Goal: Task Accomplishment & Management: Use online tool/utility

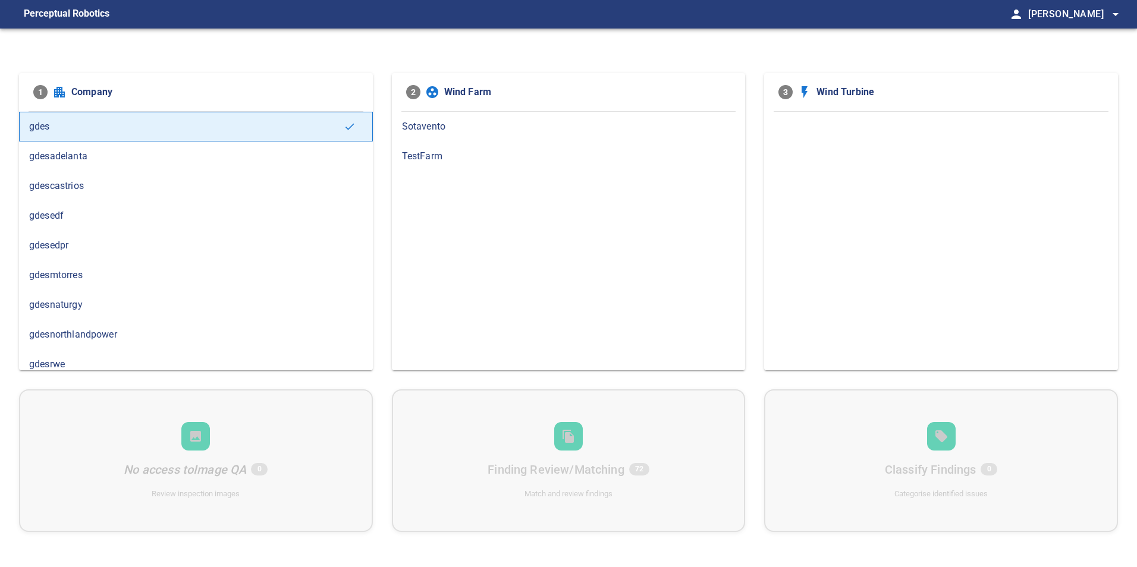
click at [113, 311] on span "gdesnaturgy" at bounding box center [196, 305] width 334 height 14
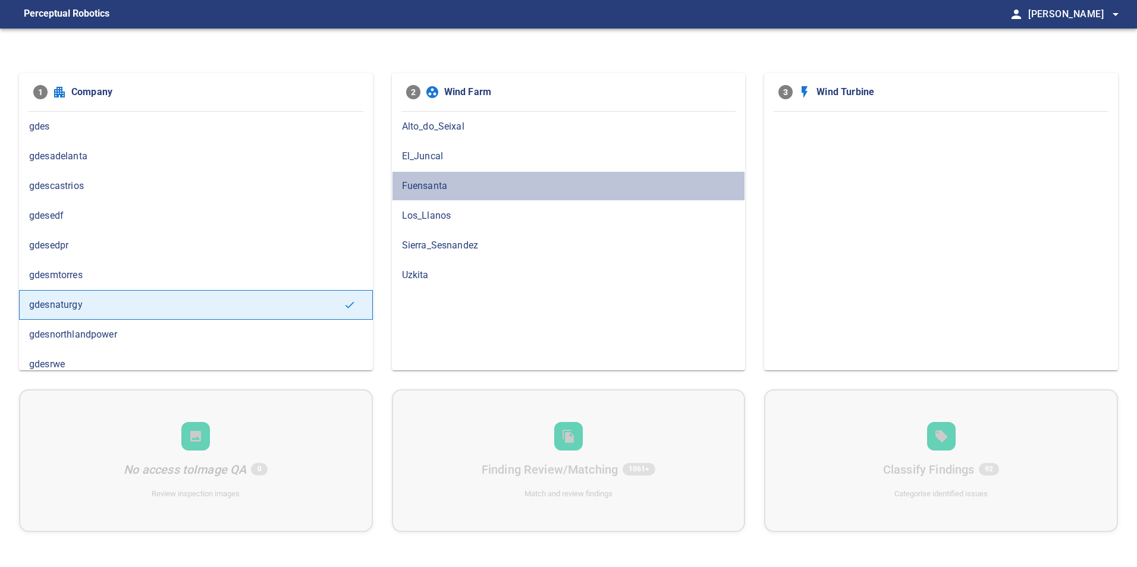
click at [552, 177] on div "Fuensanta" at bounding box center [569, 186] width 354 height 30
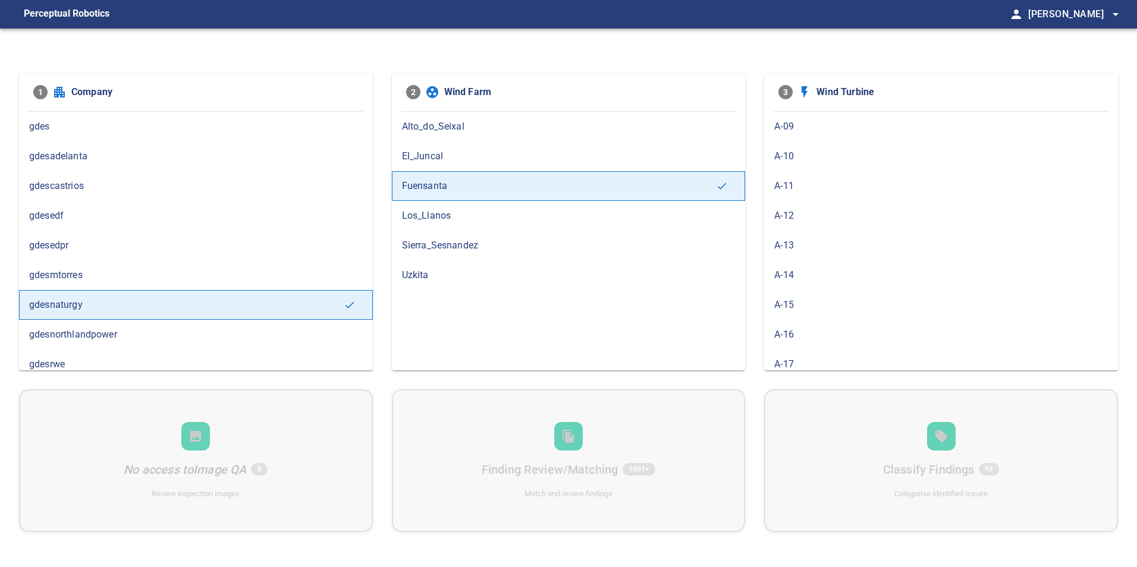
scroll to position [297, 0]
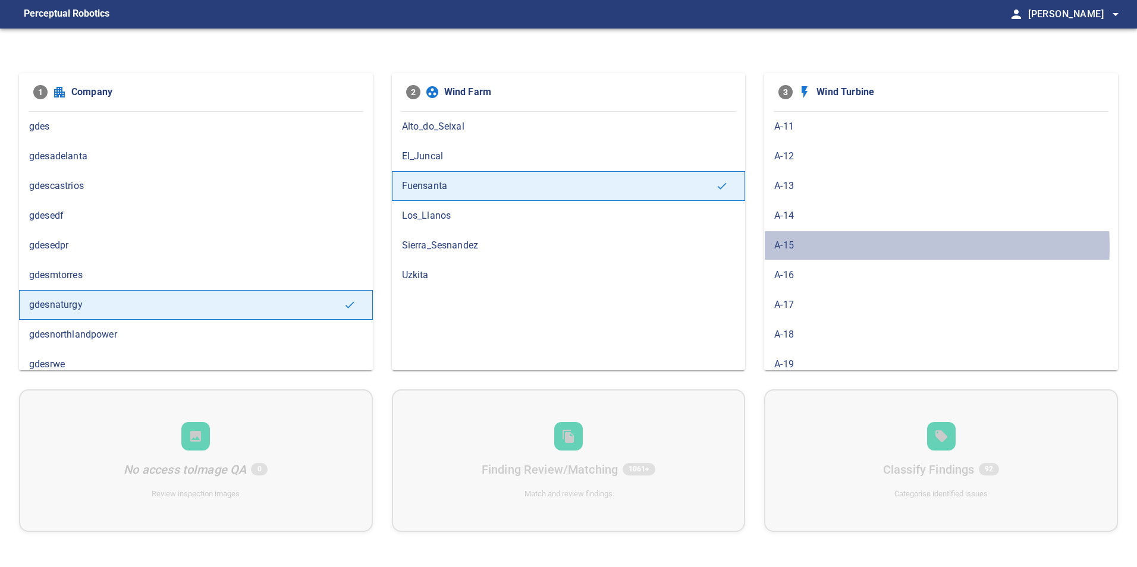
click at [611, 247] on span "A-15" at bounding box center [941, 245] width 334 height 14
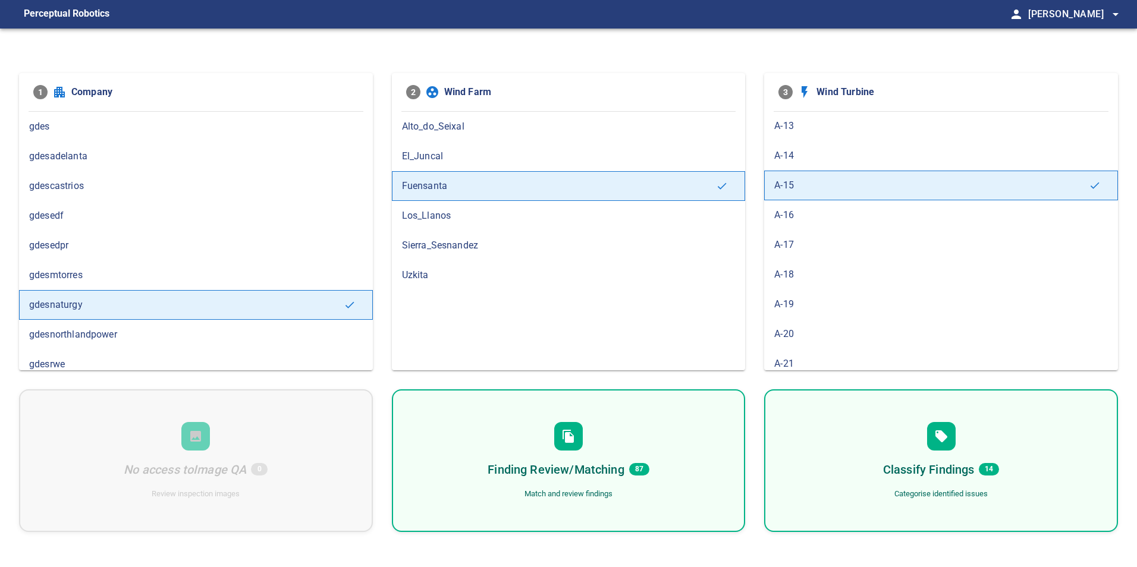
scroll to position [357, 0]
click at [611, 155] on span "A-14" at bounding box center [941, 156] width 334 height 14
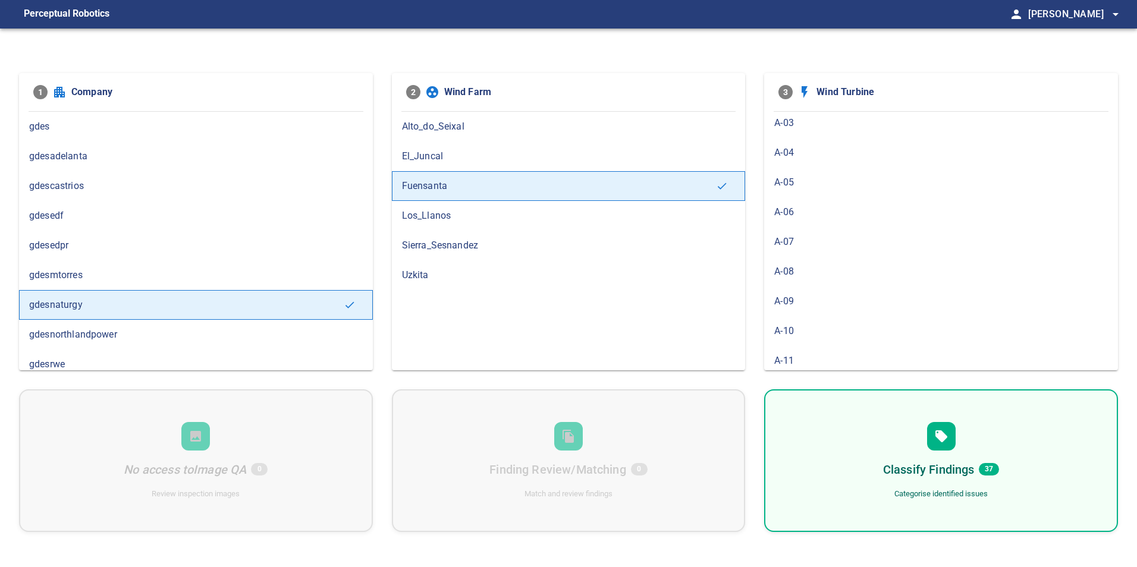
scroll to position [238, 0]
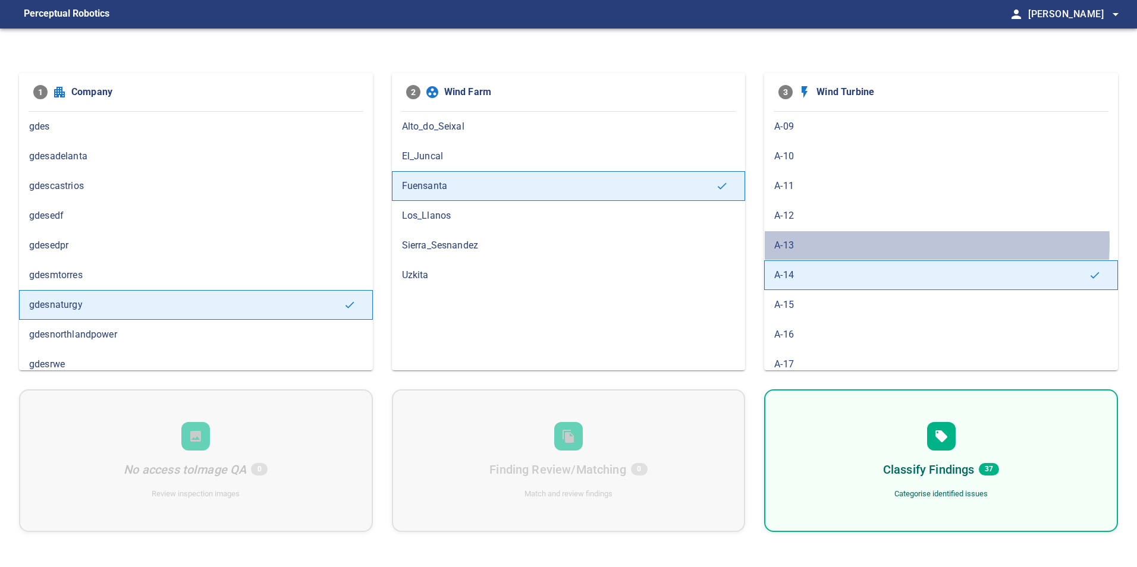
click at [611, 241] on span "A-13" at bounding box center [941, 245] width 334 height 14
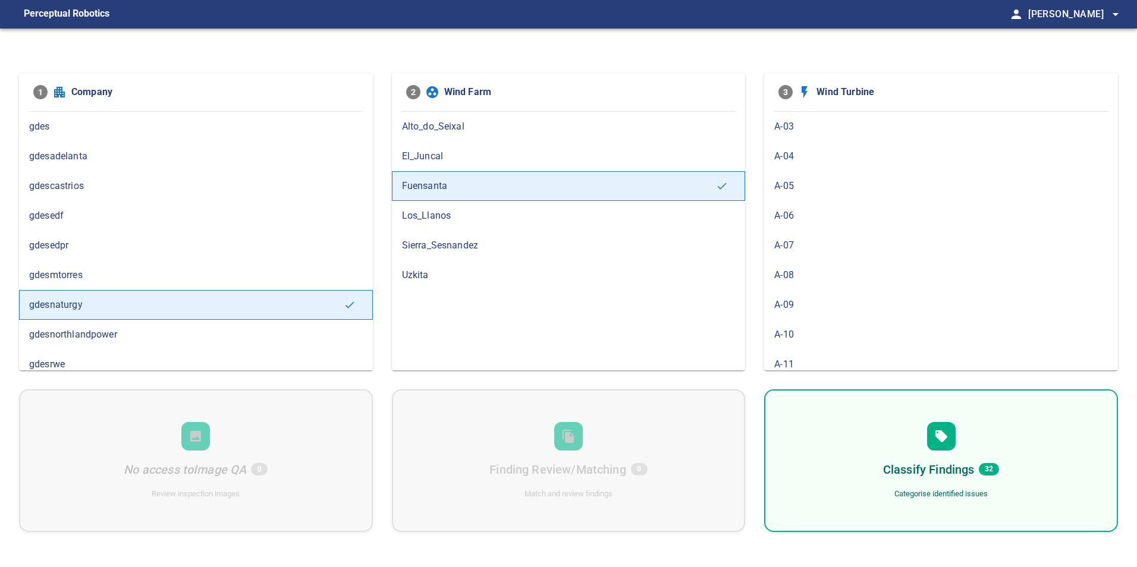
scroll to position [357, 0]
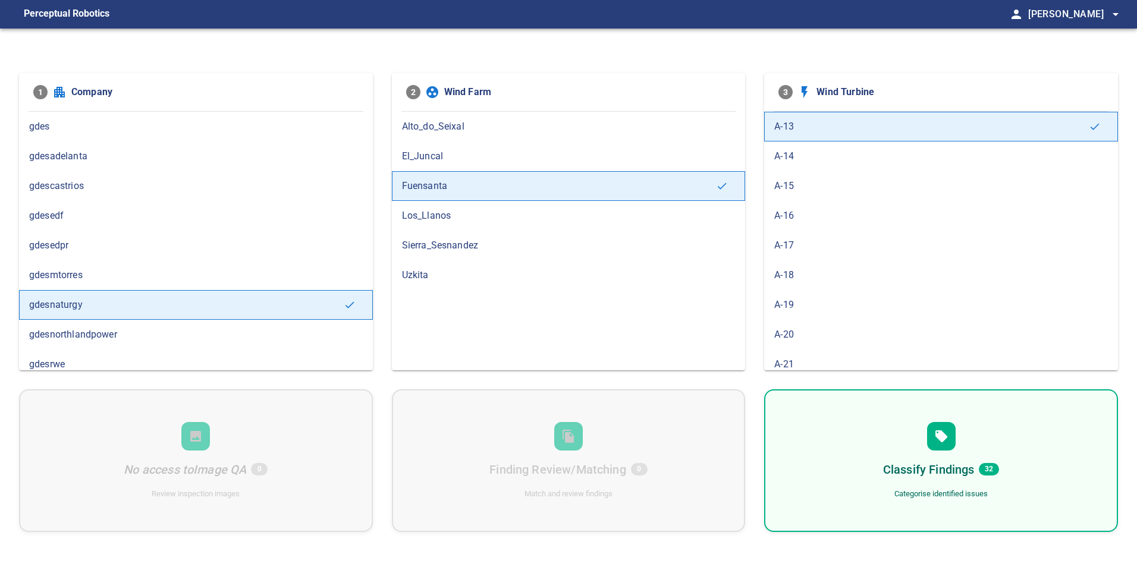
click at [611, 187] on span "A-15" at bounding box center [941, 186] width 334 height 14
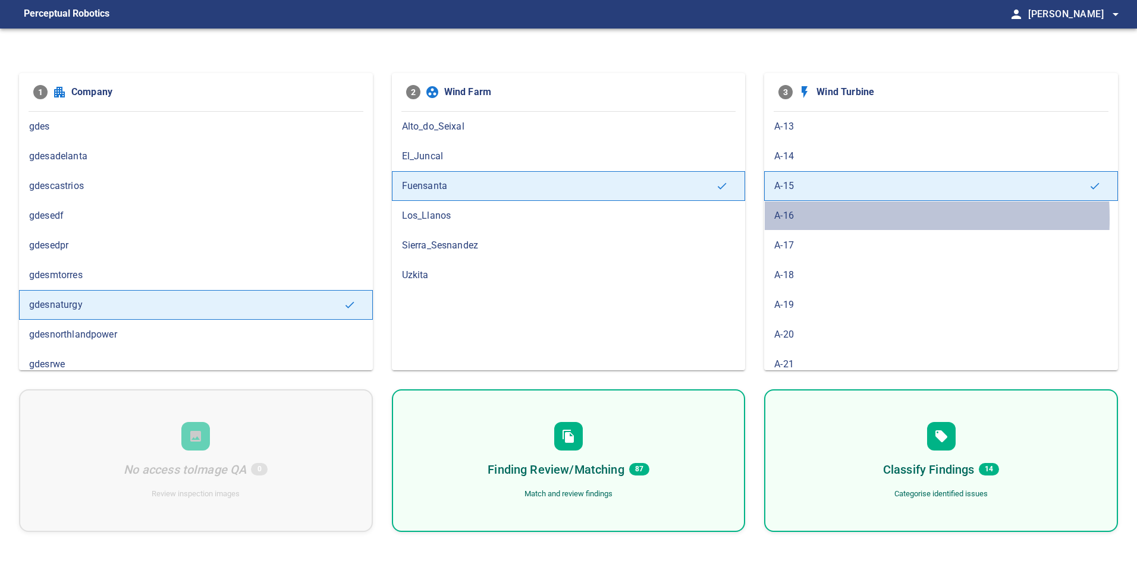
click at [611, 218] on span "A-16" at bounding box center [941, 216] width 334 height 14
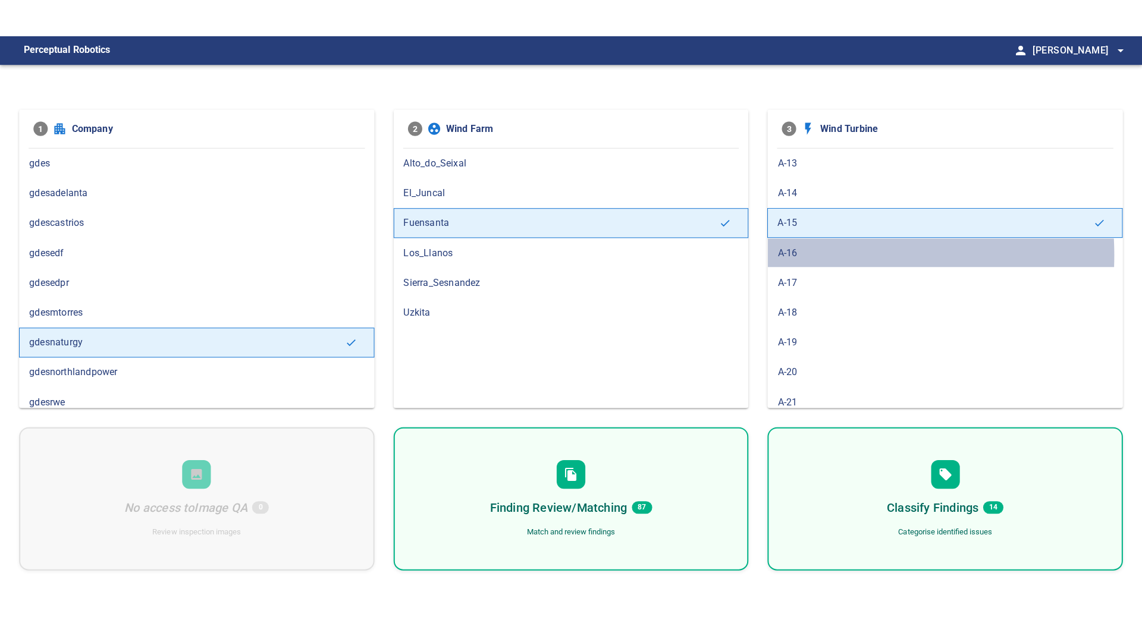
scroll to position [0, 0]
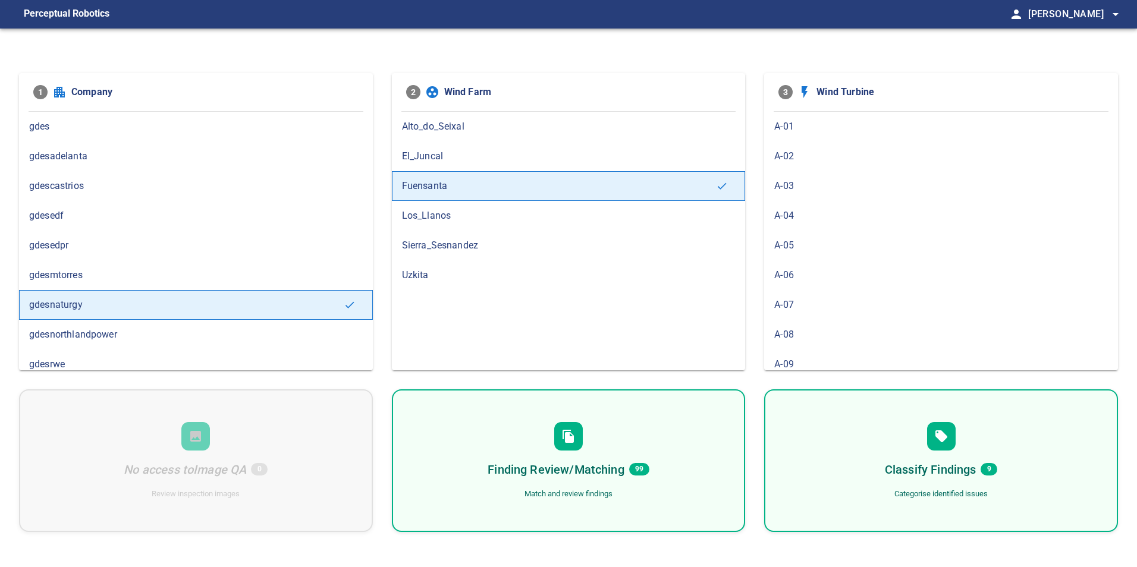
click at [611, 420] on div "Finding Review/Matching 99 Match and review findings" at bounding box center [569, 461] width 354 height 143
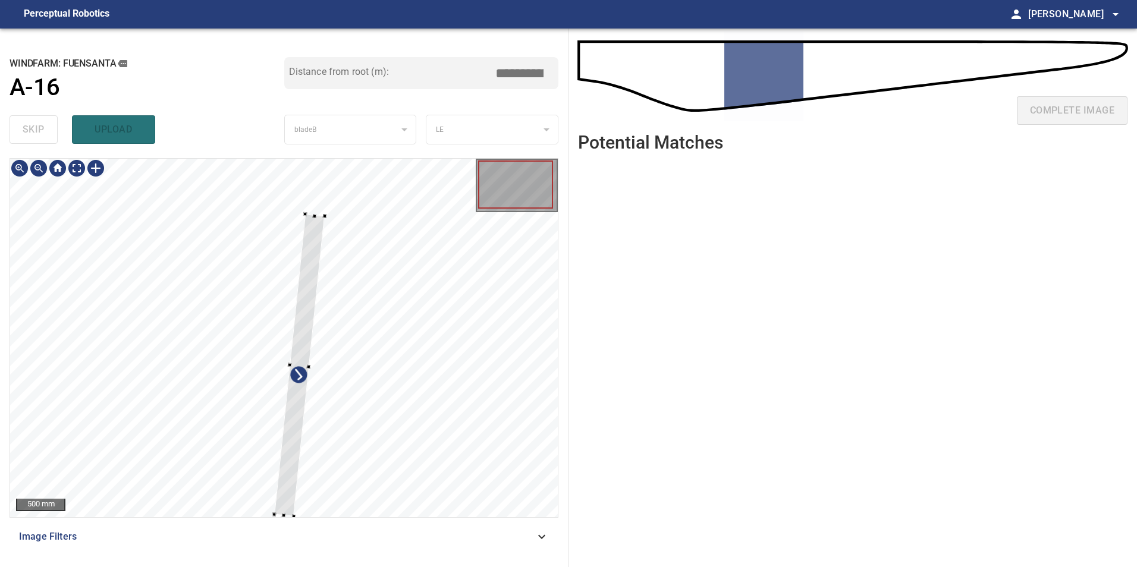
click at [396, 398] on div at bounding box center [284, 338] width 548 height 359
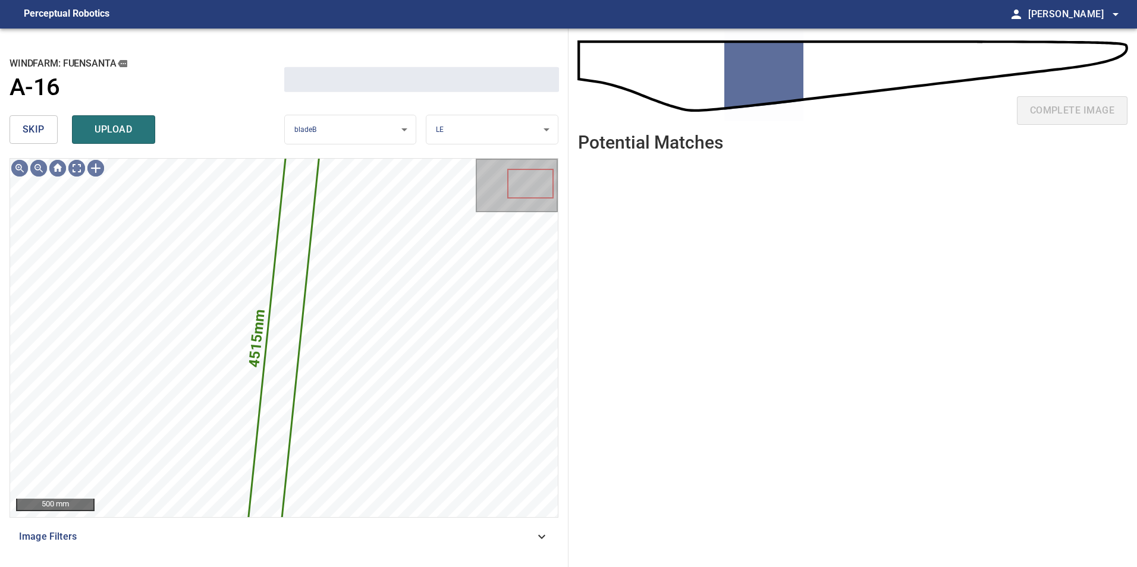
drag, startPoint x: 51, startPoint y: 127, endPoint x: 74, endPoint y: 147, distance: 30.7
click at [48, 127] on button "skip" at bounding box center [34, 129] width 48 height 29
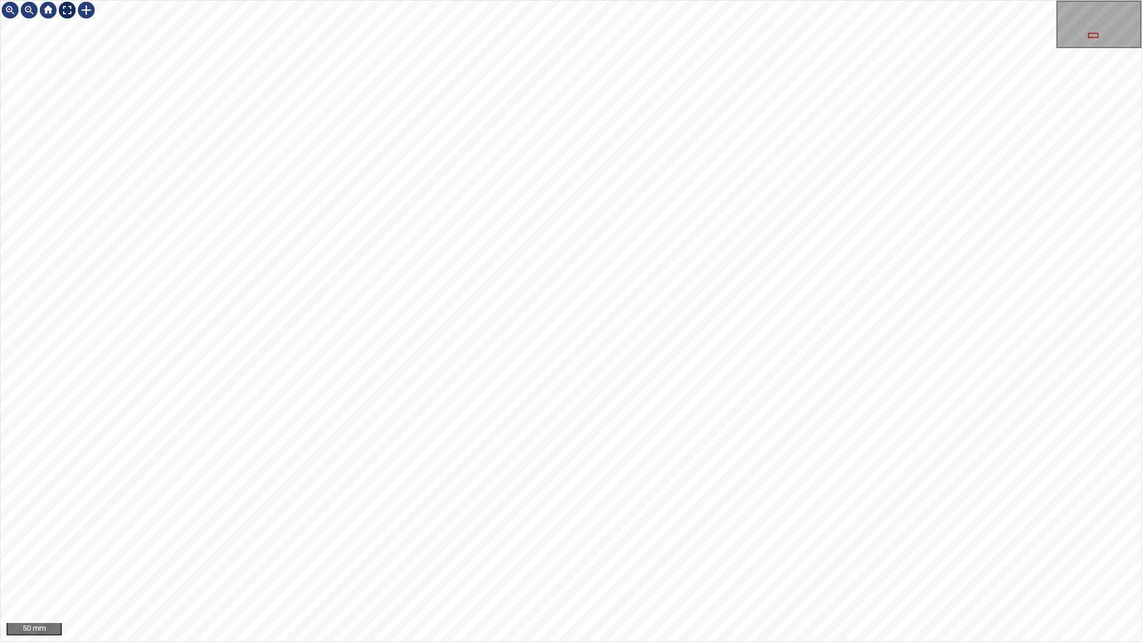
click at [68, 5] on div at bounding box center [67, 10] width 19 height 19
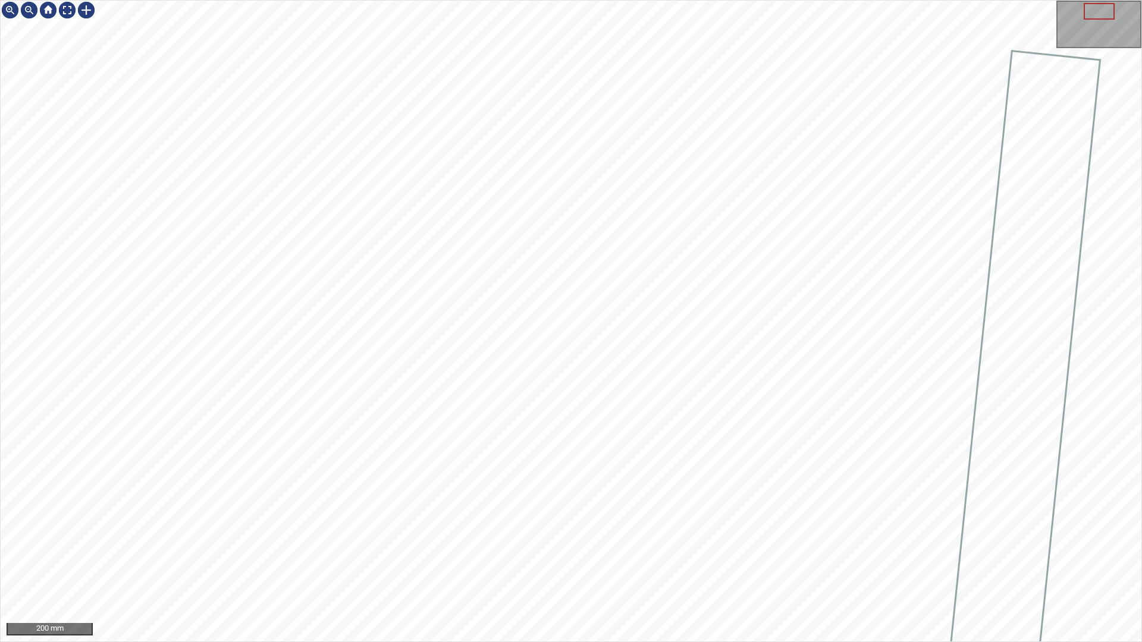
click at [492, 0] on div "200 mm" at bounding box center [571, 321] width 1142 height 642
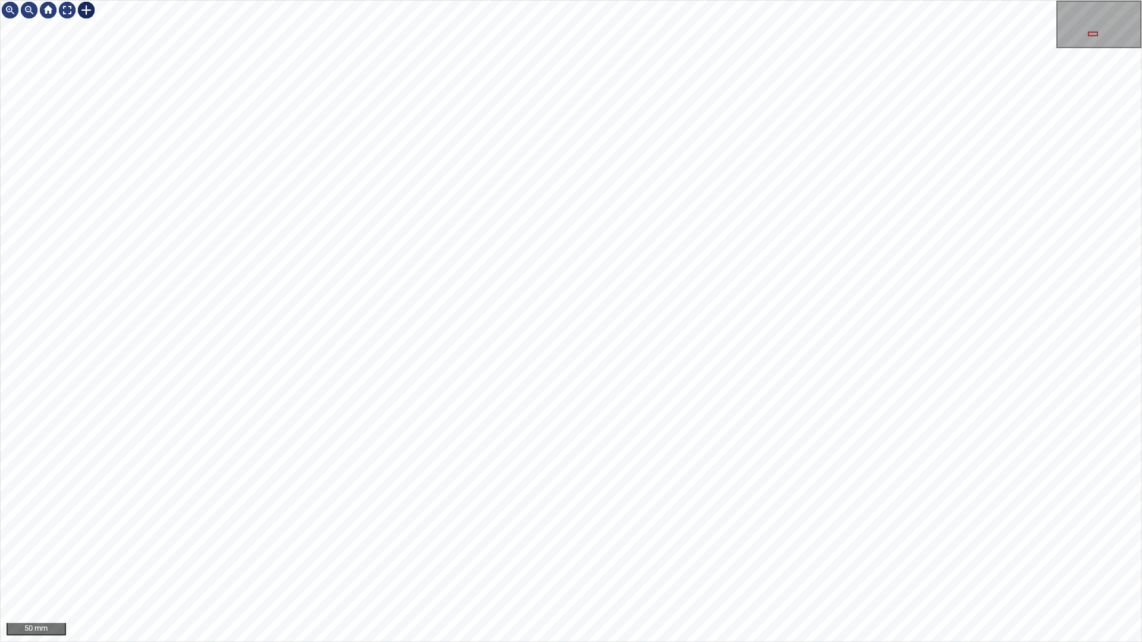
click at [88, 5] on div at bounding box center [86, 10] width 19 height 19
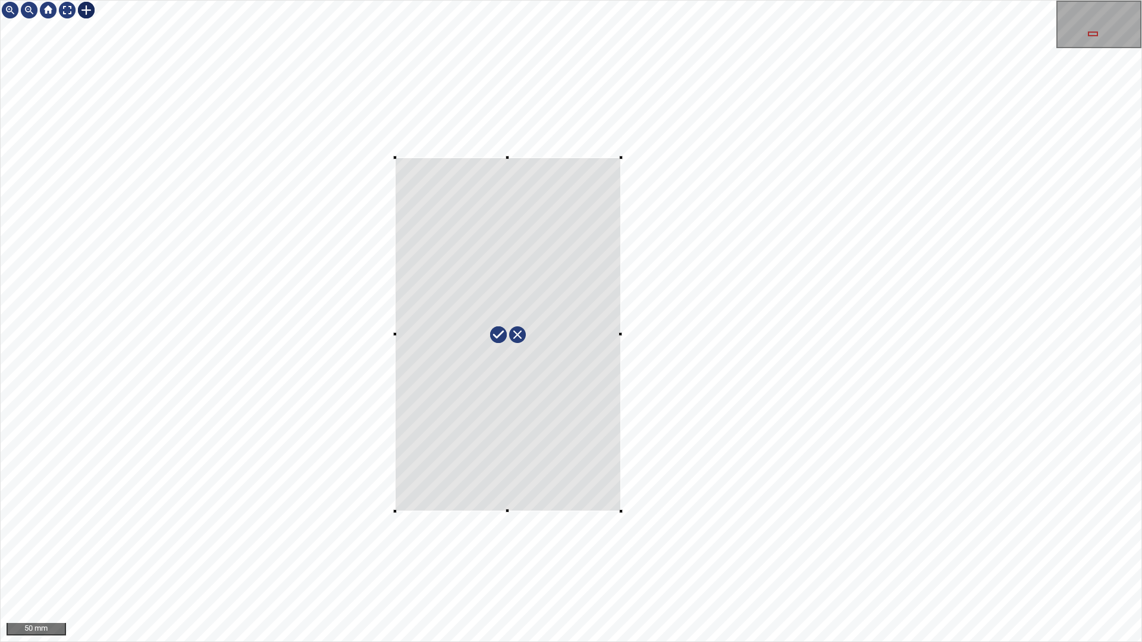
click at [395, 157] on div at bounding box center [571, 321] width 1141 height 641
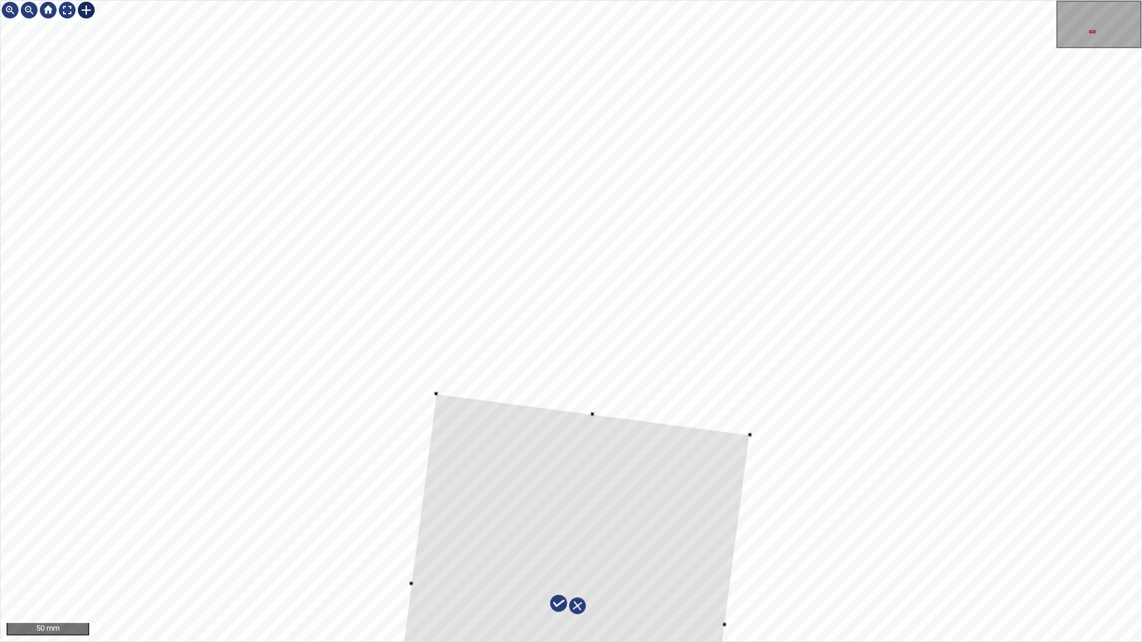
click at [602, 347] on div at bounding box center [571, 321] width 1141 height 641
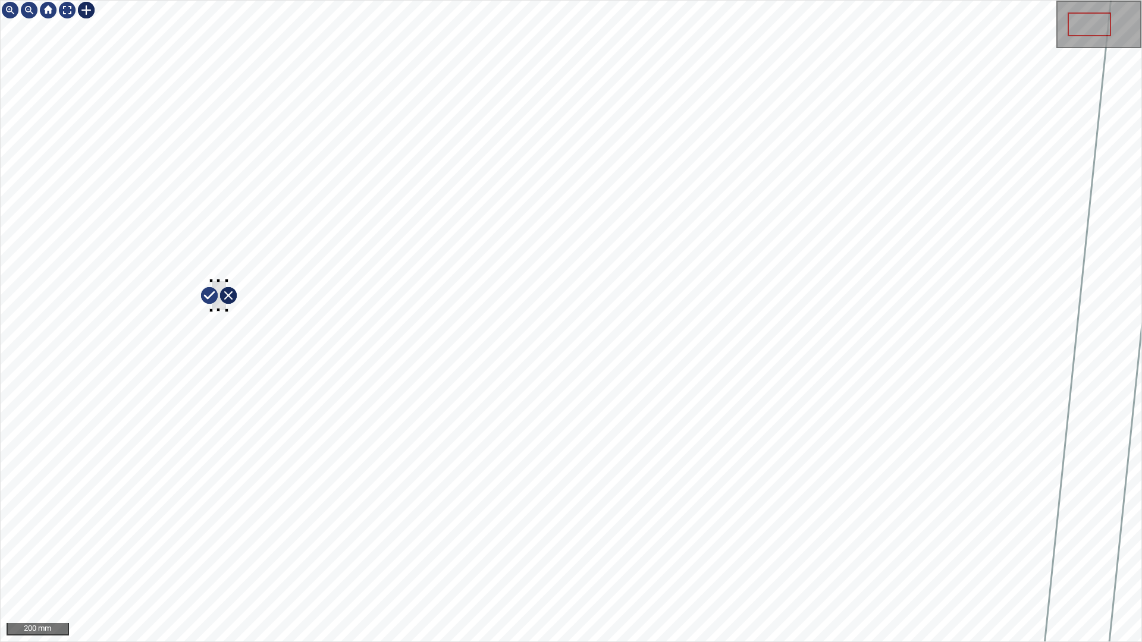
click at [281, 420] on div at bounding box center [571, 321] width 1141 height 641
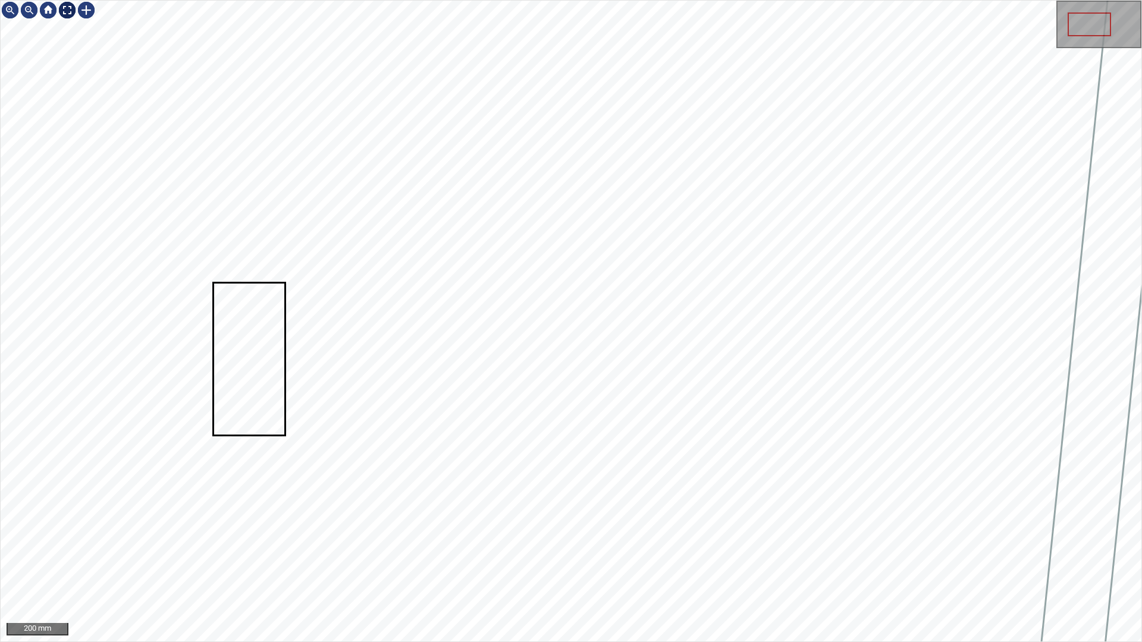
click at [68, 9] on div at bounding box center [67, 10] width 19 height 19
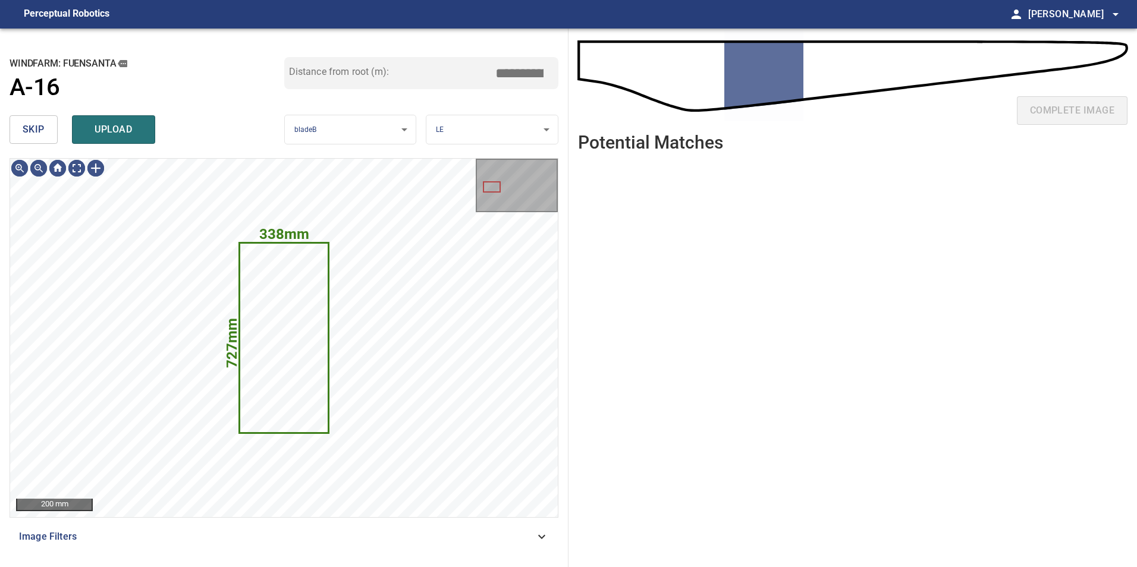
click at [48, 139] on button "skip" at bounding box center [34, 129] width 48 height 29
click at [47, 132] on button "skip" at bounding box center [34, 129] width 48 height 29
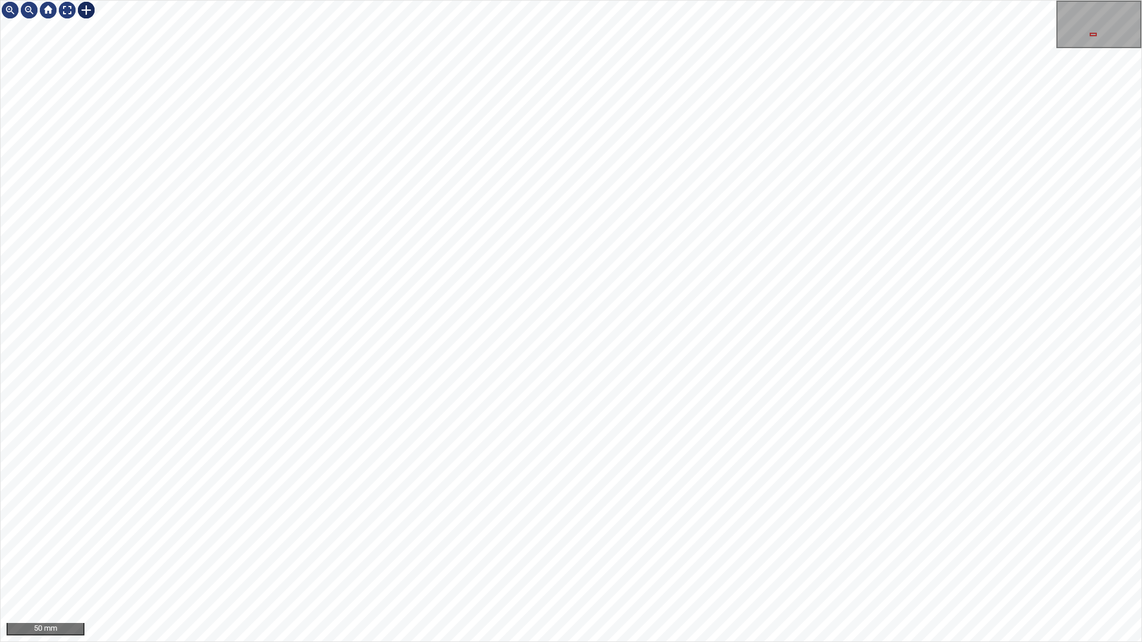
click at [89, 9] on div at bounding box center [86, 10] width 19 height 19
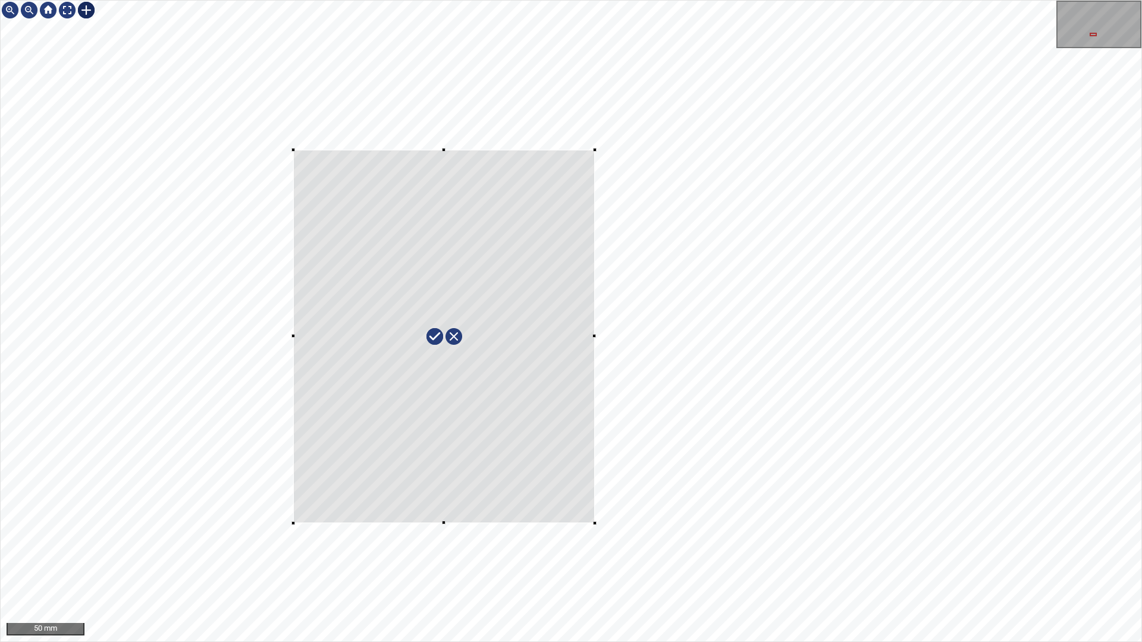
click at [295, 143] on div at bounding box center [571, 321] width 1141 height 641
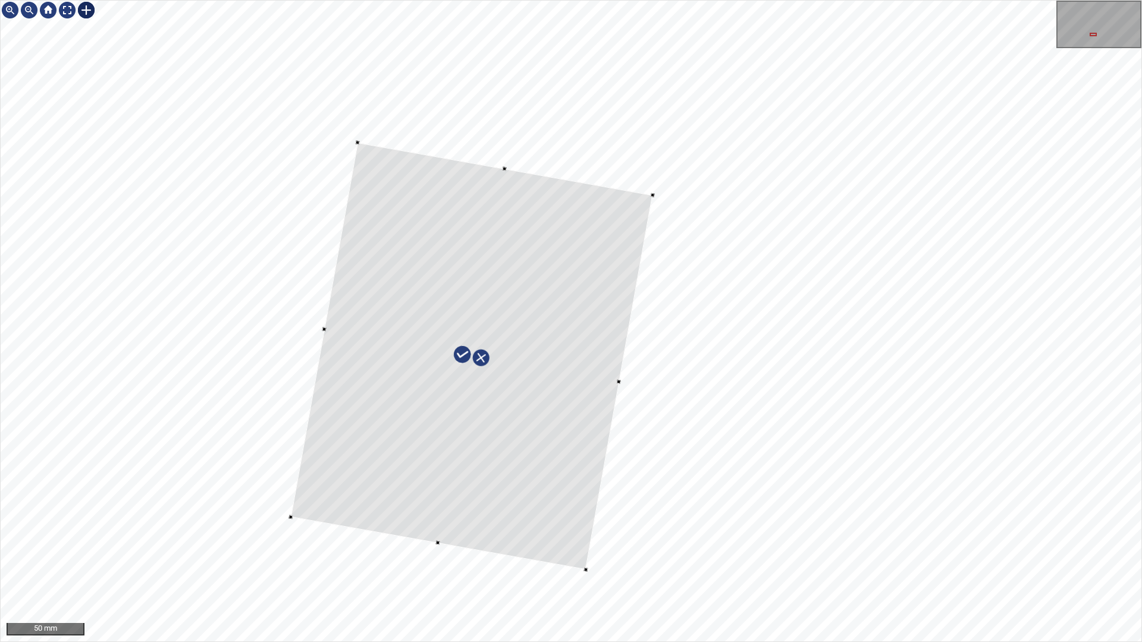
click at [505, 420] on div at bounding box center [472, 357] width 362 height 428
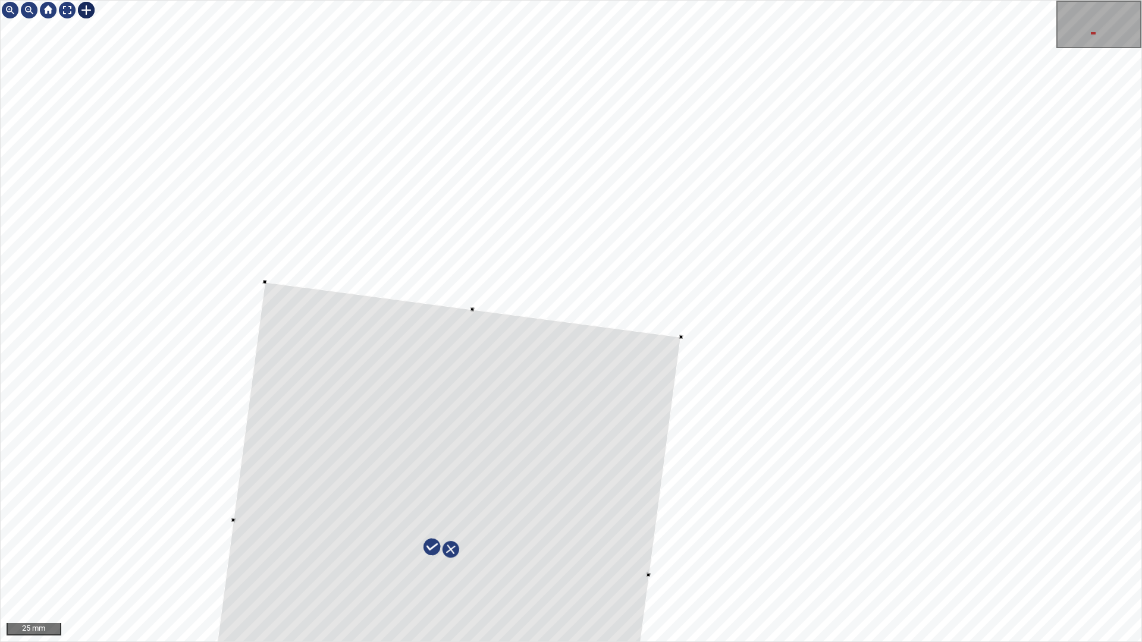
click at [461, 337] on div at bounding box center [441, 548] width 479 height 533
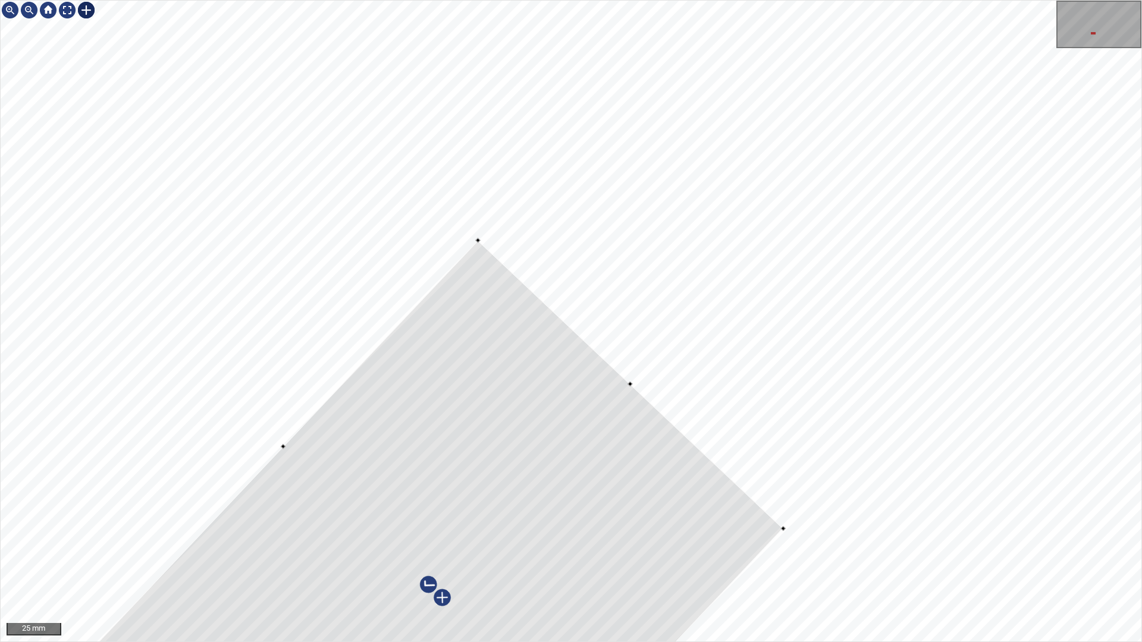
click at [246, 420] on div "25 mm" at bounding box center [571, 321] width 1142 height 642
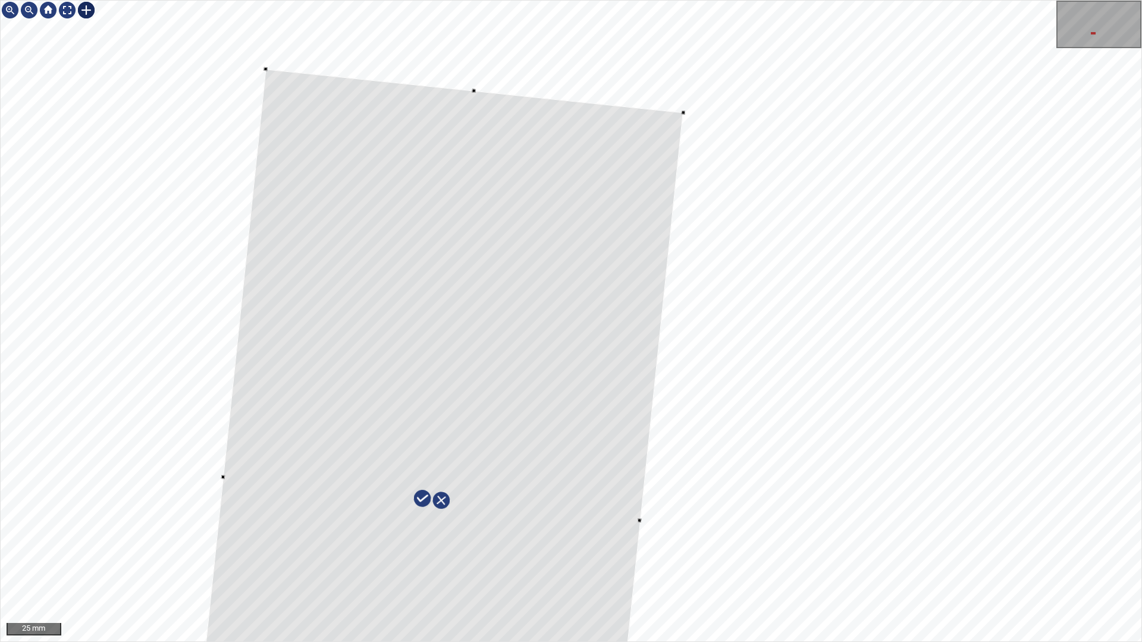
click at [495, 341] on div at bounding box center [431, 499] width 503 height 861
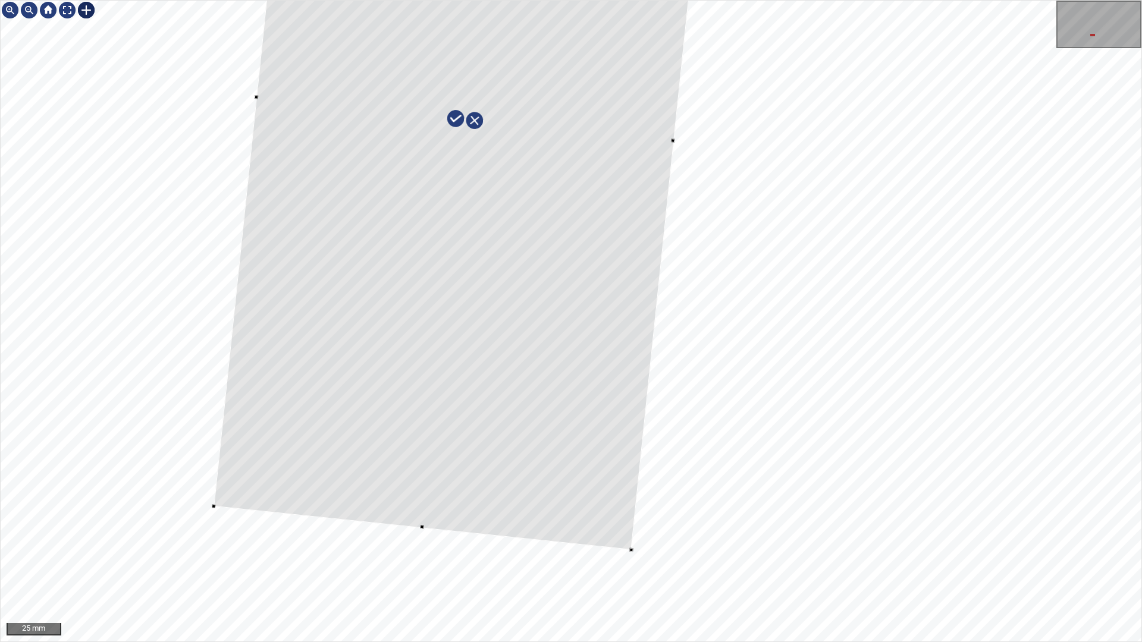
click at [533, 420] on div at bounding box center [464, 119] width 503 height 861
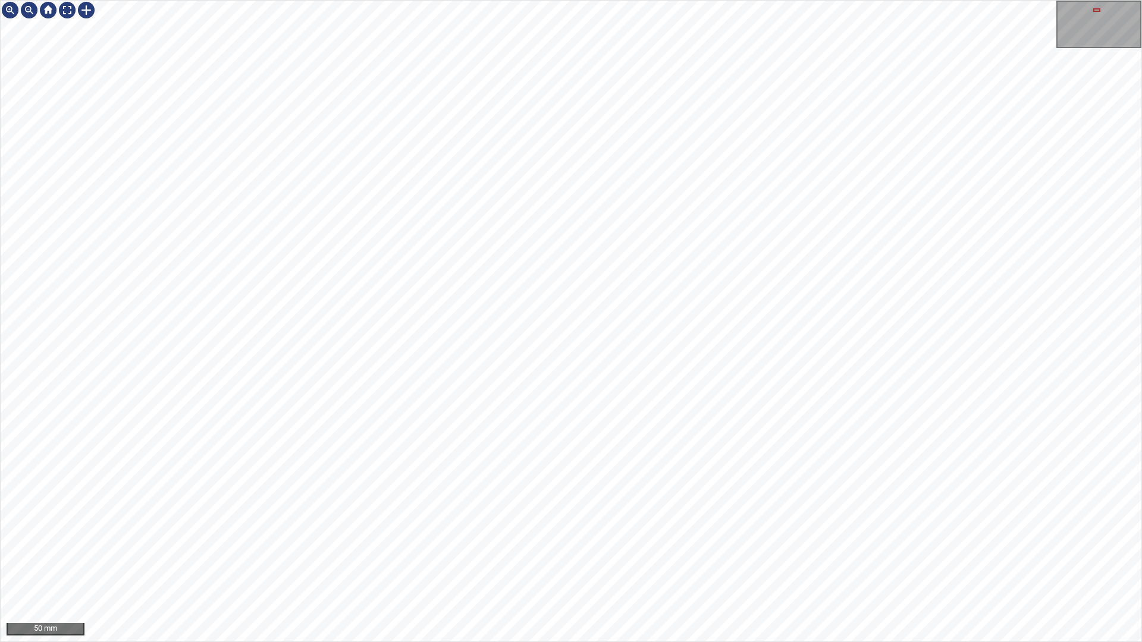
click at [459, 420] on div "50 mm" at bounding box center [571, 321] width 1142 height 642
click at [503, 420] on div "50 mm" at bounding box center [571, 321] width 1142 height 642
click at [611, 0] on div "100 mm" at bounding box center [571, 321] width 1142 height 642
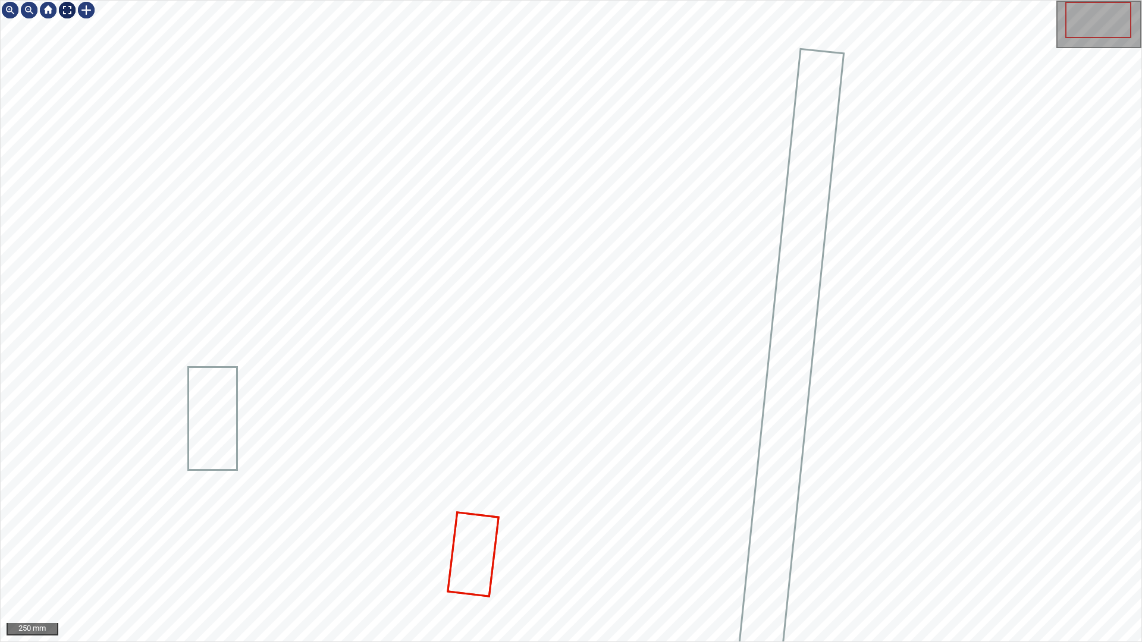
click at [68, 12] on div at bounding box center [67, 10] width 19 height 19
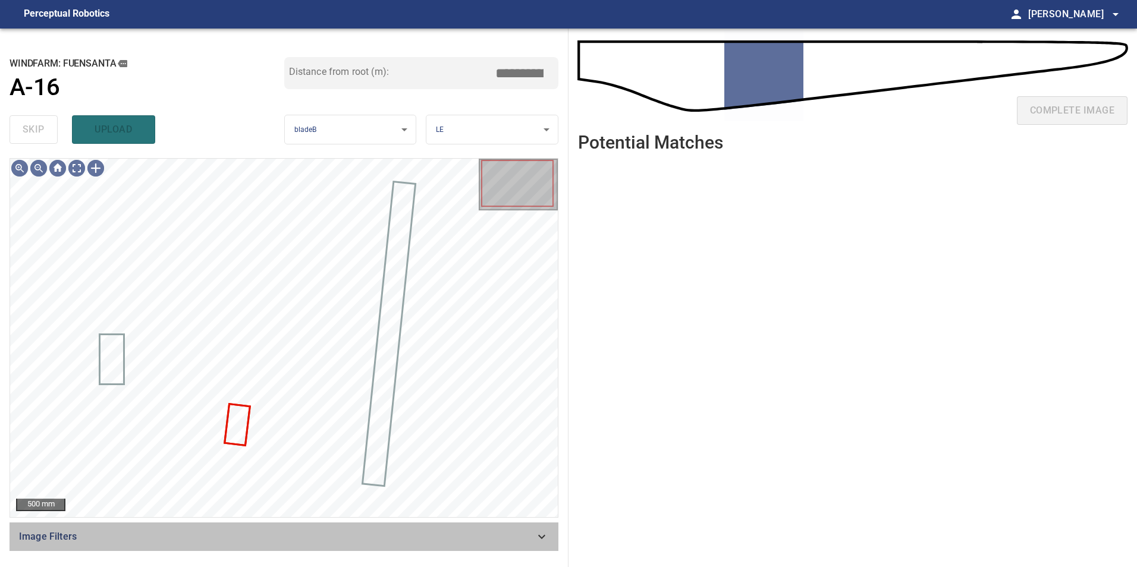
drag, startPoint x: 347, startPoint y: 538, endPoint x: 220, endPoint y: 567, distance: 130.6
click at [347, 420] on span "Image Filters" at bounding box center [277, 537] width 516 height 14
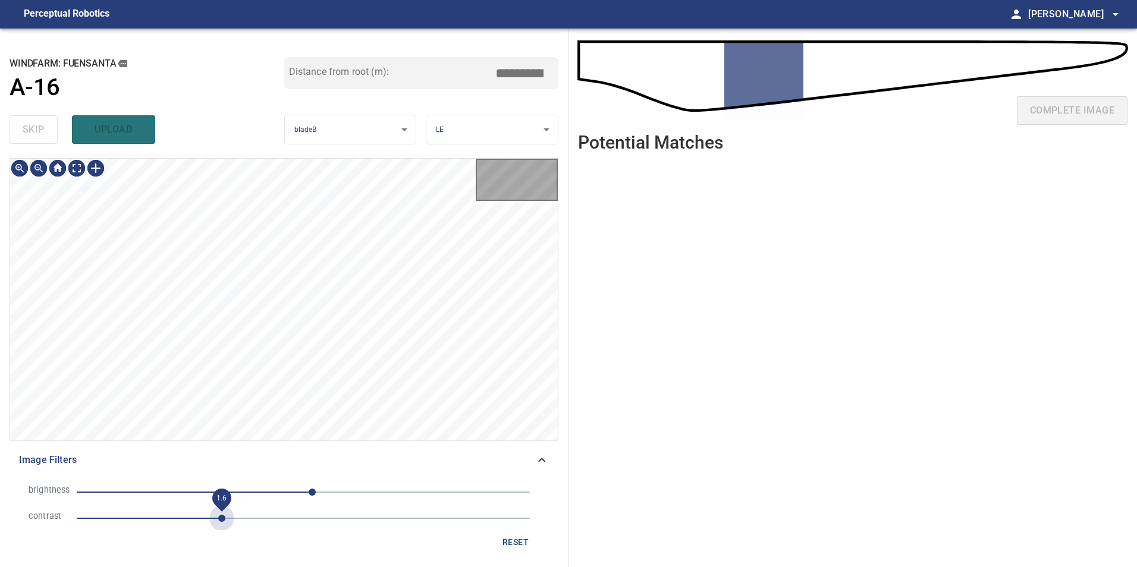
click at [224, 420] on span "1.6" at bounding box center [303, 518] width 453 height 17
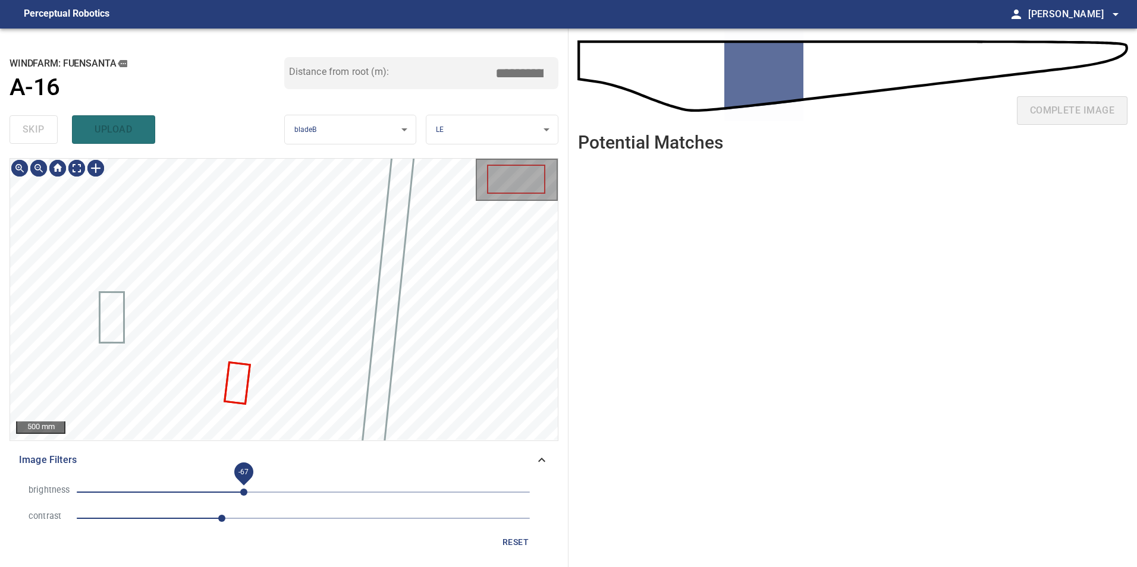
click at [244, 420] on span "-67" at bounding box center [303, 492] width 453 height 17
click at [222, 420] on span "-66" at bounding box center [303, 492] width 453 height 17
click at [246, 420] on span "-92" at bounding box center [303, 492] width 453 height 17
click at [243, 420] on span "-64" at bounding box center [246, 492] width 7 height 7
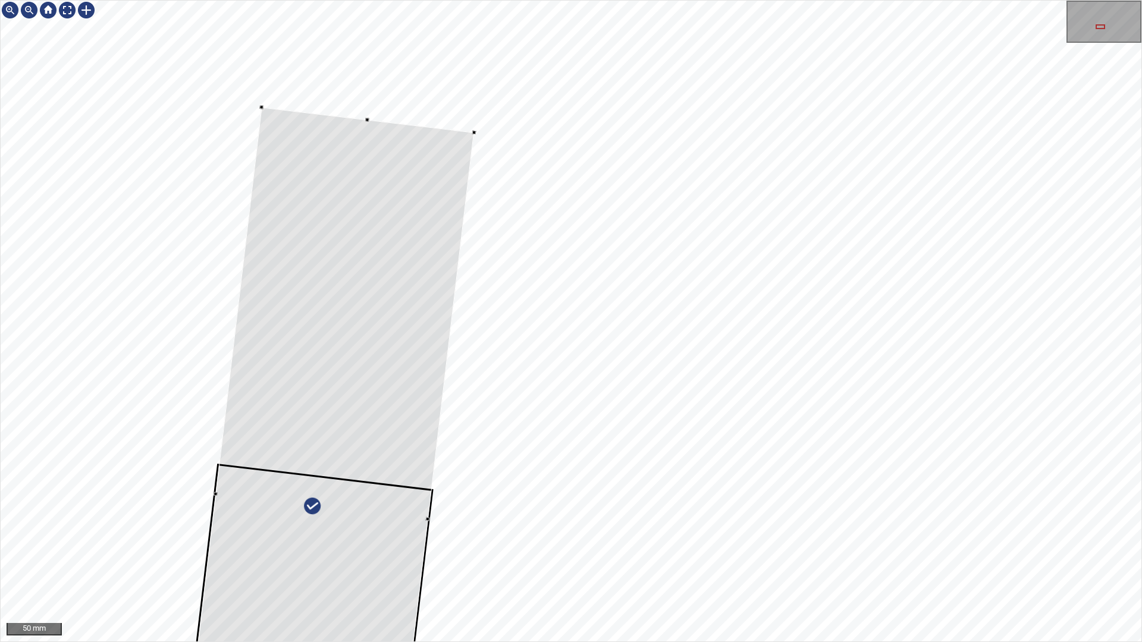
click at [362, 115] on div at bounding box center [571, 321] width 1141 height 641
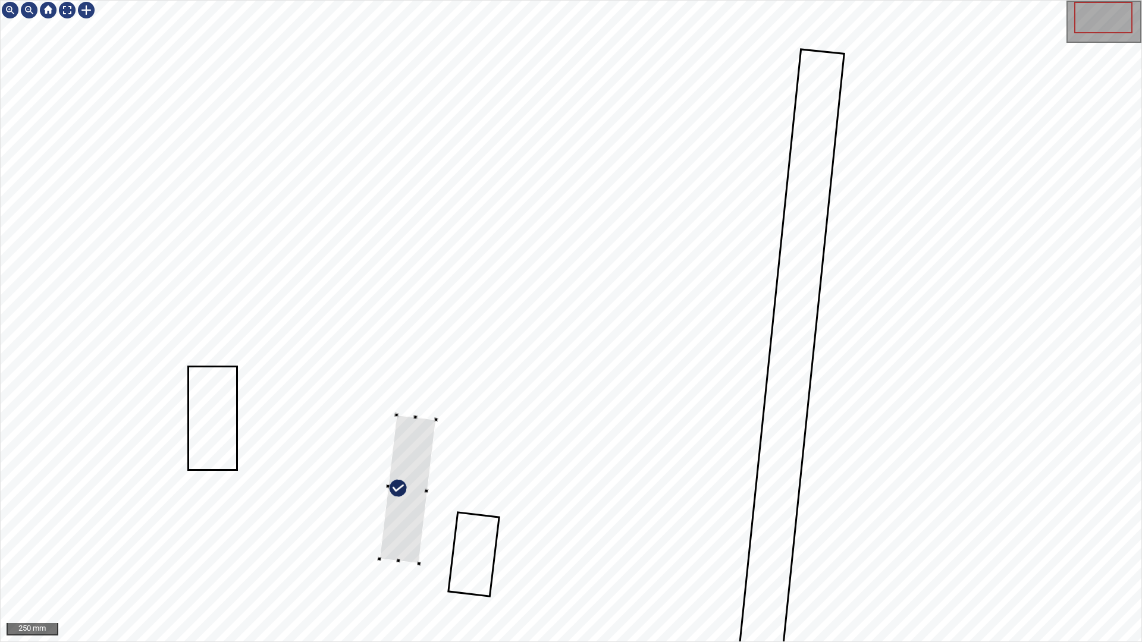
click at [410, 420] on div at bounding box center [407, 489] width 56 height 149
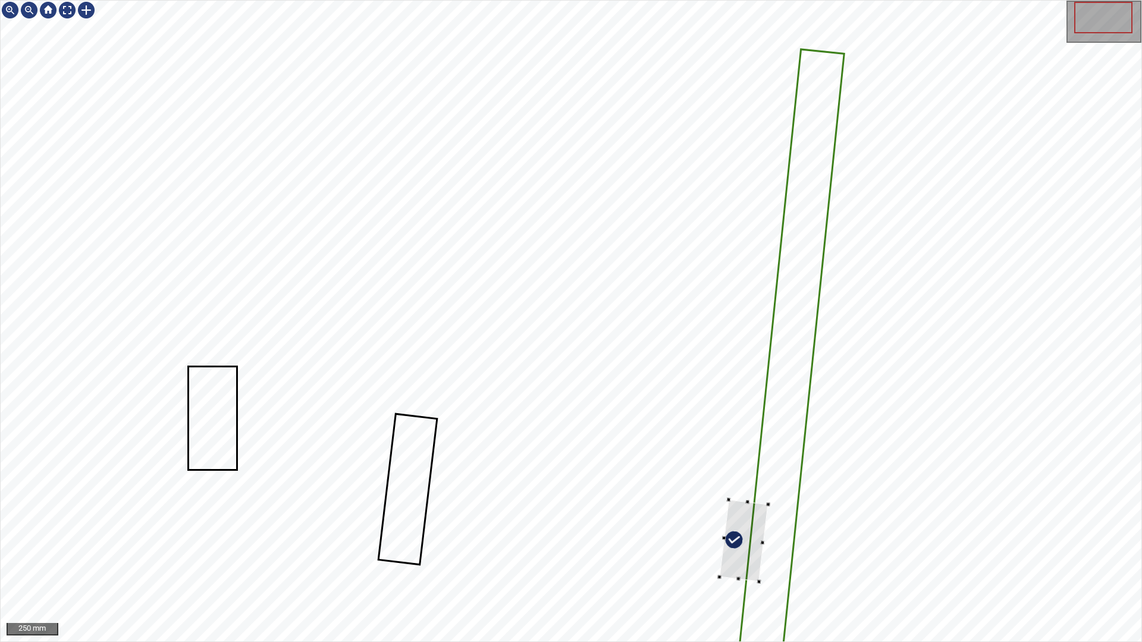
click at [611, 420] on div at bounding box center [743, 541] width 49 height 82
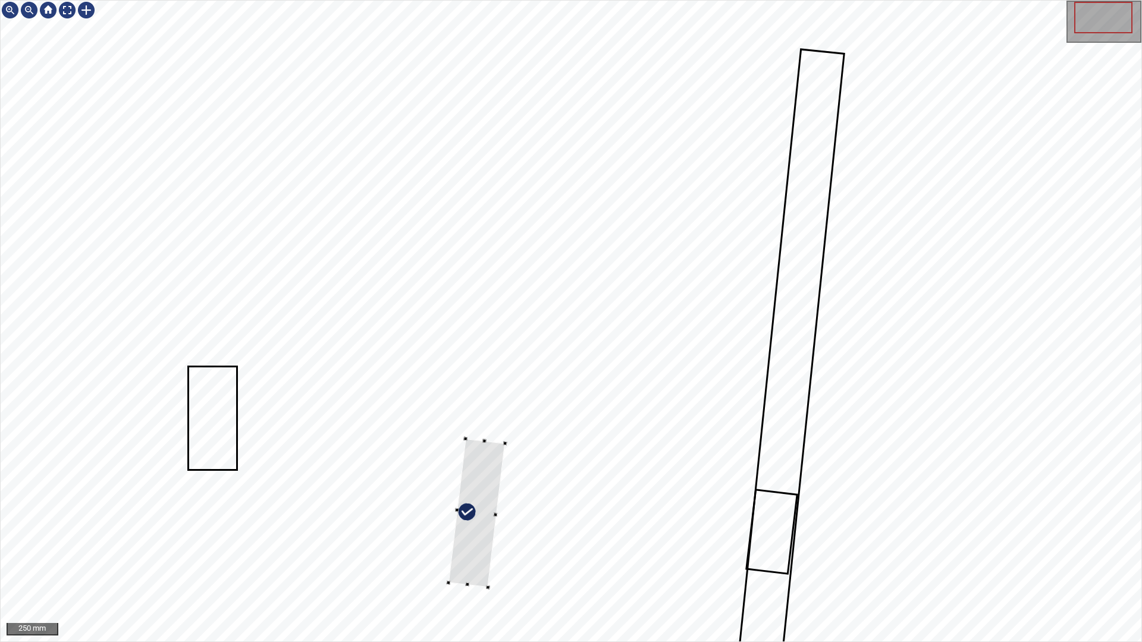
click at [497, 420] on div at bounding box center [571, 321] width 1141 height 641
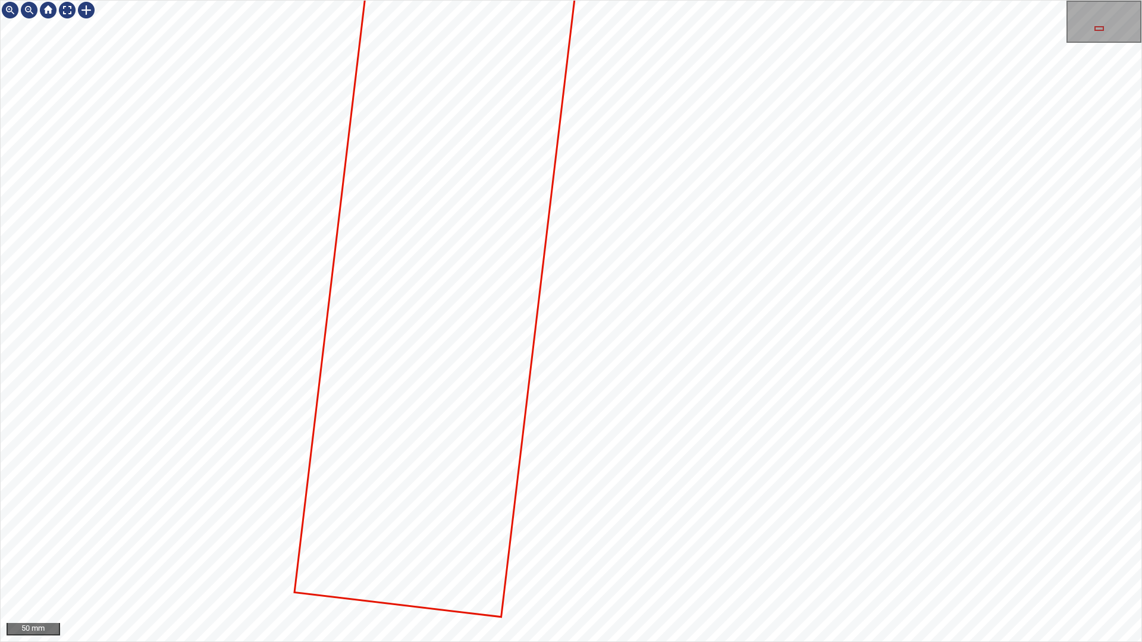
click at [487, 307] on div at bounding box center [571, 321] width 1141 height 641
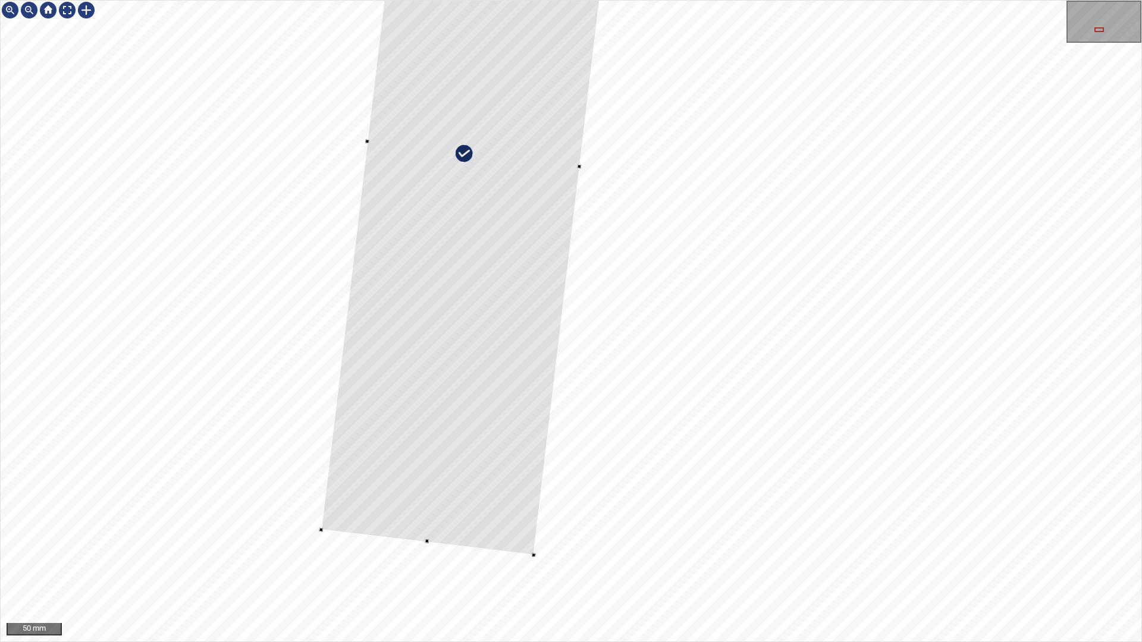
click at [475, 335] on div at bounding box center [473, 155] width 304 height 800
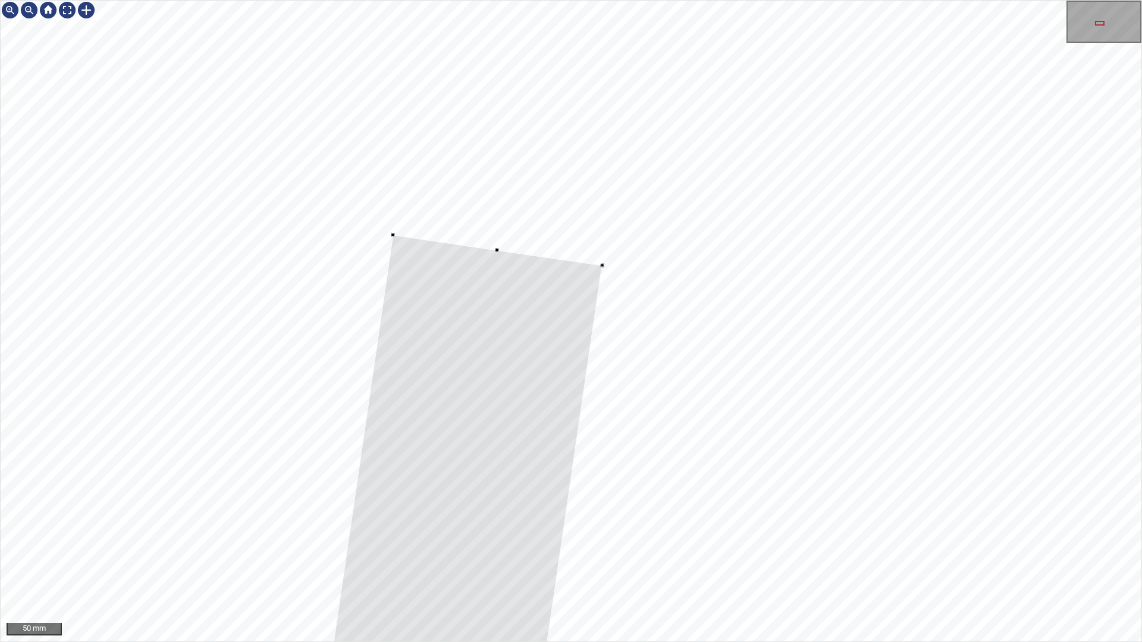
click at [471, 233] on div at bounding box center [571, 321] width 1141 height 641
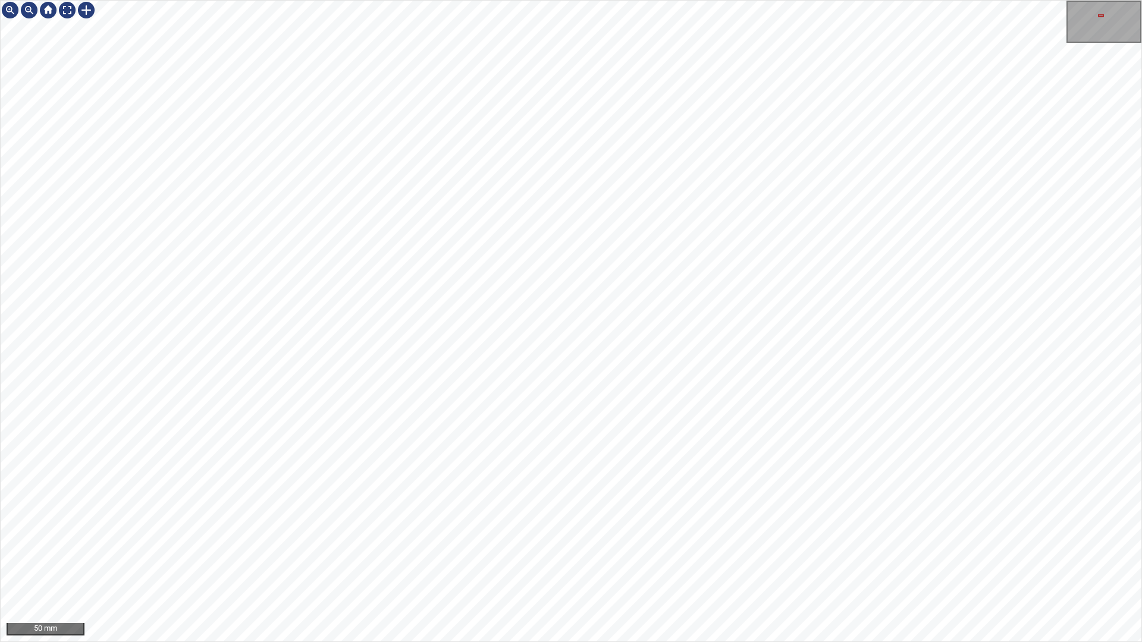
click at [497, 420] on div "50 mm" at bounding box center [571, 321] width 1142 height 642
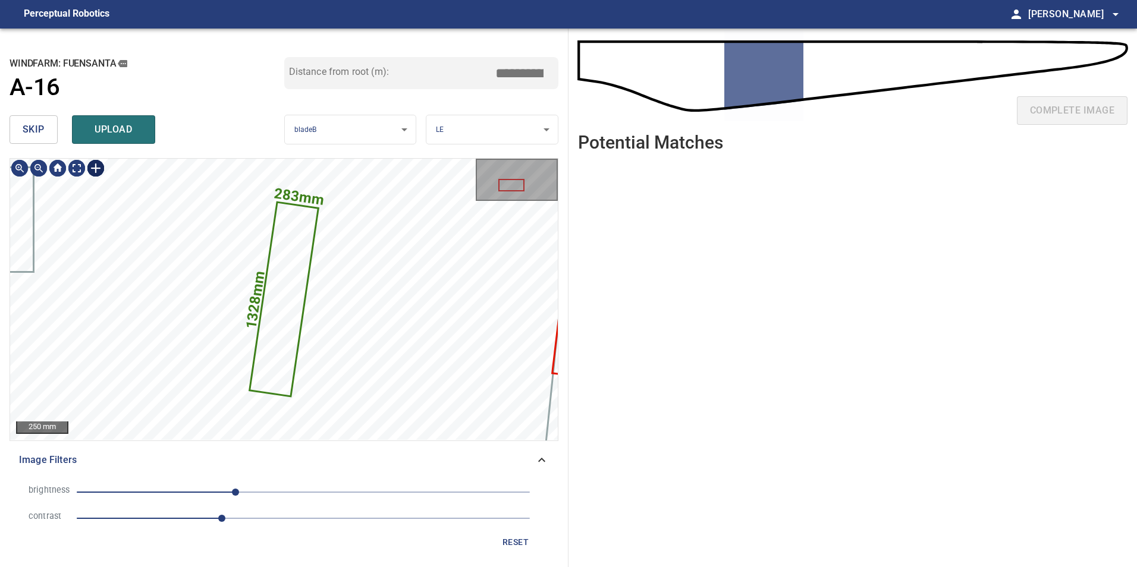
click at [92, 168] on div at bounding box center [95, 168] width 19 height 19
click at [270, 414] on div "283mm 1328mm" at bounding box center [284, 299] width 548 height 281
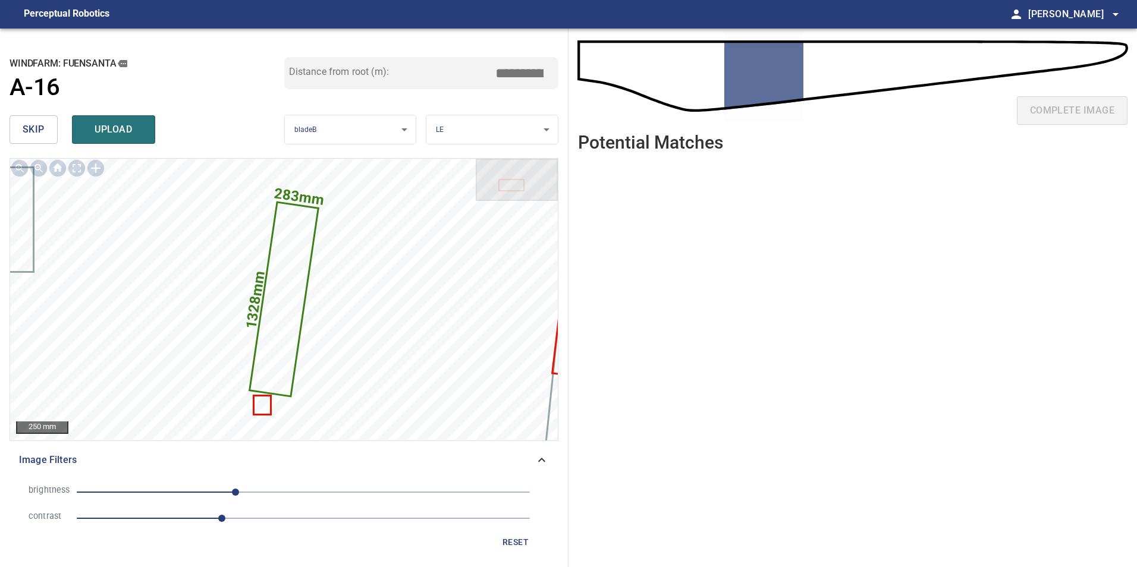
drag, startPoint x: 533, startPoint y: 73, endPoint x: 591, endPoint y: 73, distance: 57.7
click at [591, 73] on div "**********" at bounding box center [568, 298] width 1137 height 539
drag, startPoint x: 529, startPoint y: 73, endPoint x: 592, endPoint y: 67, distance: 62.7
click at [592, 67] on div "**********" at bounding box center [568, 298] width 1137 height 539
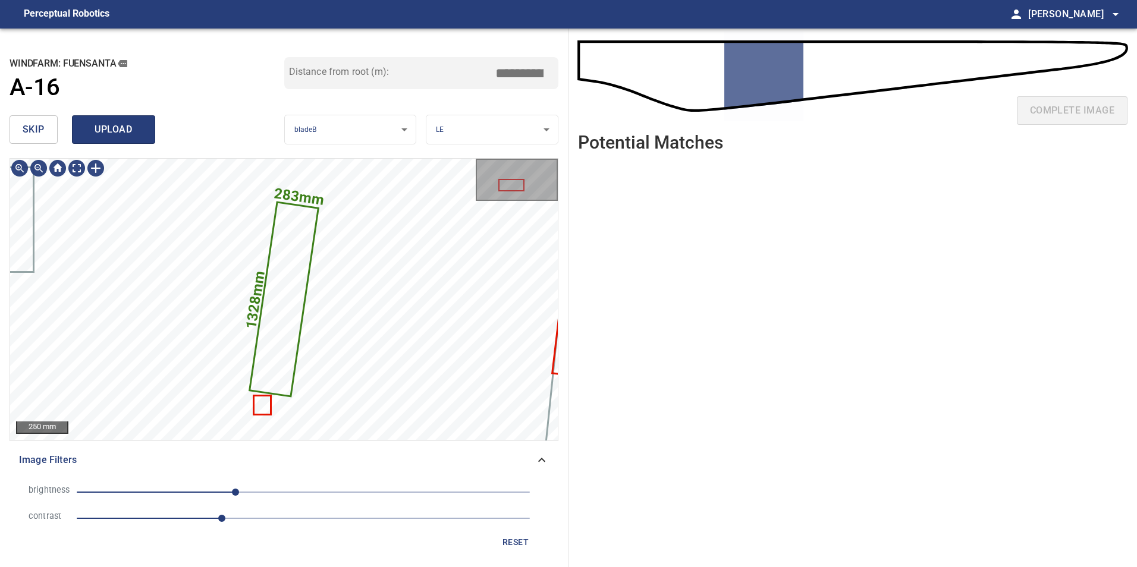
type input "*****"
click at [105, 132] on span "upload" at bounding box center [113, 129] width 57 height 17
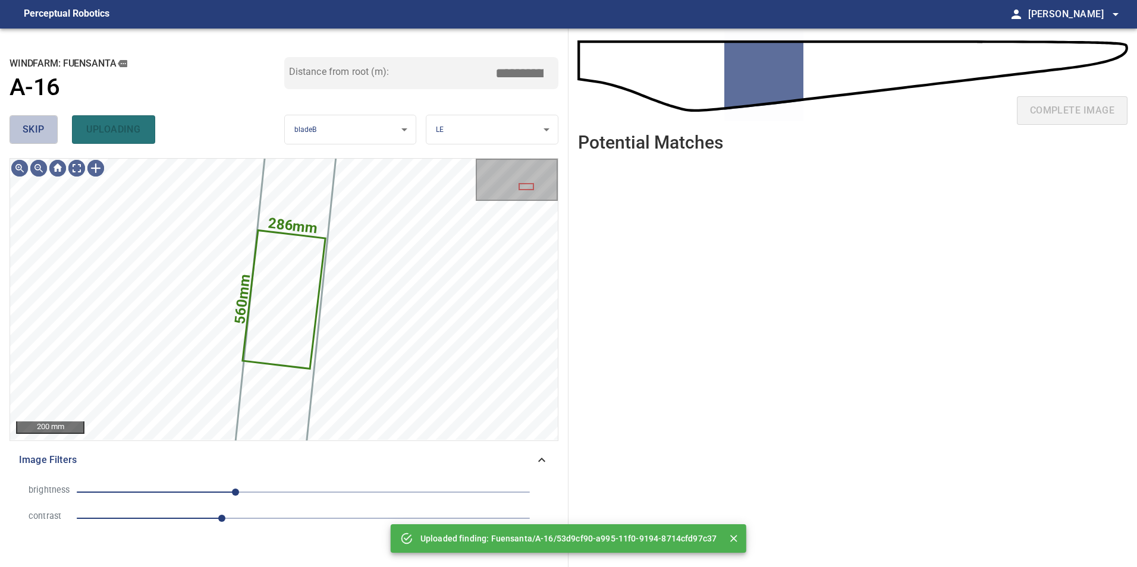
click at [27, 130] on span "skip" at bounding box center [34, 129] width 22 height 17
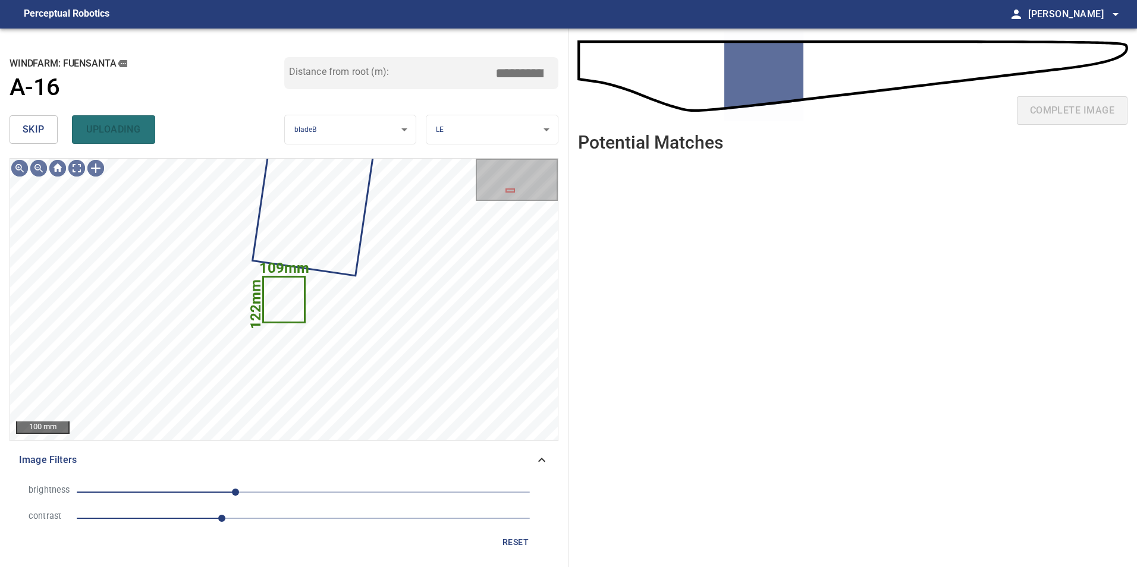
click at [19, 136] on button "skip" at bounding box center [34, 129] width 48 height 29
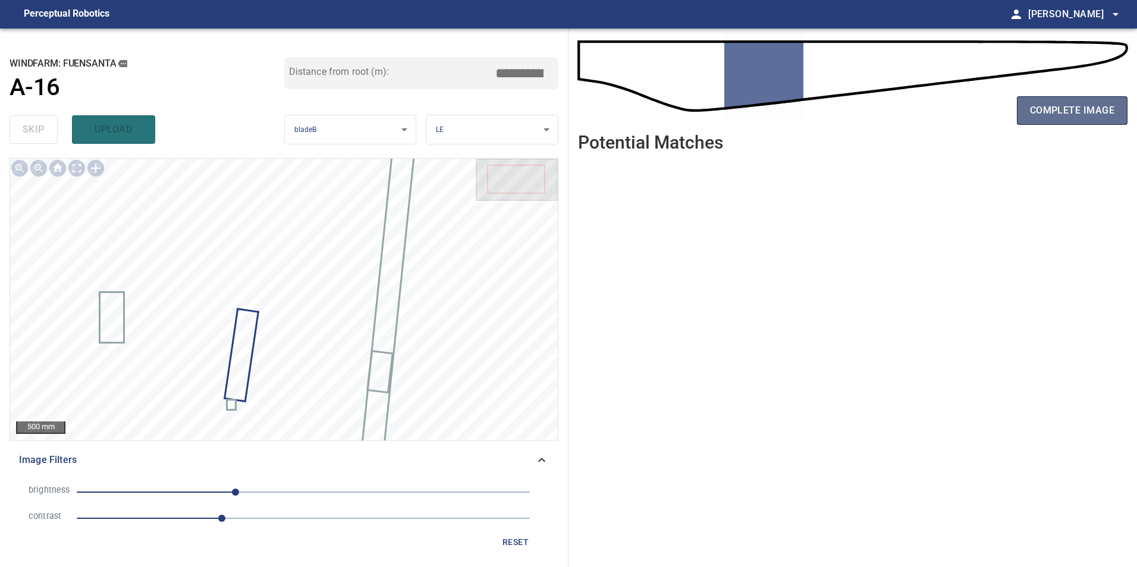
click at [611, 105] on span "complete image" at bounding box center [1072, 110] width 84 height 17
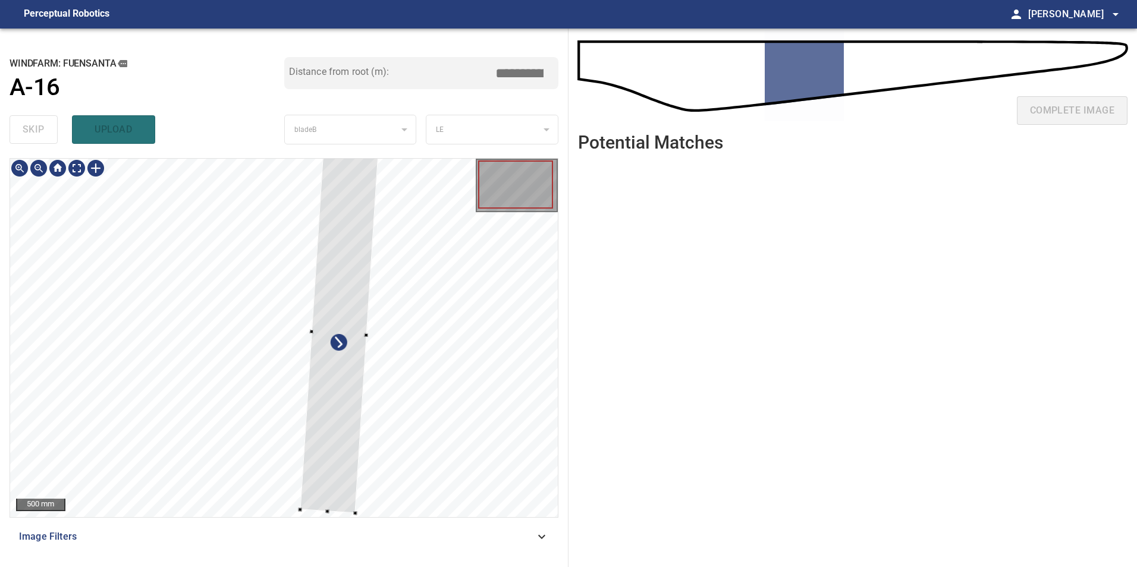
click at [379, 420] on div at bounding box center [339, 333] width 78 height 362
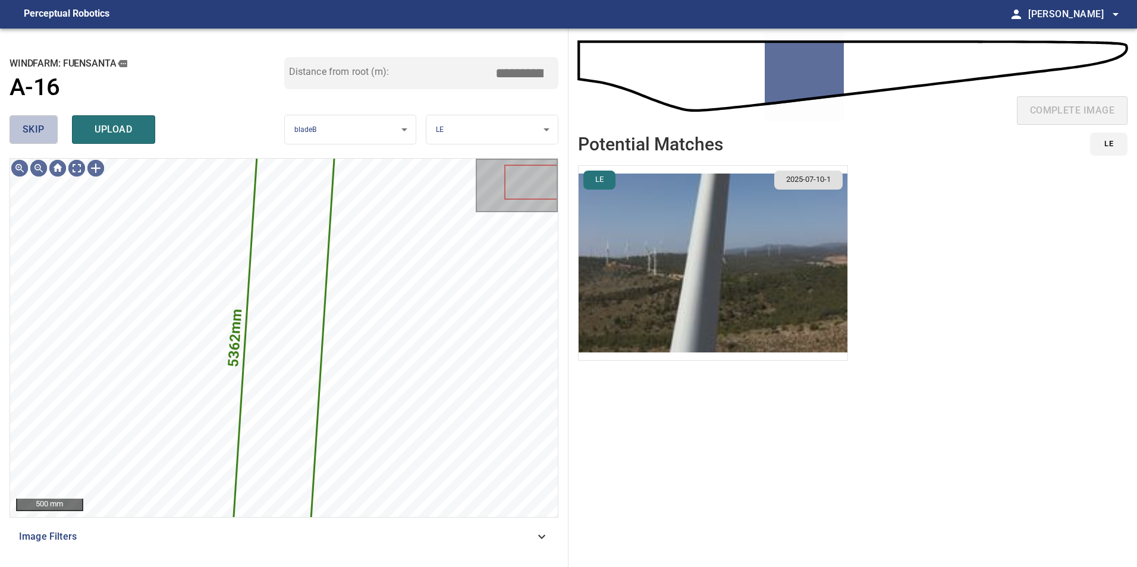
click at [39, 136] on span "skip" at bounding box center [34, 129] width 22 height 17
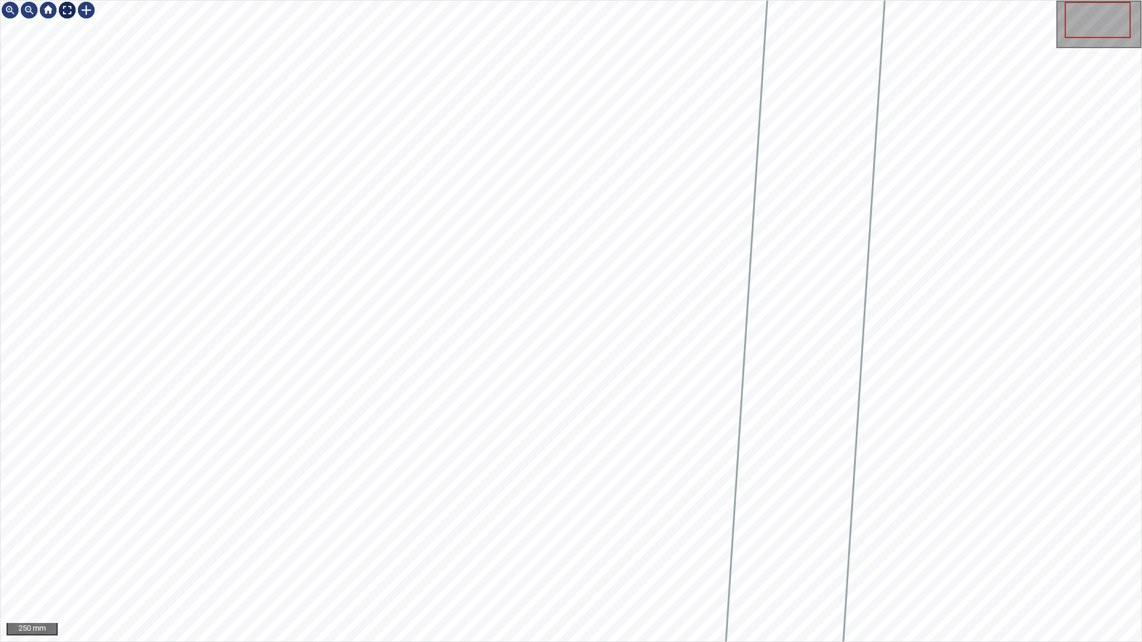
click at [66, 7] on div at bounding box center [67, 10] width 19 height 19
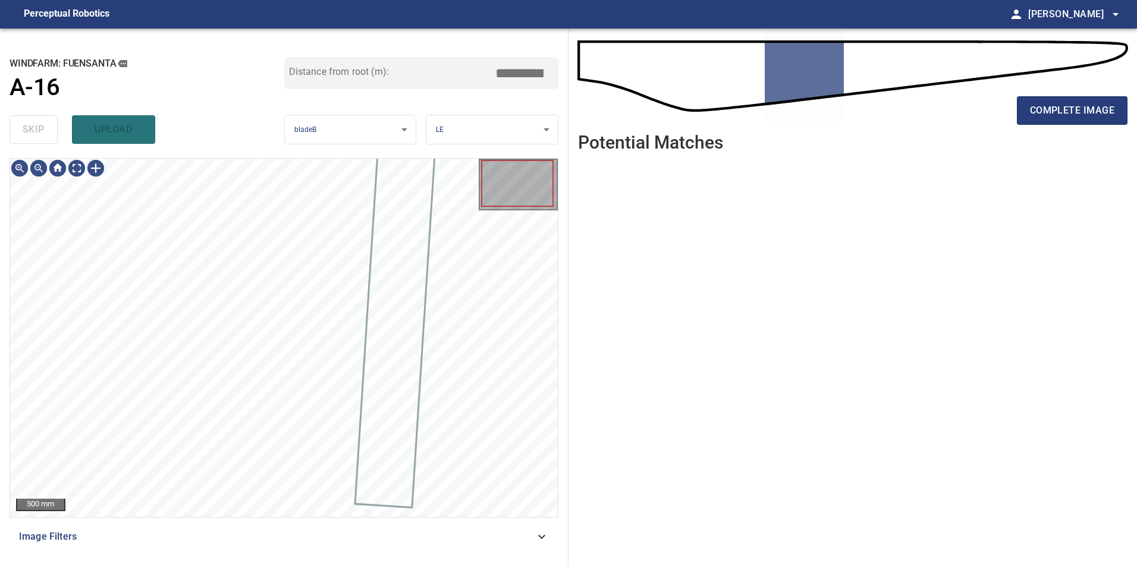
click at [538, 420] on icon at bounding box center [542, 537] width 14 height 14
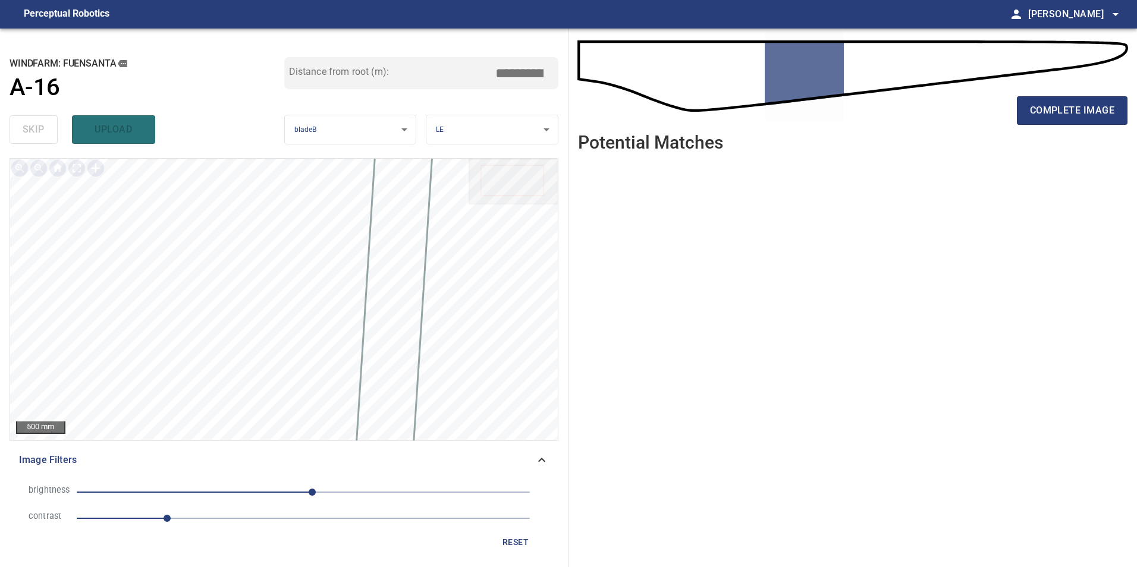
click at [298, 420] on li "contrast 1" at bounding box center [284, 518] width 530 height 26
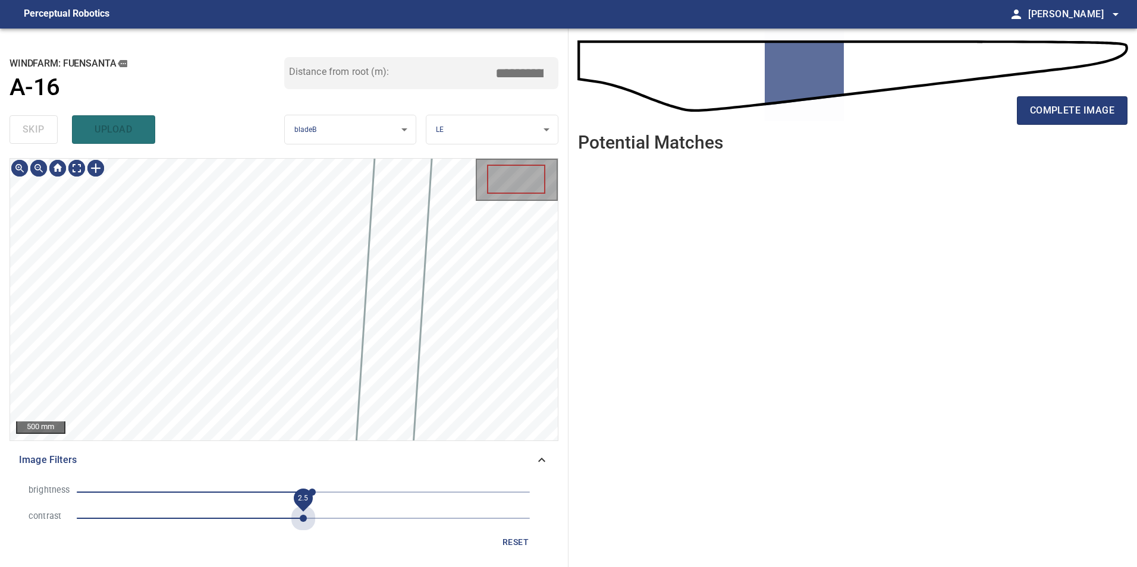
click at [303, 420] on span "2.5" at bounding box center [303, 518] width 453 height 17
click at [245, 420] on span "-66" at bounding box center [303, 492] width 453 height 17
click at [228, 420] on span "-66" at bounding box center [303, 492] width 453 height 17
click at [243, 420] on span "-84" at bounding box center [303, 492] width 453 height 17
click at [278, 420] on span "-29" at bounding box center [303, 492] width 453 height 17
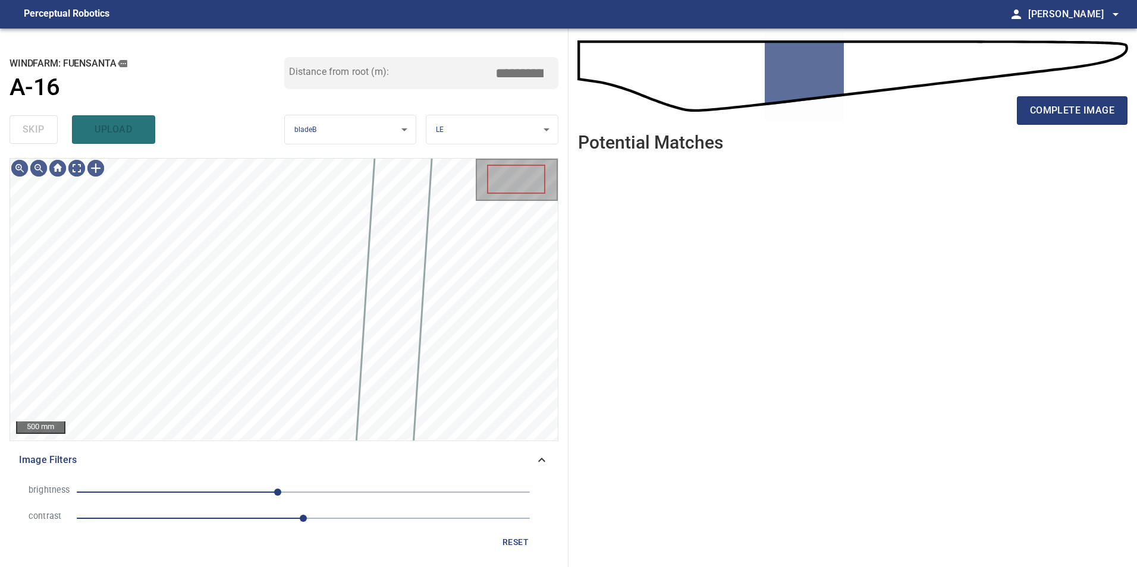
click at [236, 420] on span "-29" at bounding box center [303, 492] width 453 height 17
click at [507, 420] on span "reset" at bounding box center [515, 542] width 29 height 15
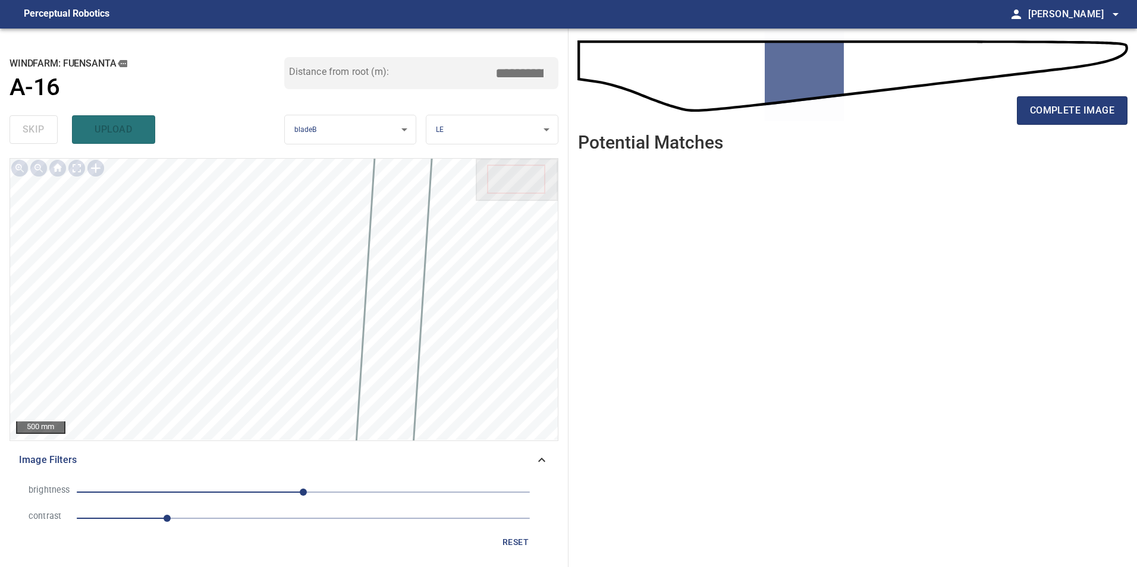
click at [259, 420] on span "1" at bounding box center [303, 518] width 453 height 17
click at [233, 420] on span "0" at bounding box center [303, 492] width 453 height 17
click at [250, 420] on span "-79" at bounding box center [303, 492] width 453 height 17
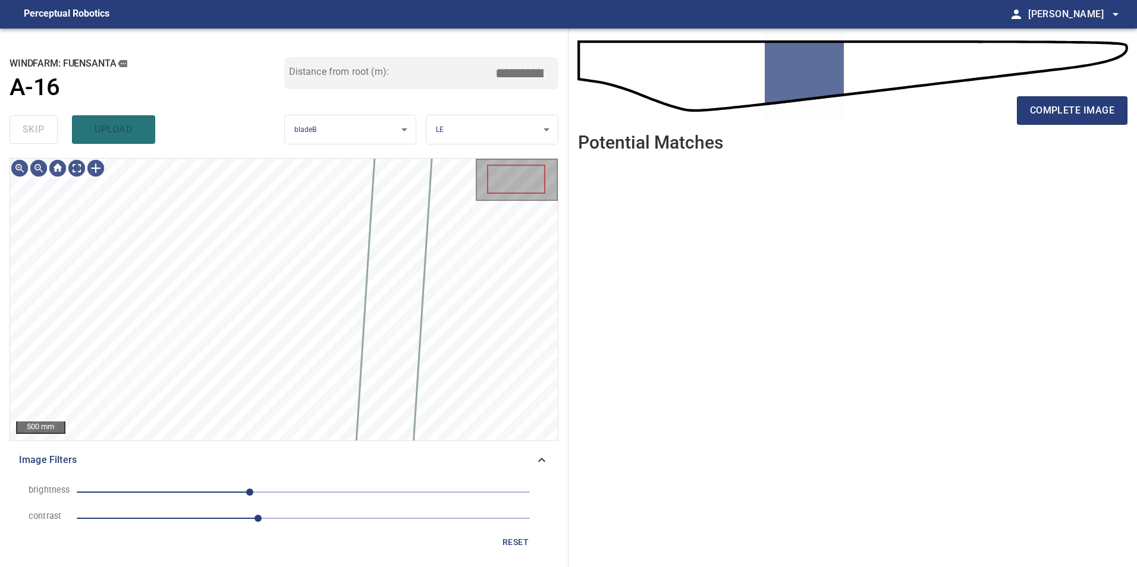
click at [269, 420] on span "-60" at bounding box center [303, 492] width 453 height 17
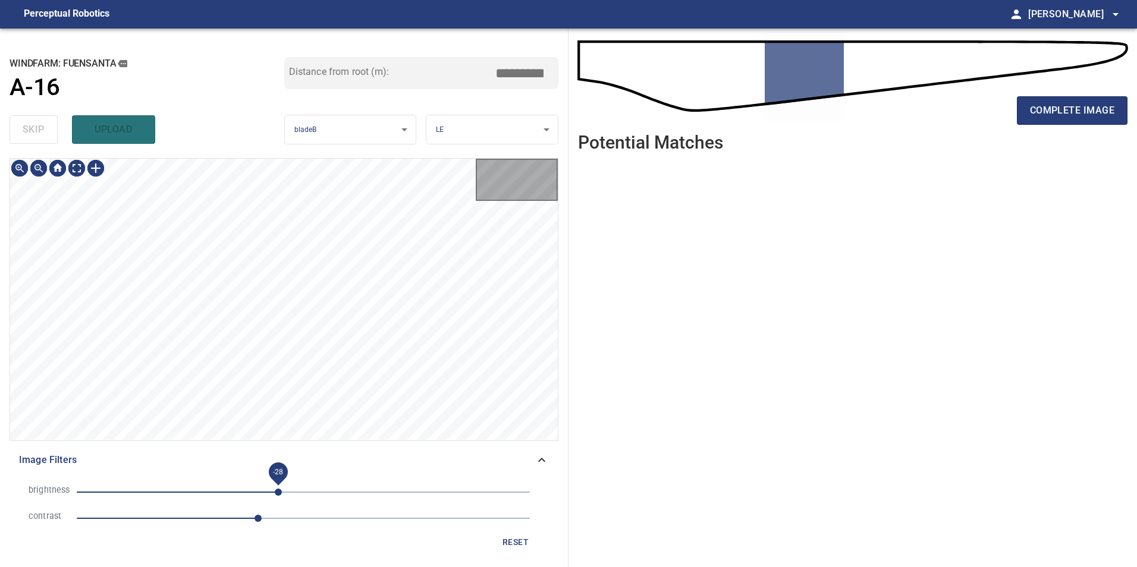
click at [278, 420] on span "-28" at bounding box center [278, 492] width 7 height 7
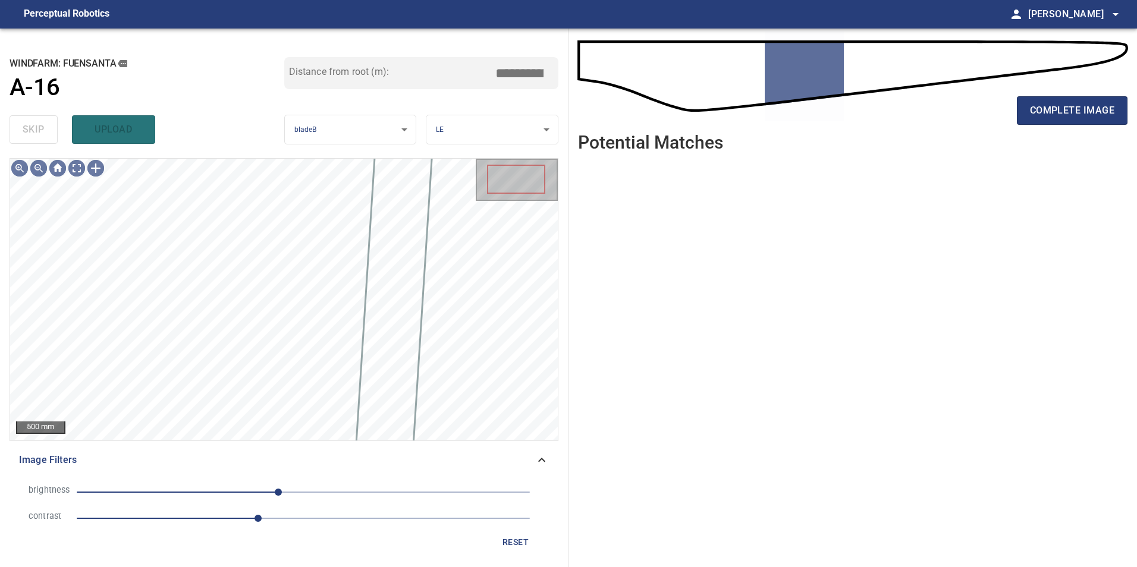
click at [262, 420] on span "-28" at bounding box center [303, 492] width 453 height 17
click at [232, 420] on span "2" at bounding box center [303, 518] width 453 height 17
click at [206, 420] on span "1.4" at bounding box center [303, 518] width 453 height 17
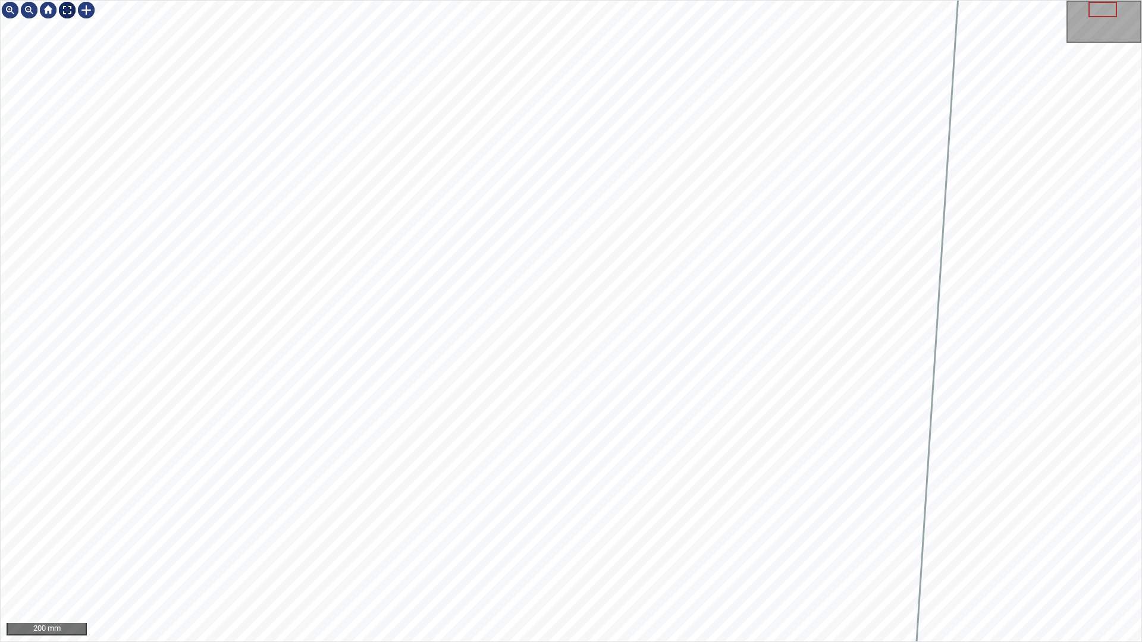
click at [63, 10] on div at bounding box center [67, 10] width 19 height 19
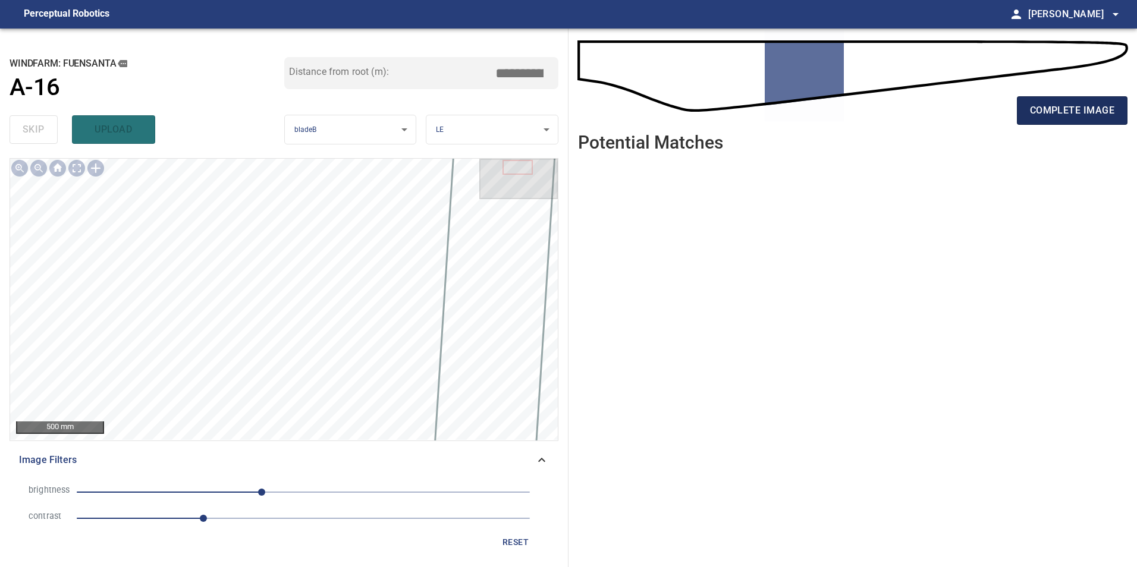
click at [611, 107] on span "complete image" at bounding box center [1072, 110] width 84 height 17
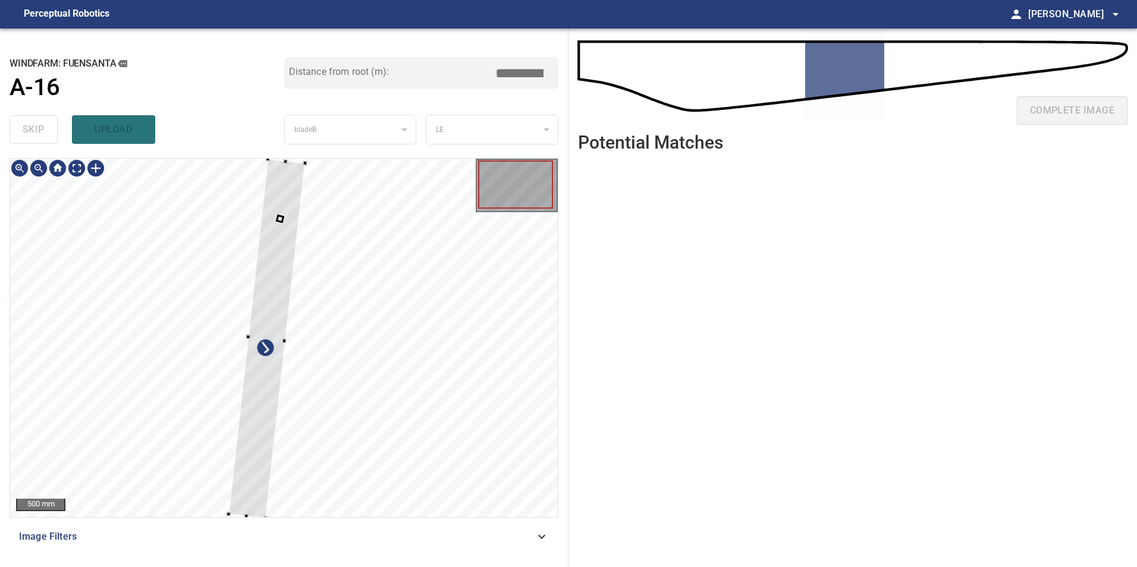
click at [305, 420] on div at bounding box center [266, 339] width 77 height 360
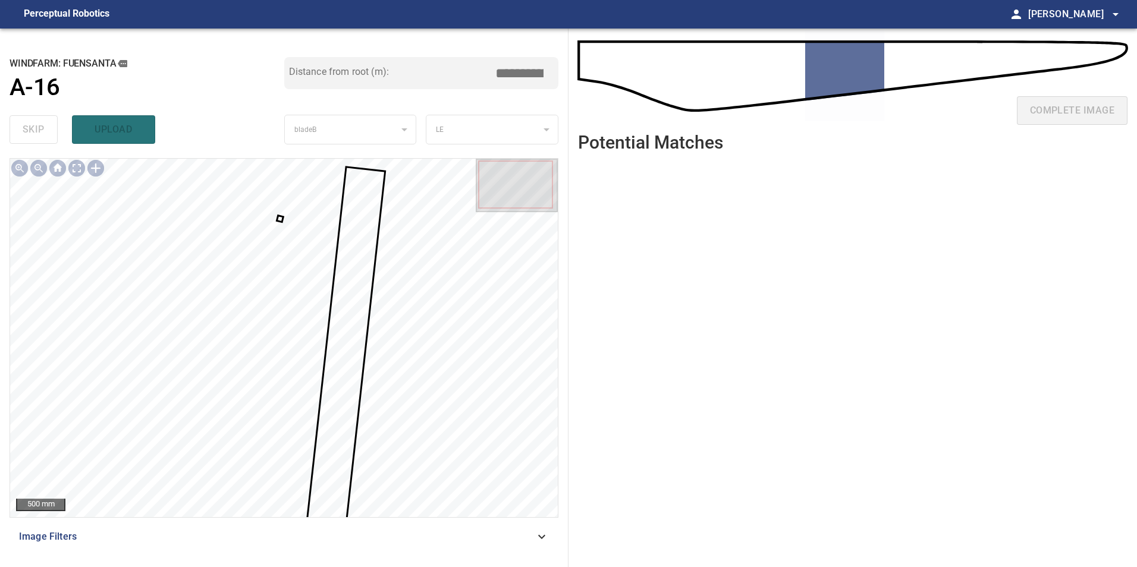
click at [280, 221] on div at bounding box center [284, 338] width 548 height 359
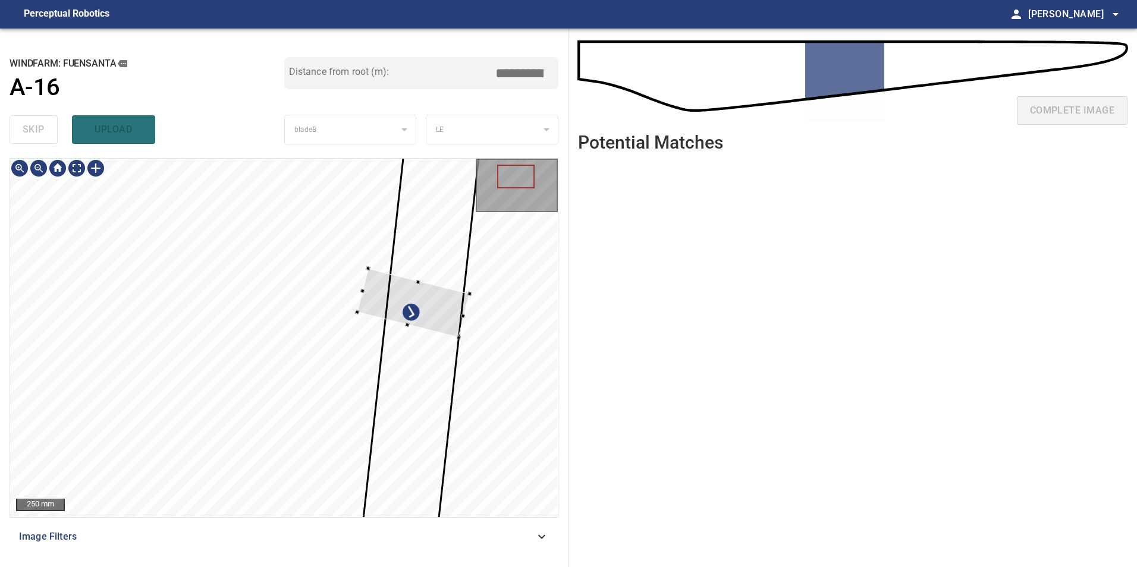
click at [427, 301] on div at bounding box center [413, 303] width 112 height 69
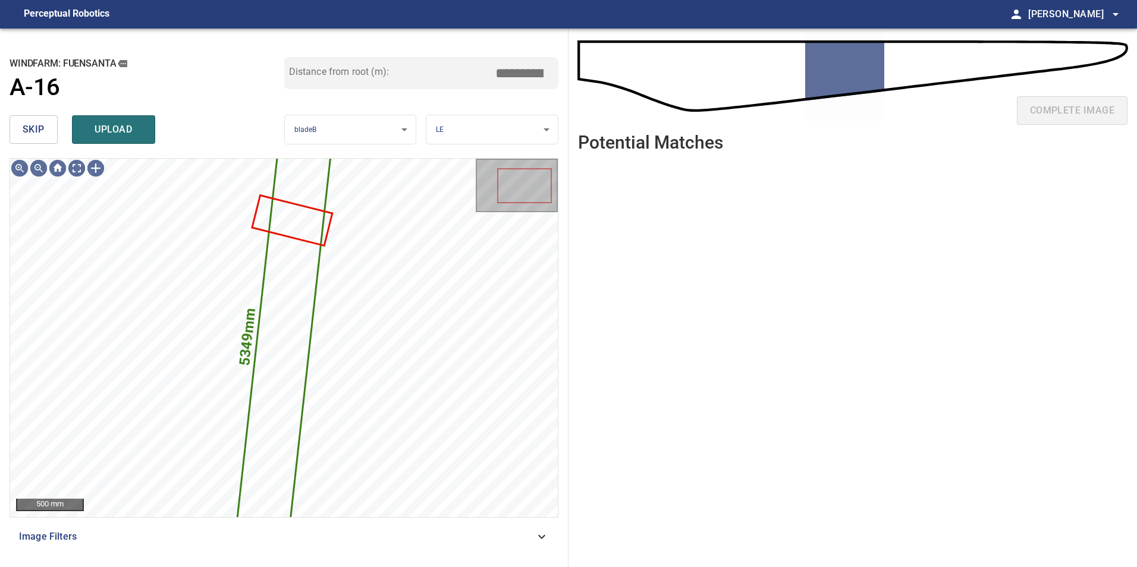
click at [37, 124] on span "skip" at bounding box center [34, 129] width 22 height 17
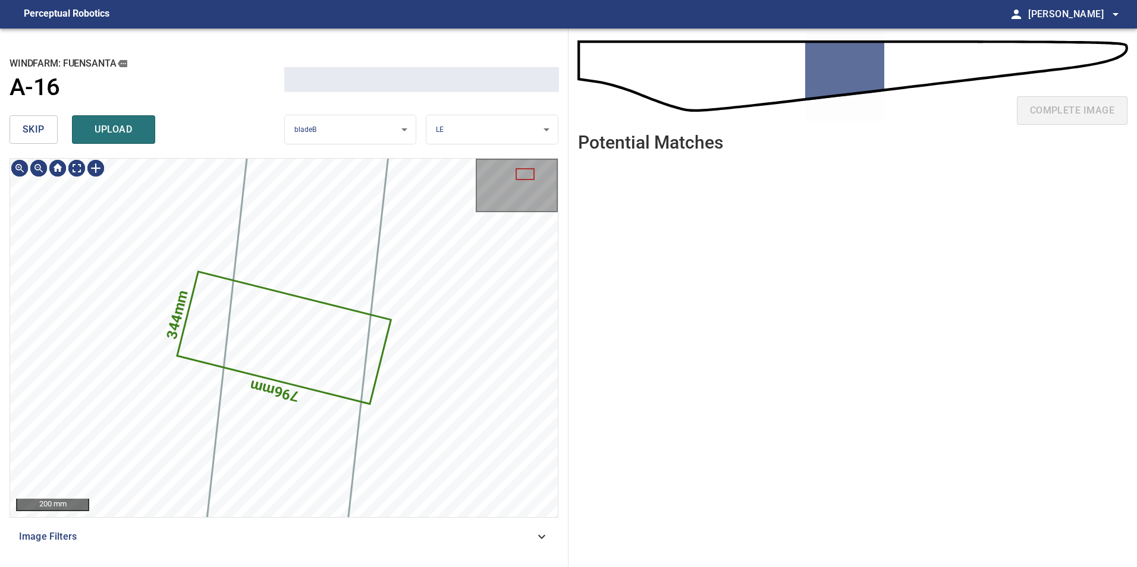
click at [37, 124] on span "skip" at bounding box center [34, 129] width 22 height 17
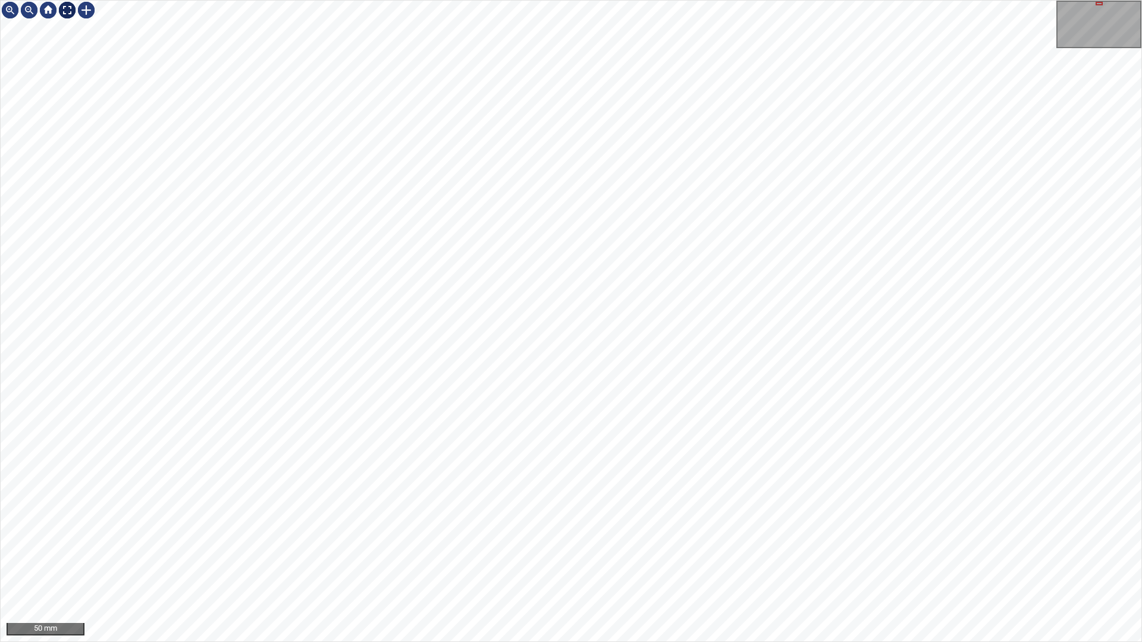
click at [71, 6] on div at bounding box center [67, 10] width 19 height 19
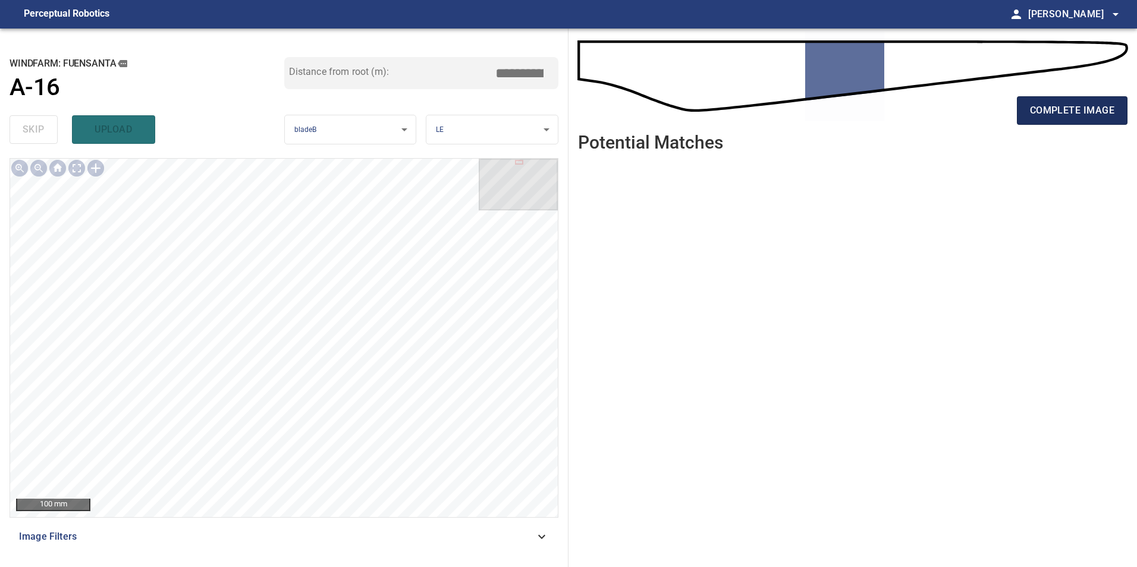
click at [611, 110] on span "complete image" at bounding box center [1072, 110] width 84 height 17
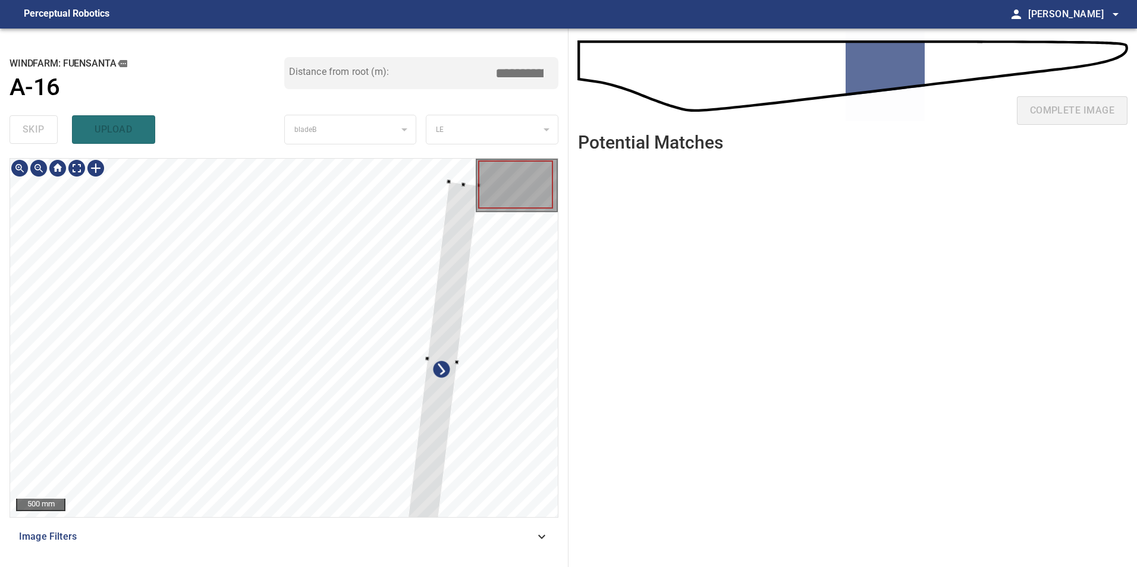
click at [479, 420] on div at bounding box center [284, 338] width 548 height 359
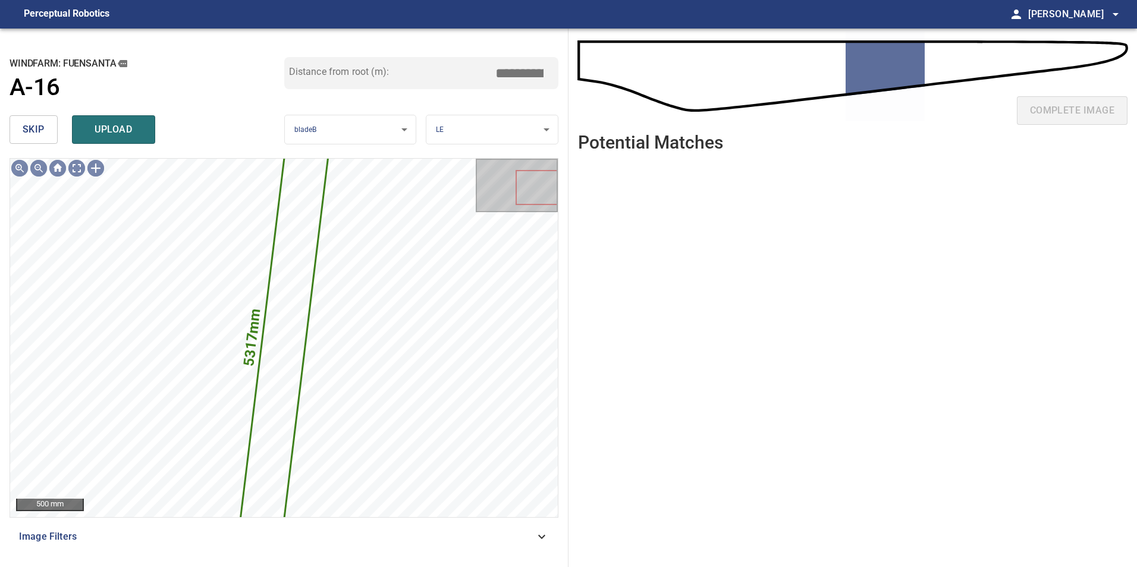
click at [51, 129] on button "skip" at bounding box center [34, 129] width 48 height 29
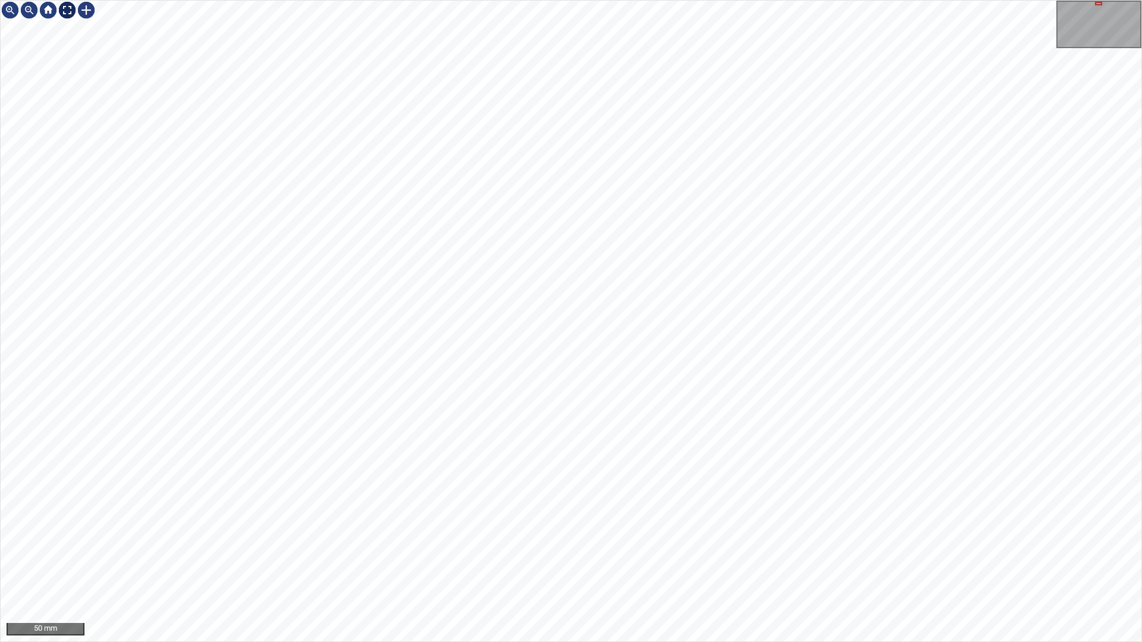
click at [64, 8] on div at bounding box center [67, 10] width 19 height 19
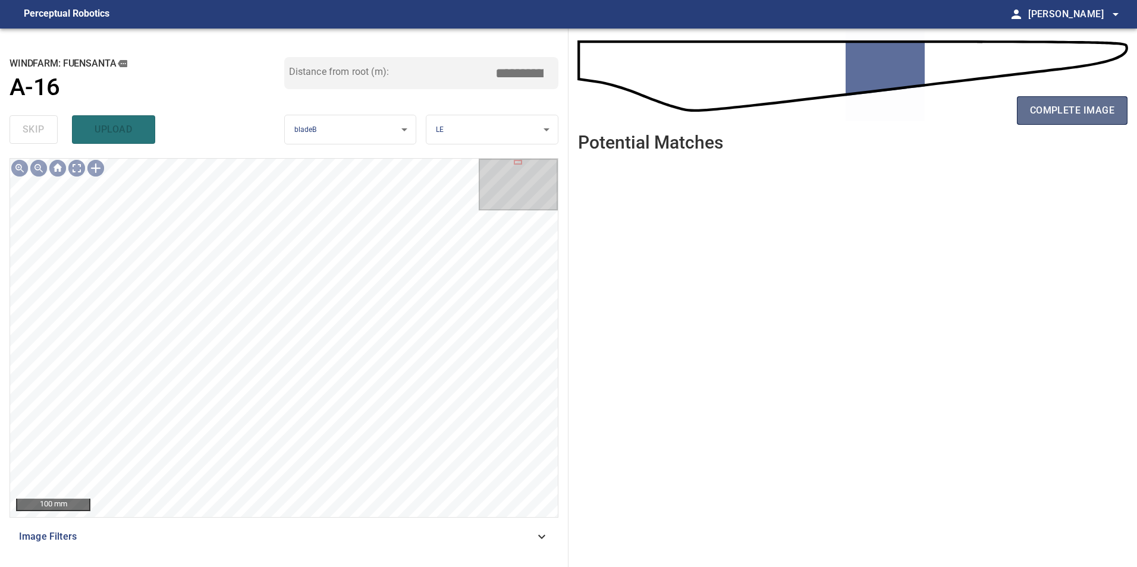
click at [611, 115] on span "complete image" at bounding box center [1072, 110] width 84 height 17
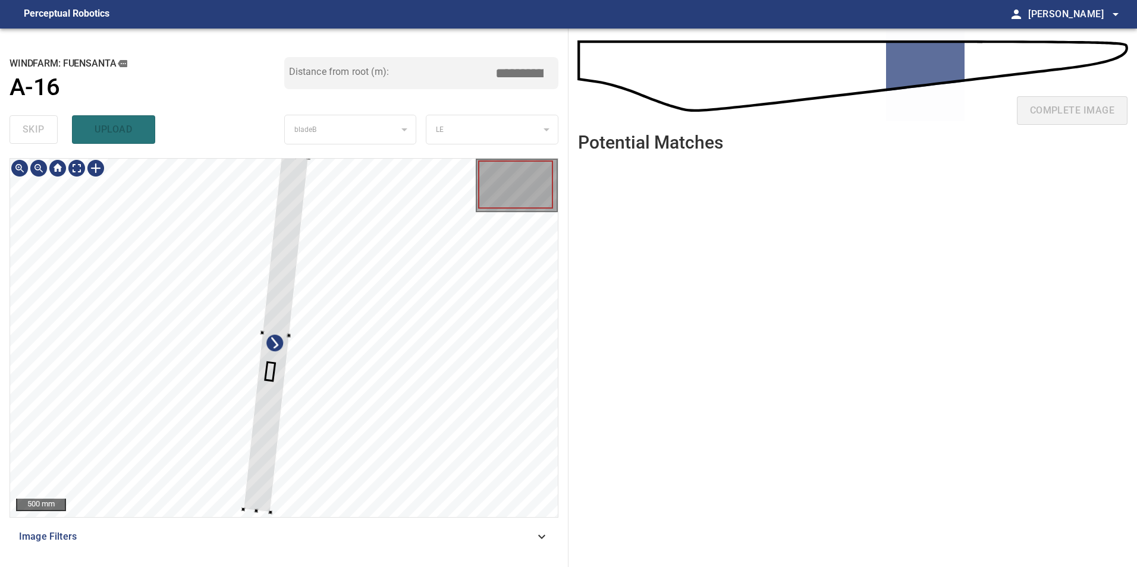
click at [389, 420] on div at bounding box center [284, 338] width 548 height 359
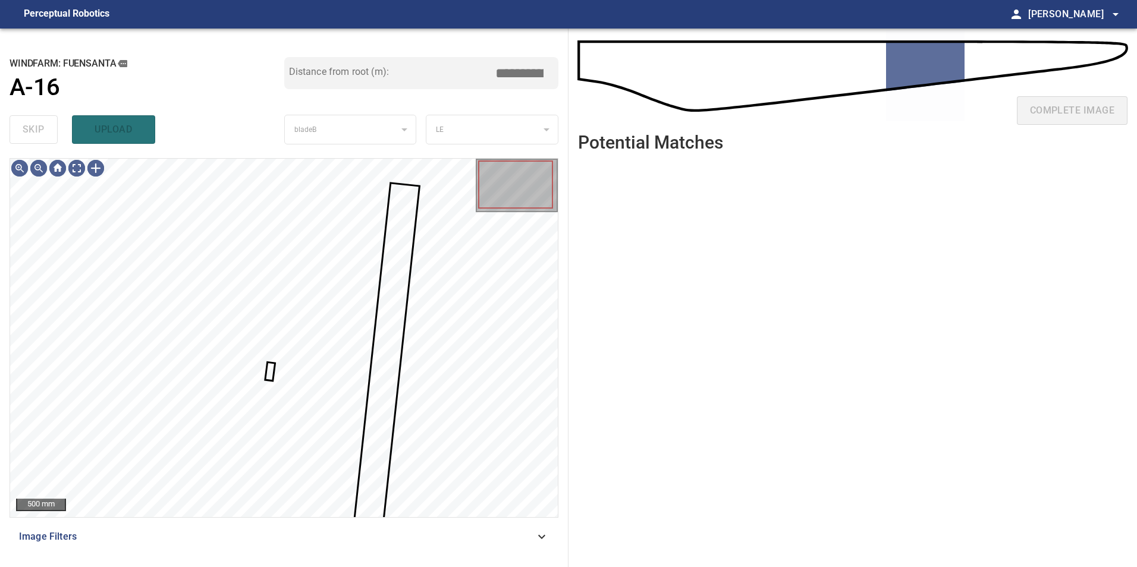
click at [269, 375] on div at bounding box center [284, 338] width 548 height 359
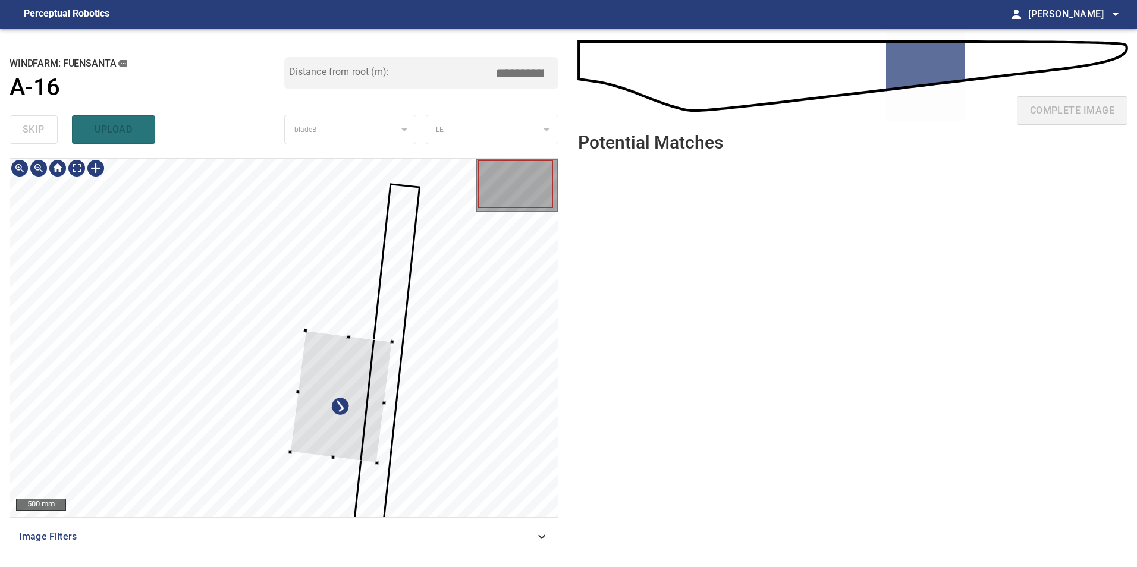
click at [368, 384] on div at bounding box center [341, 397] width 102 height 133
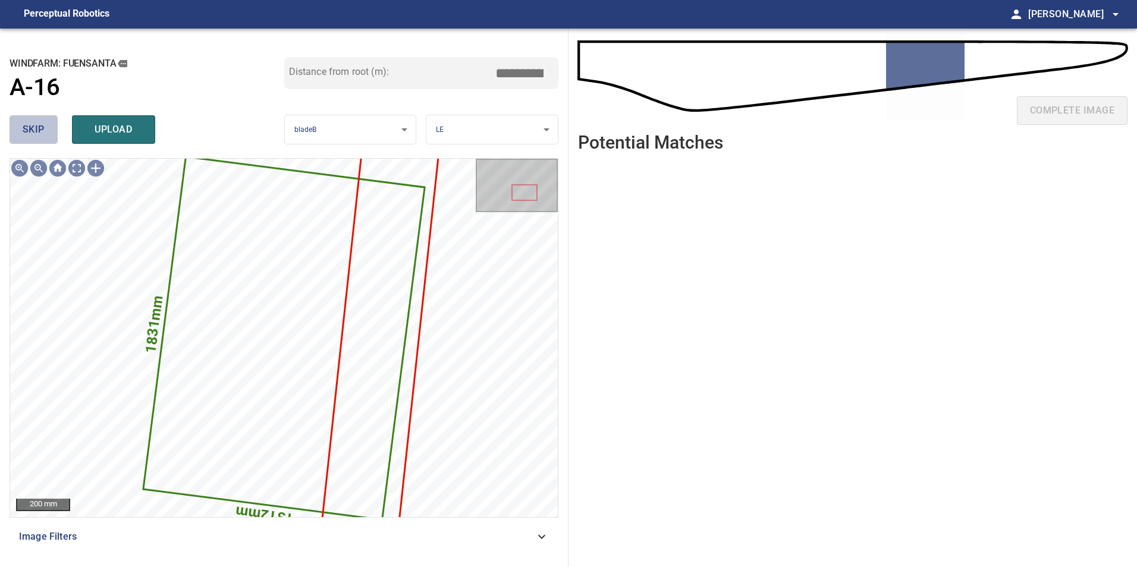
click at [25, 127] on span "skip" at bounding box center [34, 129] width 22 height 17
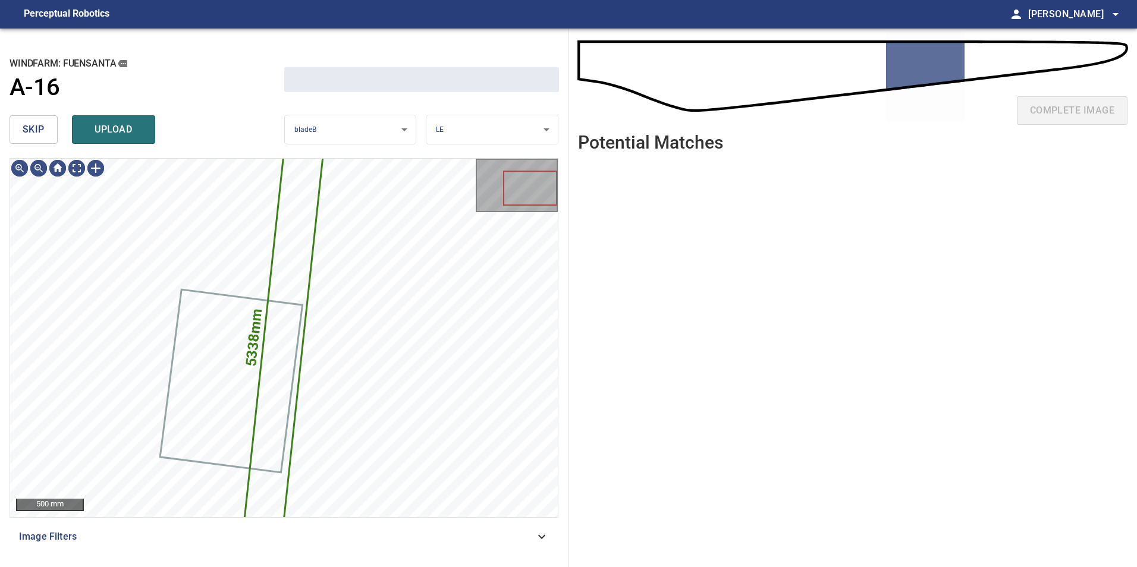
click at [26, 126] on span "skip" at bounding box center [34, 129] width 22 height 17
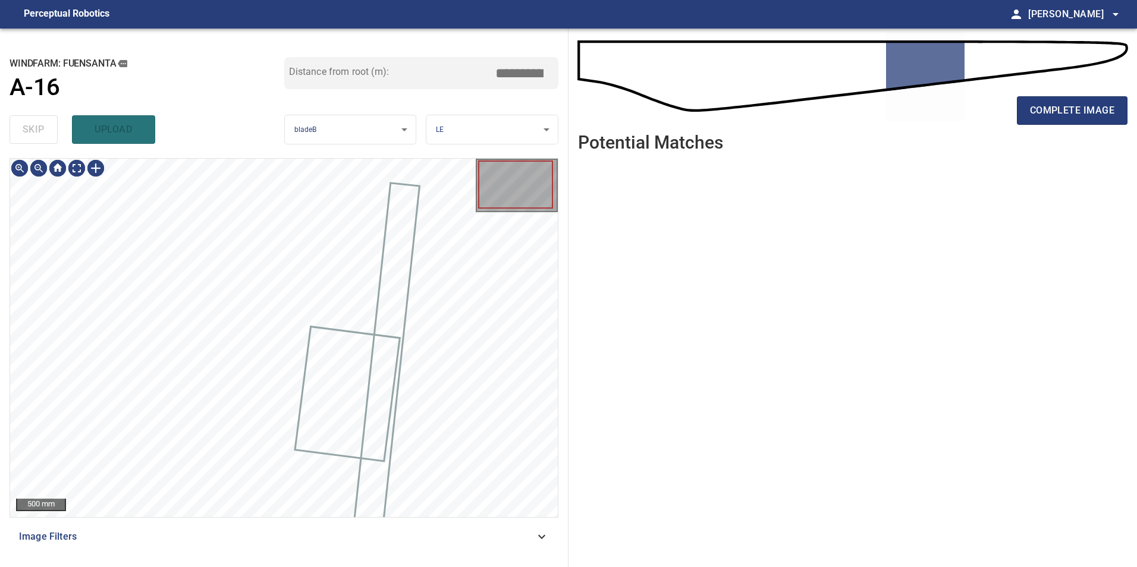
click at [26, 126] on div "skip upload" at bounding box center [147, 130] width 275 height 38
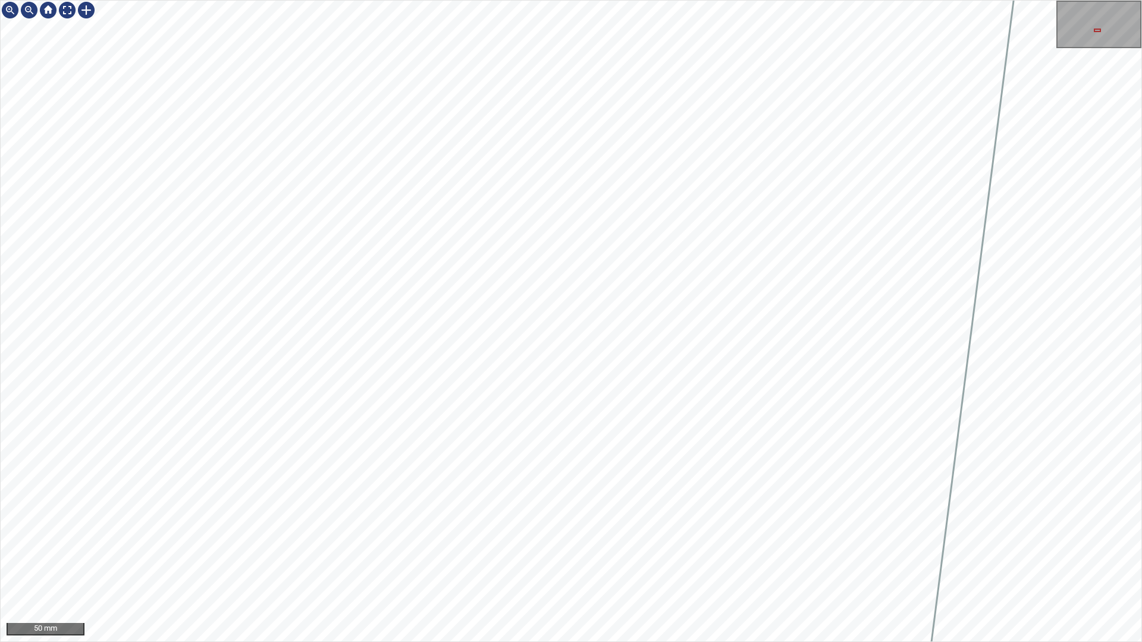
click at [555, 420] on div "50 mm" at bounding box center [571, 321] width 1142 height 642
click at [93, 7] on div at bounding box center [86, 10] width 19 height 19
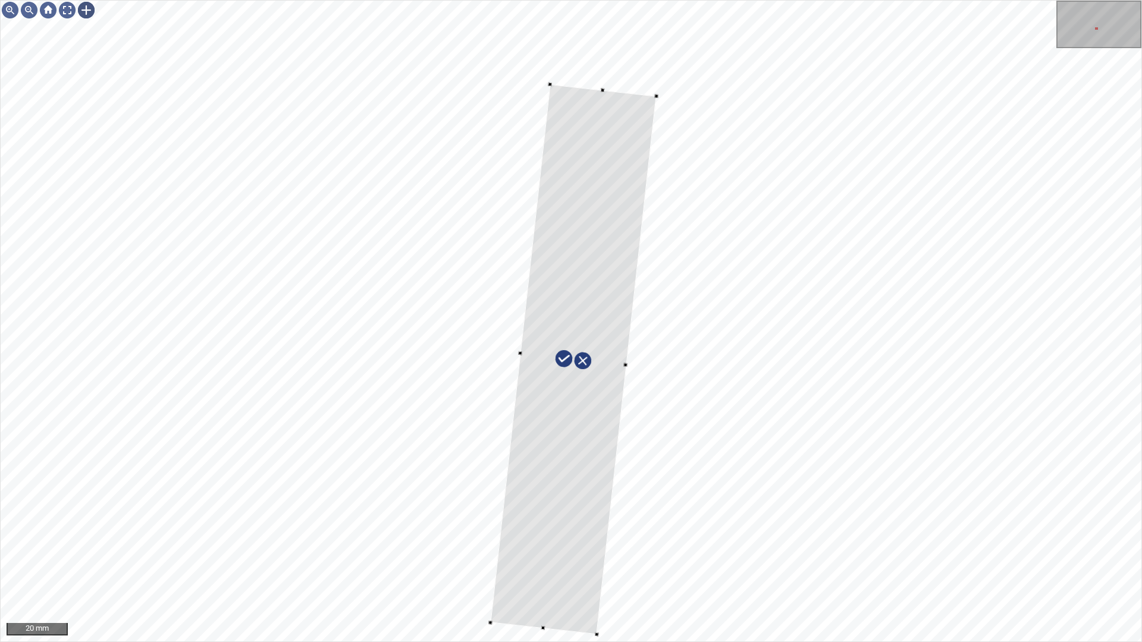
click at [604, 420] on div "20 mm" at bounding box center [571, 321] width 1142 height 642
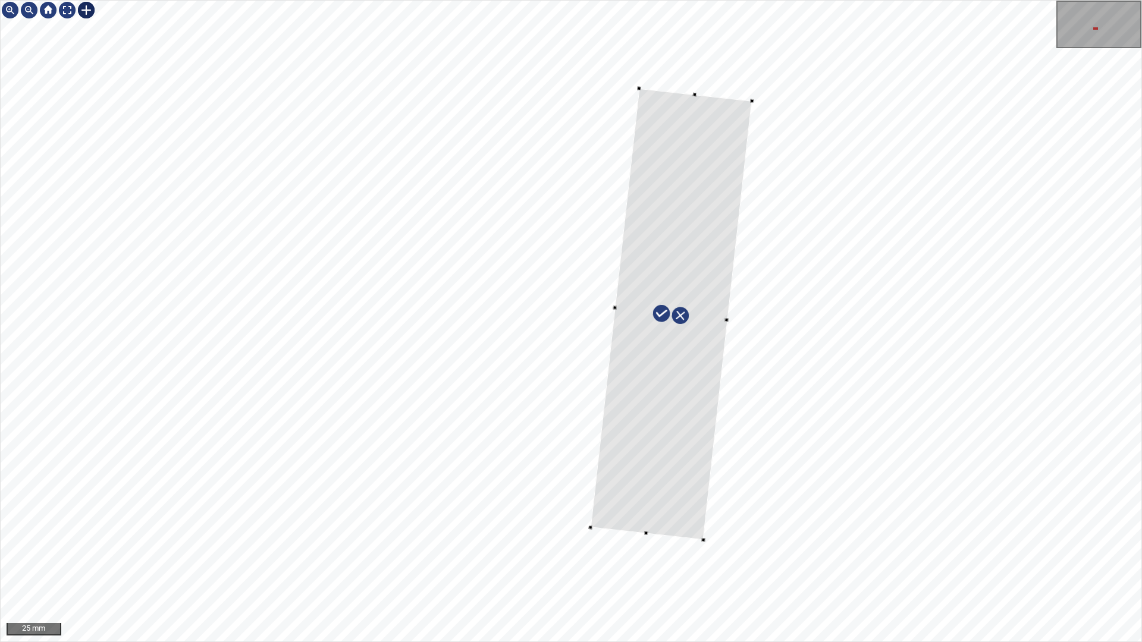
click at [611, 420] on div at bounding box center [571, 321] width 1141 height 641
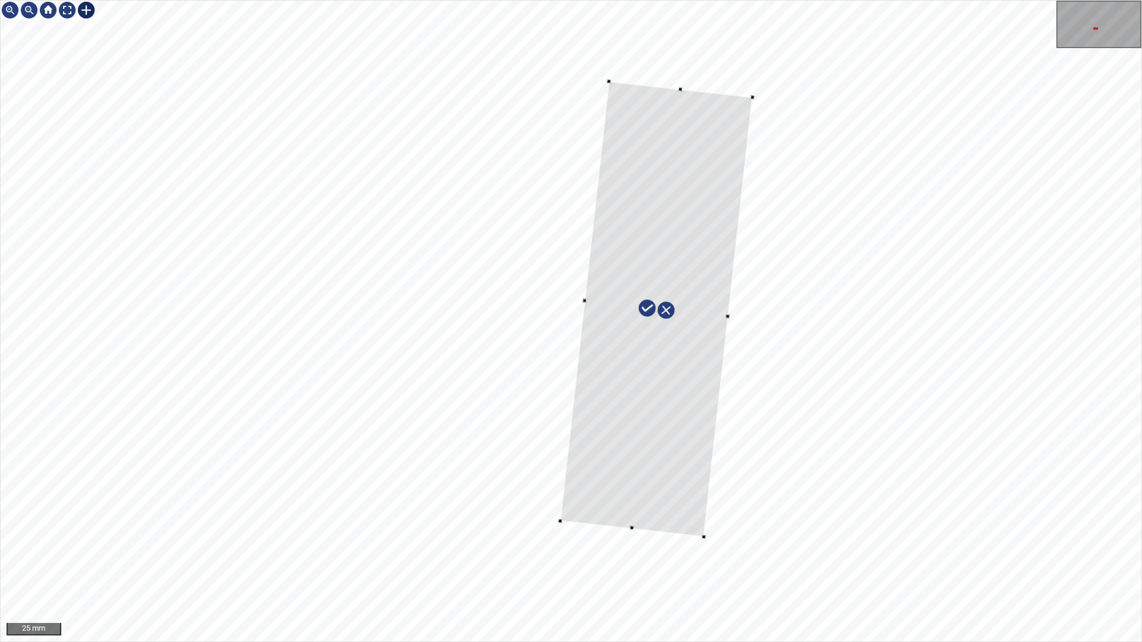
click at [611, 420] on div at bounding box center [656, 309] width 192 height 456
click at [611, 420] on div at bounding box center [656, 305] width 197 height 451
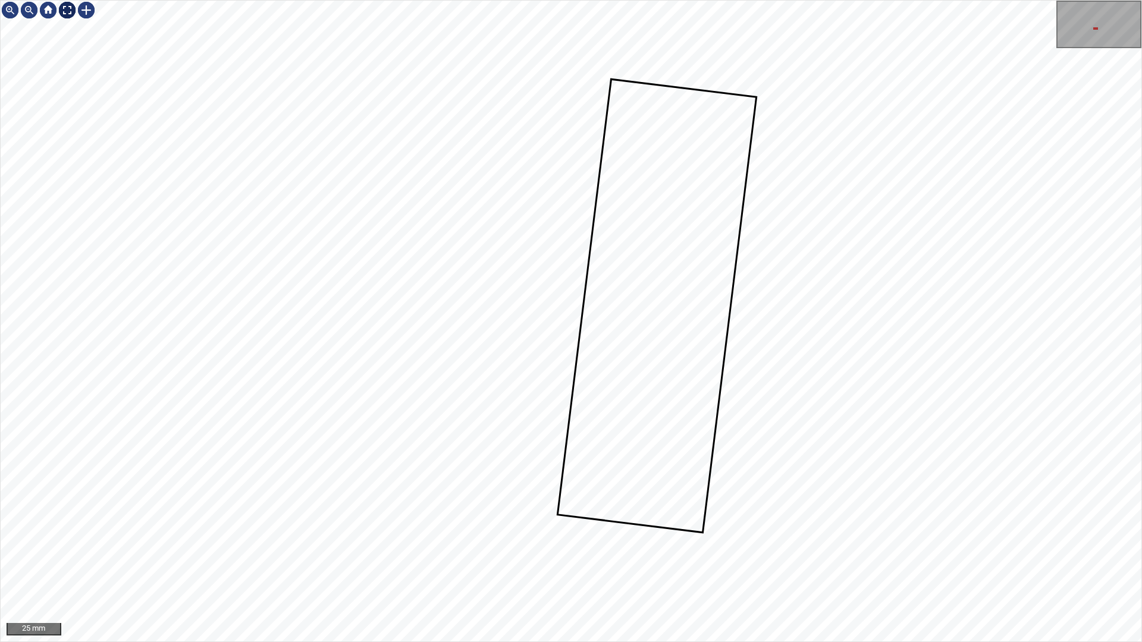
click at [71, 11] on div at bounding box center [67, 10] width 19 height 19
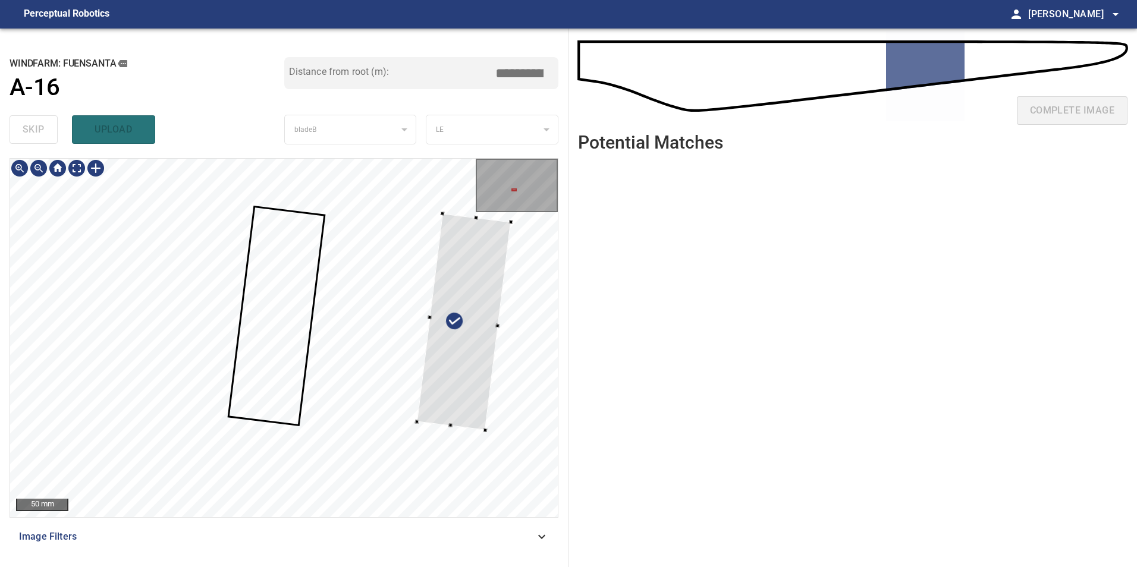
click at [528, 398] on div at bounding box center [284, 338] width 548 height 359
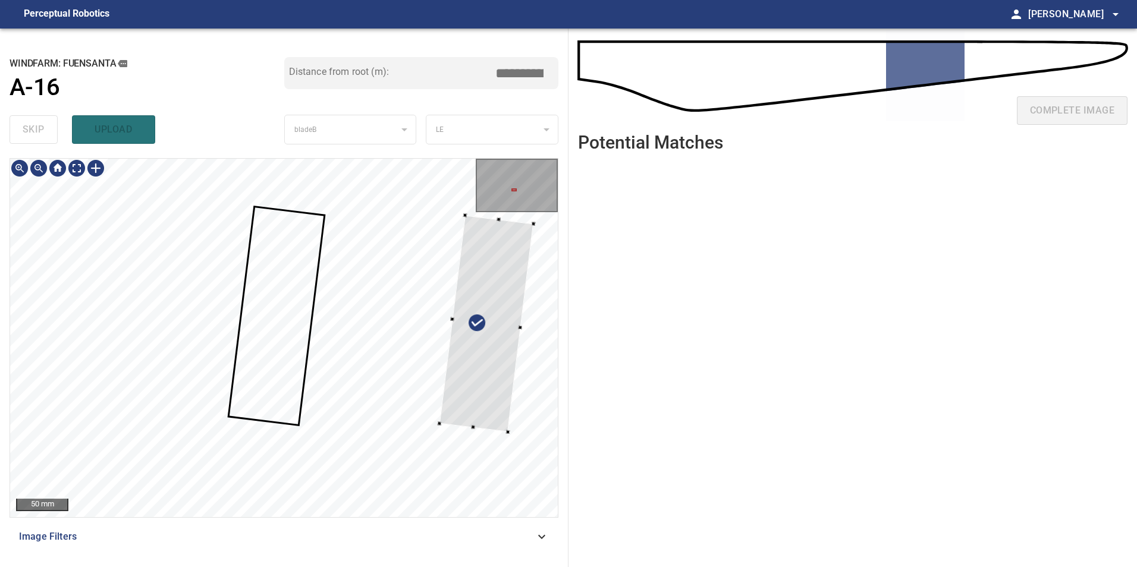
click at [511, 358] on div at bounding box center [486, 323] width 94 height 217
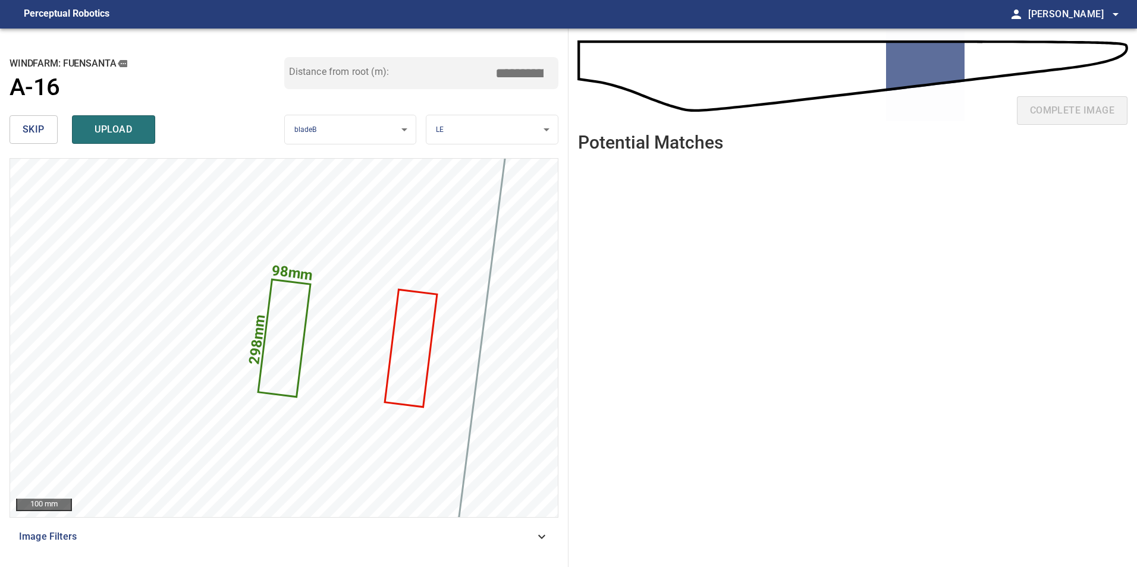
drag, startPoint x: 529, startPoint y: 75, endPoint x: 684, endPoint y: 67, distance: 155.4
click at [611, 70] on div "**********" at bounding box center [568, 298] width 1137 height 539
type input "*****"
click at [123, 141] on button "upload" at bounding box center [113, 129] width 83 height 29
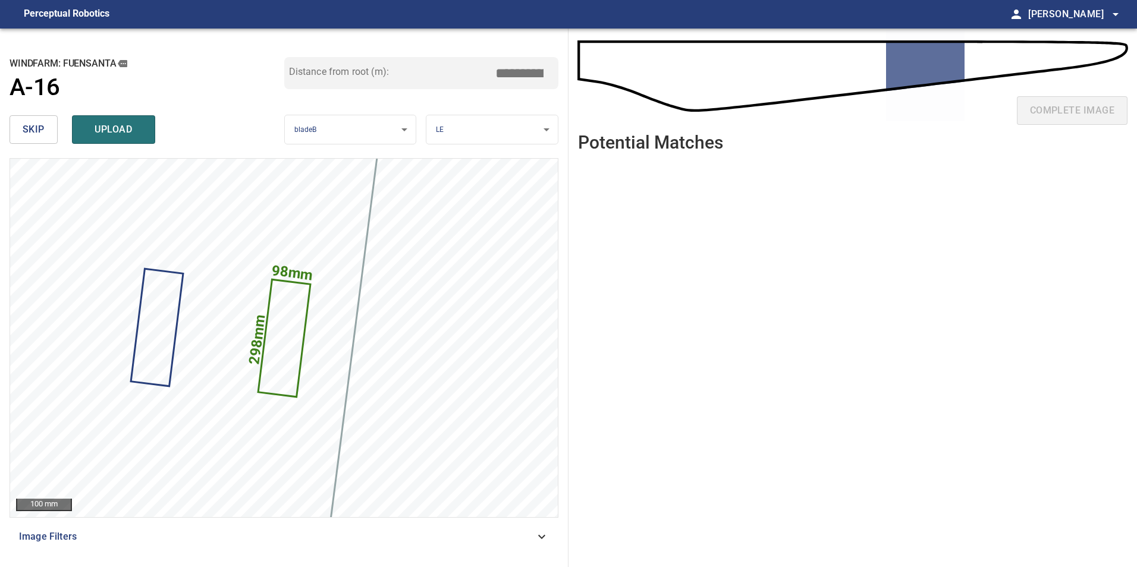
click at [39, 126] on span "skip" at bounding box center [34, 129] width 22 height 17
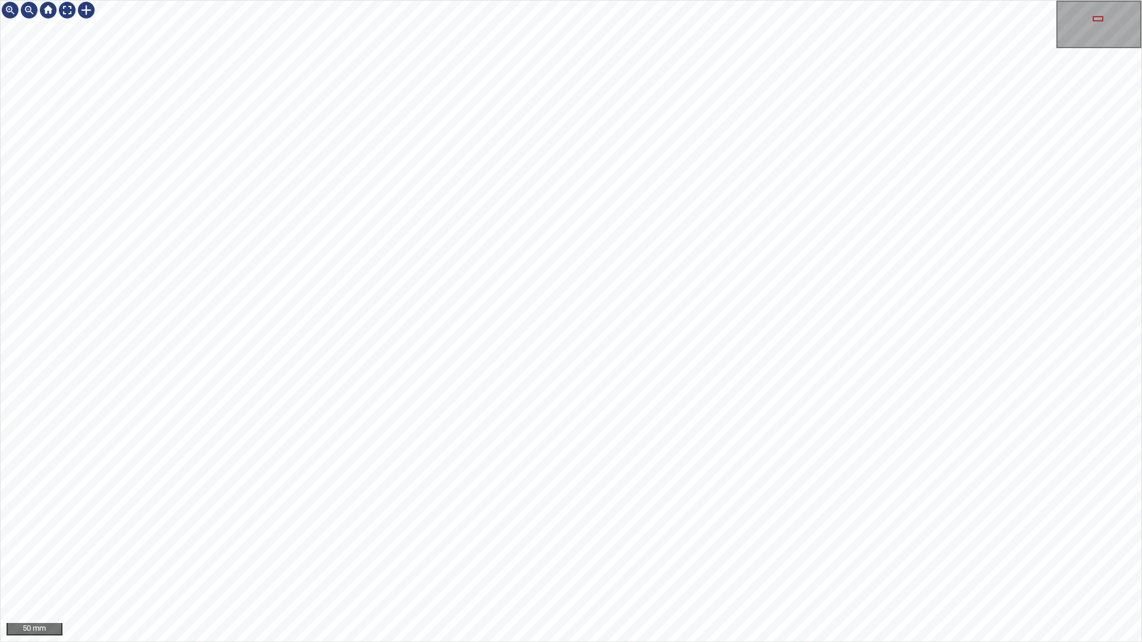
click at [533, 420] on div "50 mm" at bounding box center [571, 321] width 1142 height 642
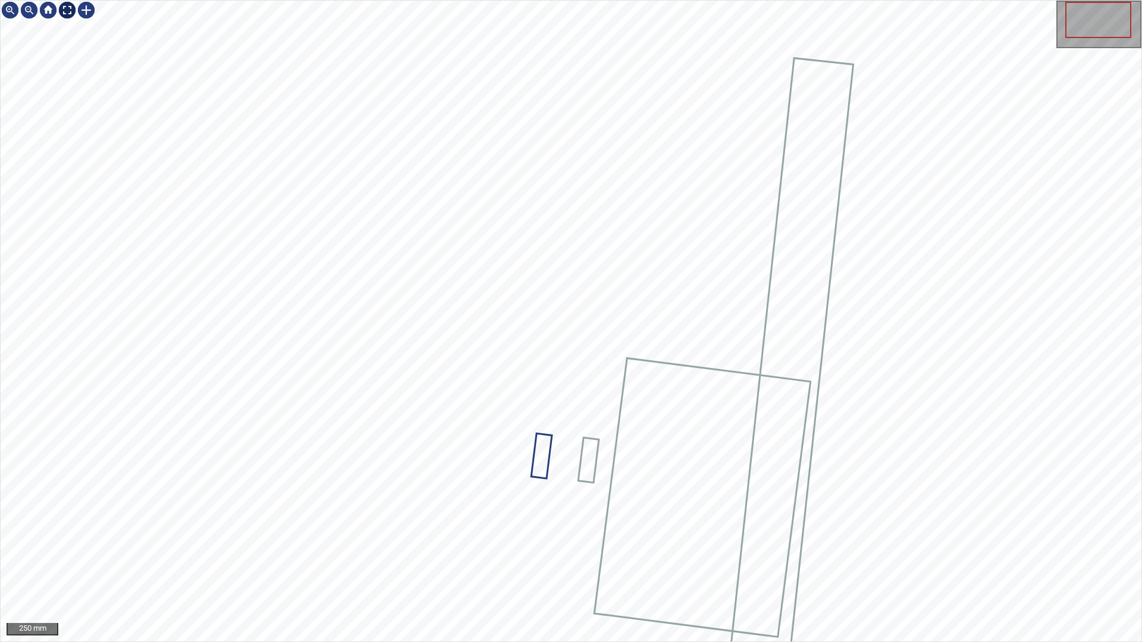
click at [64, 11] on div at bounding box center [67, 10] width 19 height 19
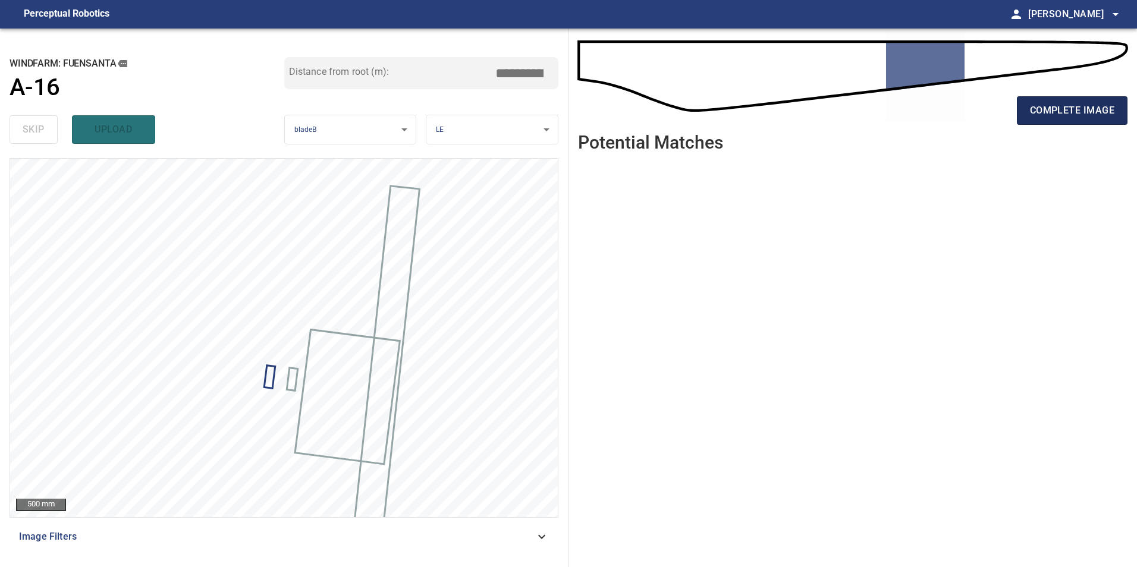
click at [611, 114] on span "complete image" at bounding box center [1072, 110] width 84 height 17
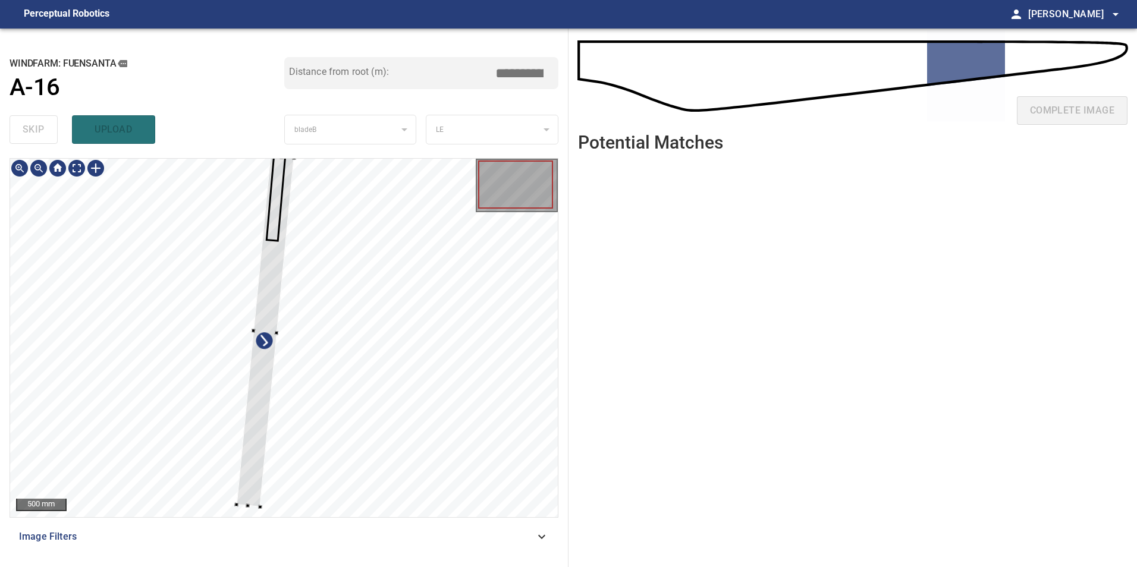
click at [411, 420] on div at bounding box center [284, 338] width 548 height 359
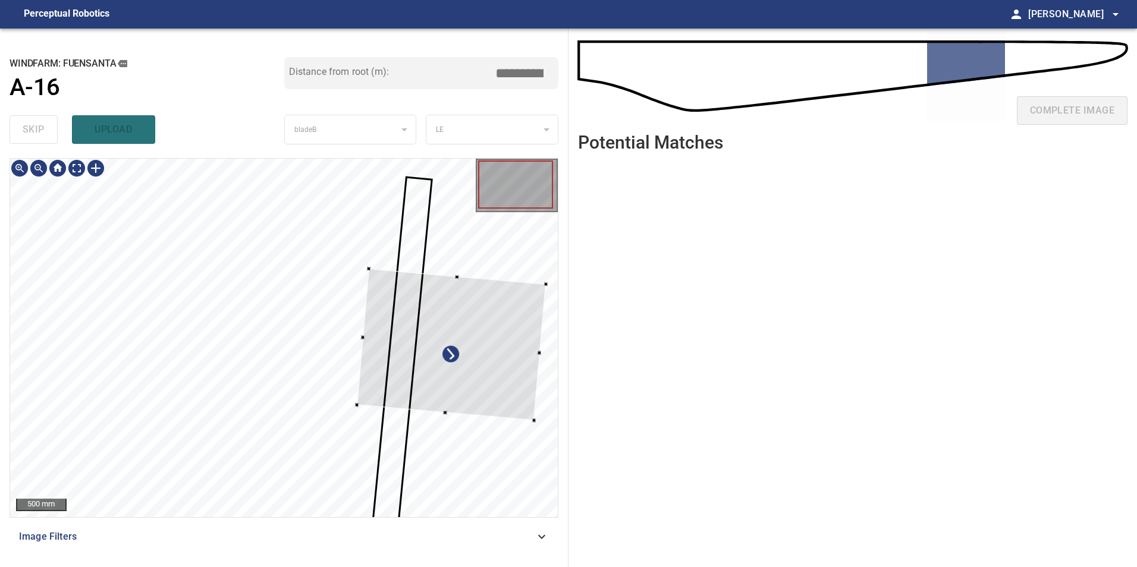
click at [511, 369] on div at bounding box center [451, 345] width 189 height 152
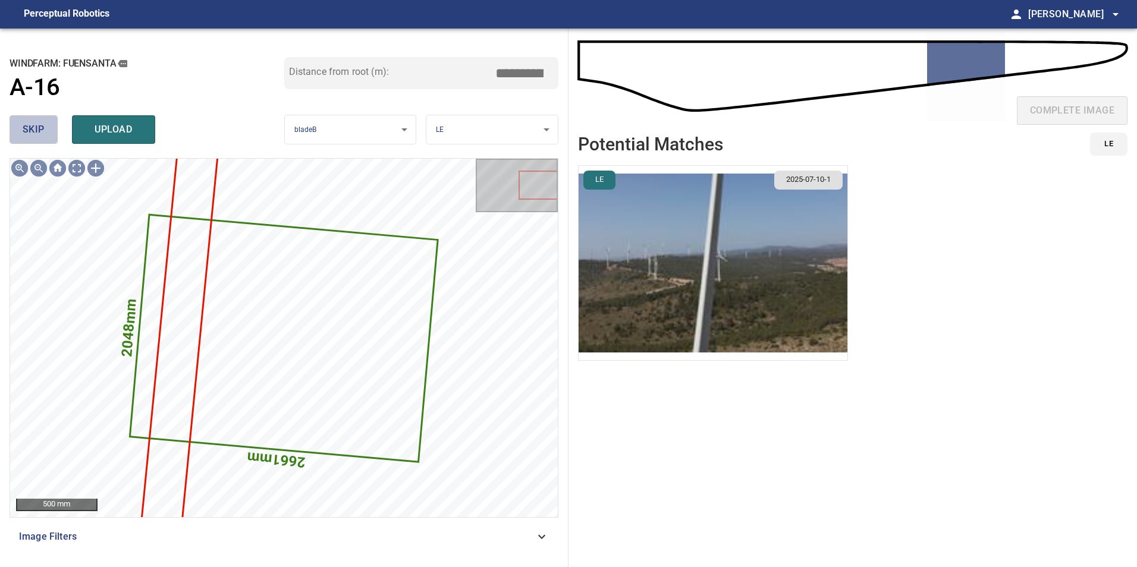
click at [31, 134] on span "skip" at bounding box center [34, 129] width 22 height 17
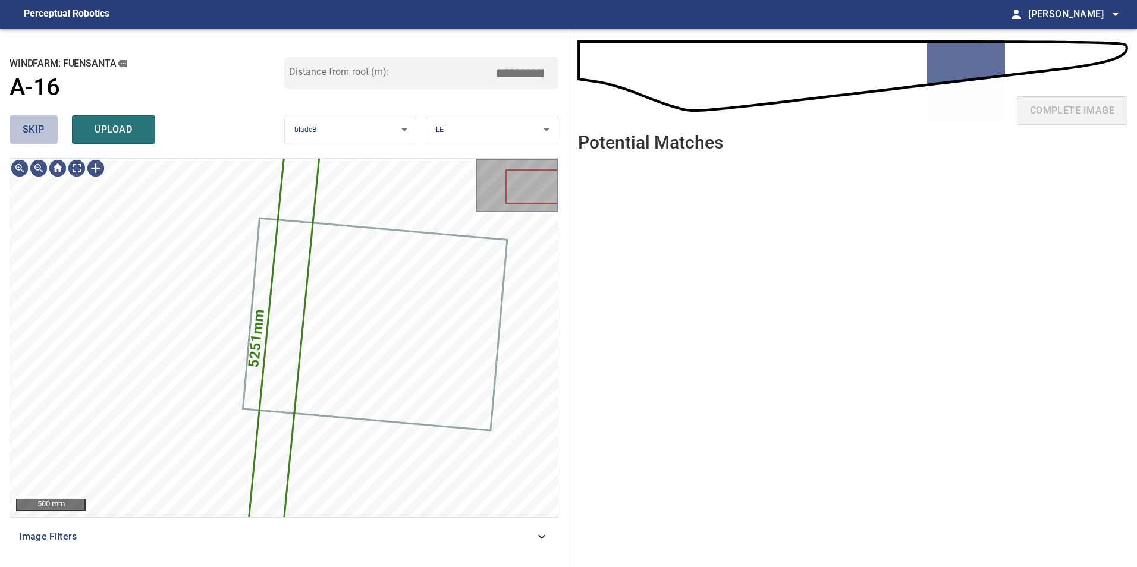
click at [31, 134] on span "skip" at bounding box center [34, 129] width 22 height 17
click at [31, 134] on div "skip upload" at bounding box center [147, 130] width 275 height 38
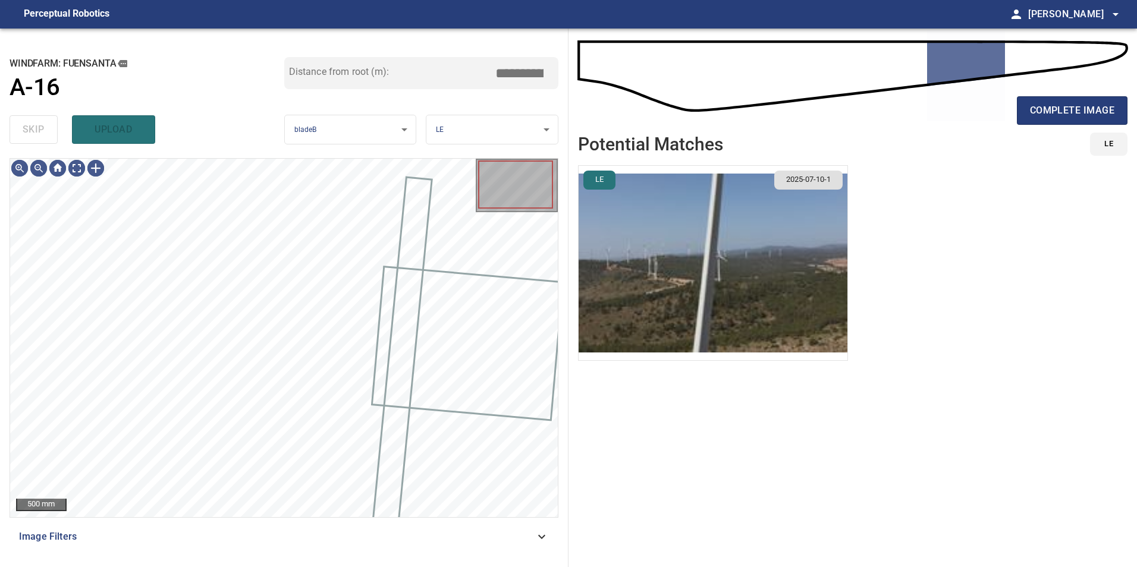
click at [31, 134] on div "skip upload" at bounding box center [147, 130] width 275 height 38
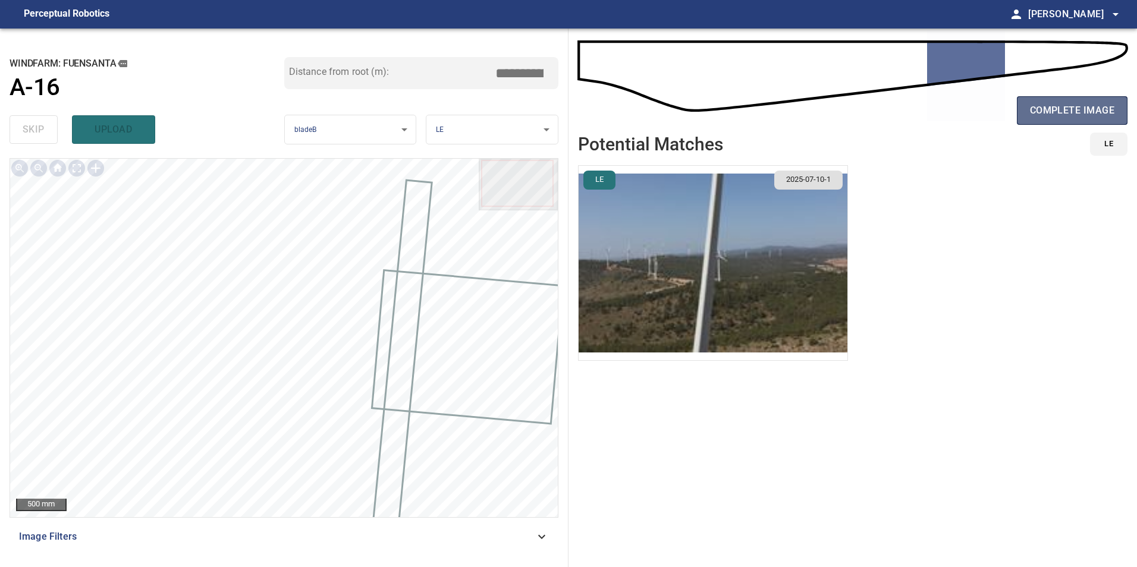
click at [611, 112] on span "complete image" at bounding box center [1072, 110] width 84 height 17
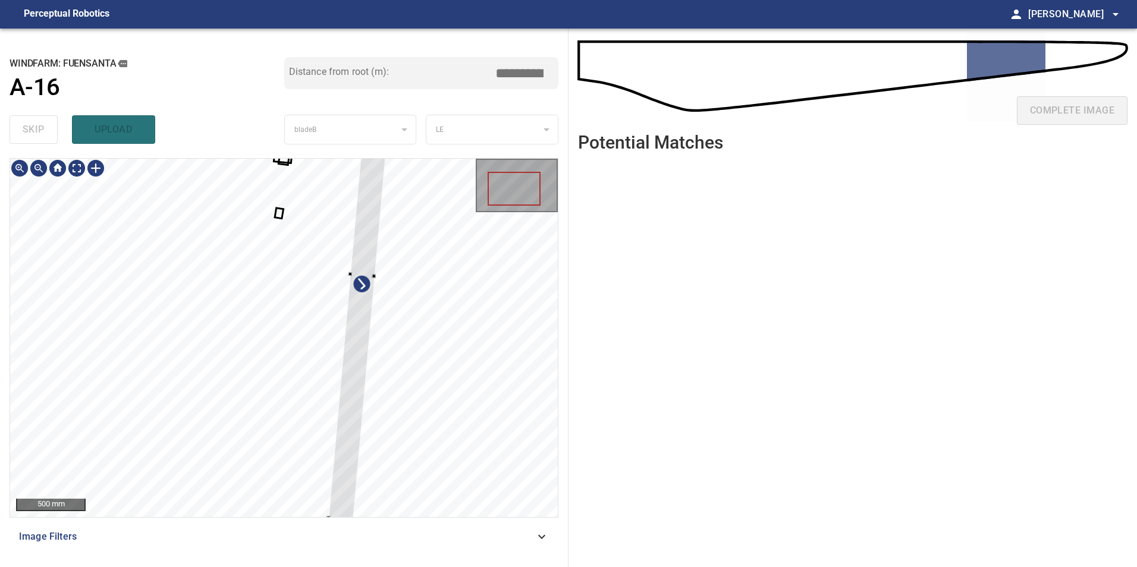
click at [366, 406] on div at bounding box center [284, 338] width 548 height 359
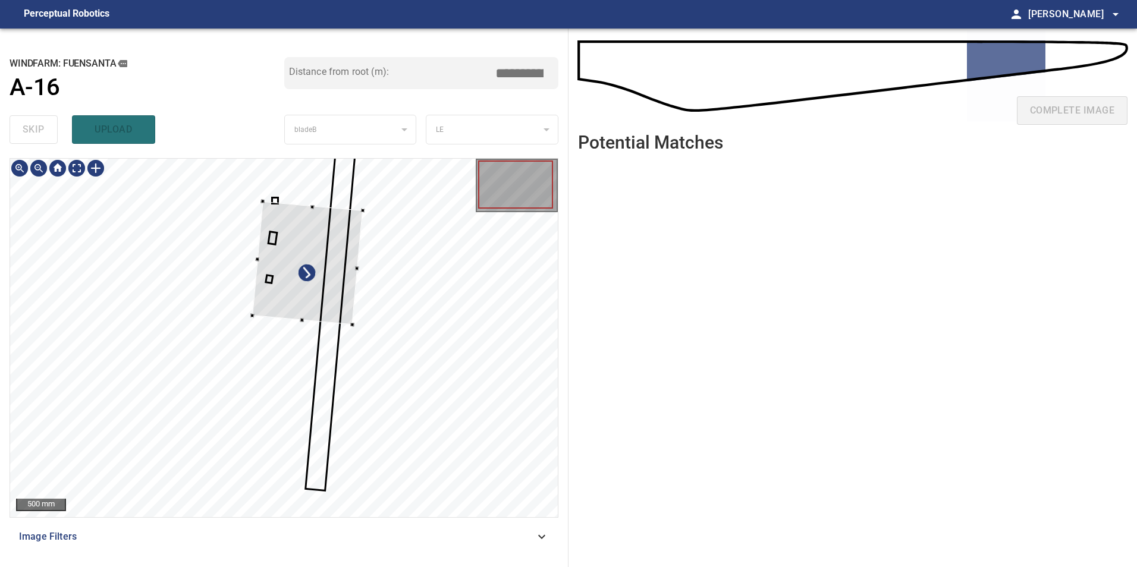
click at [363, 316] on div at bounding box center [307, 263] width 111 height 123
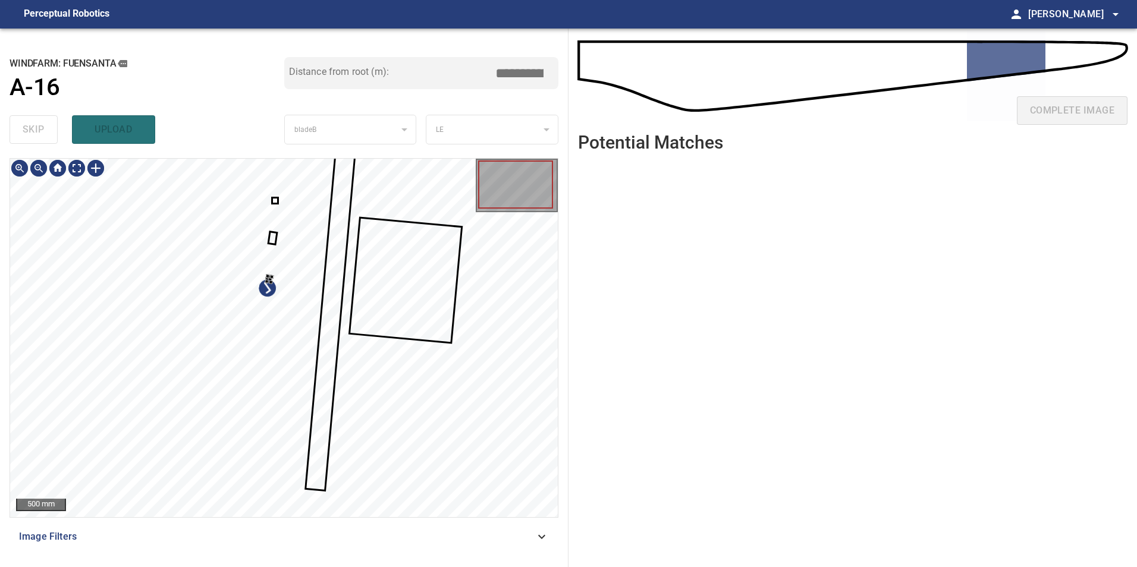
click at [329, 409] on div at bounding box center [284, 338] width 548 height 359
click at [388, 328] on div at bounding box center [326, 335] width 124 height 58
click at [321, 350] on div at bounding box center [284, 338] width 548 height 359
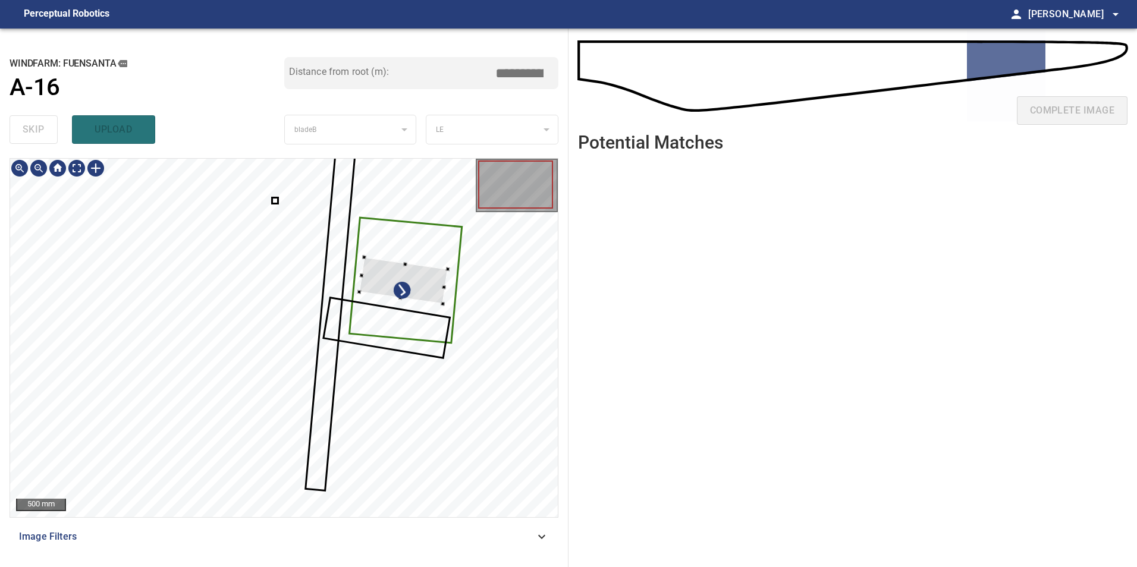
click at [448, 290] on div at bounding box center [284, 338] width 548 height 359
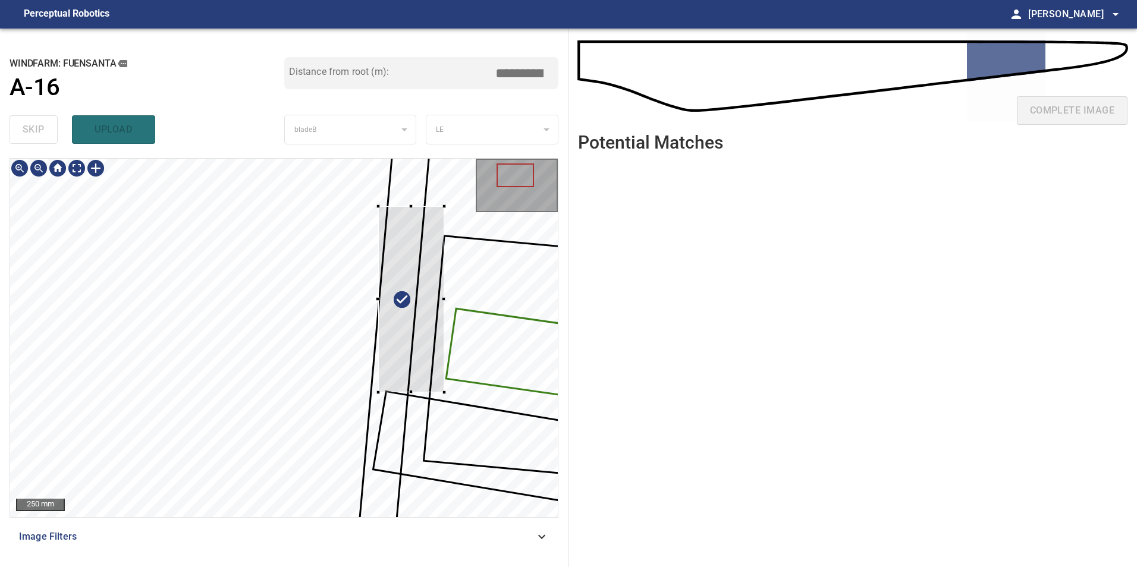
click at [453, 346] on div at bounding box center [284, 338] width 548 height 359
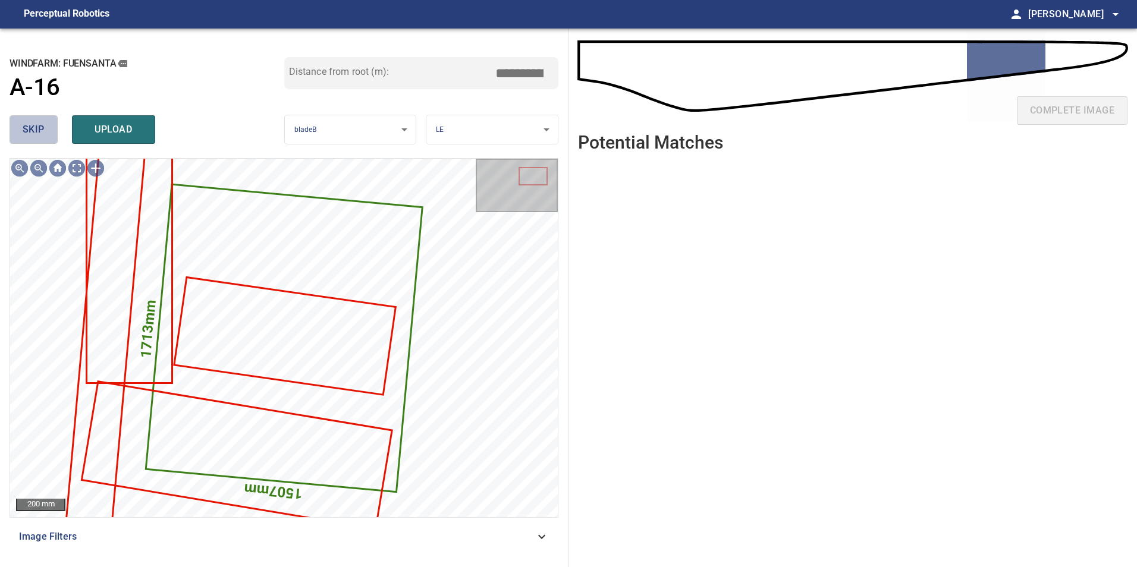
click at [37, 134] on span "skip" at bounding box center [34, 129] width 22 height 17
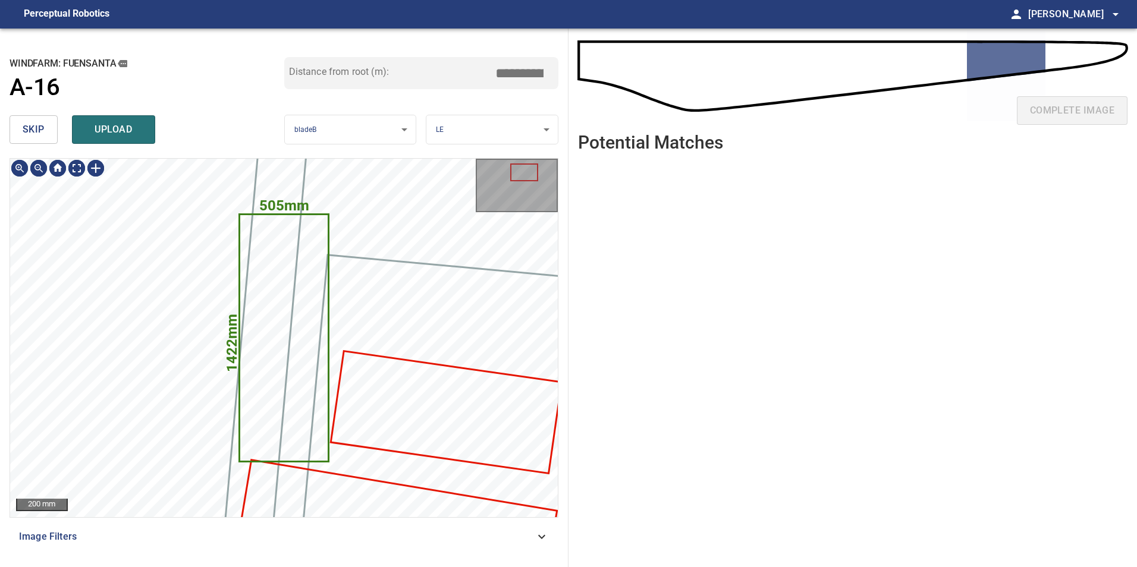
click at [37, 134] on span "skip" at bounding box center [34, 129] width 22 height 17
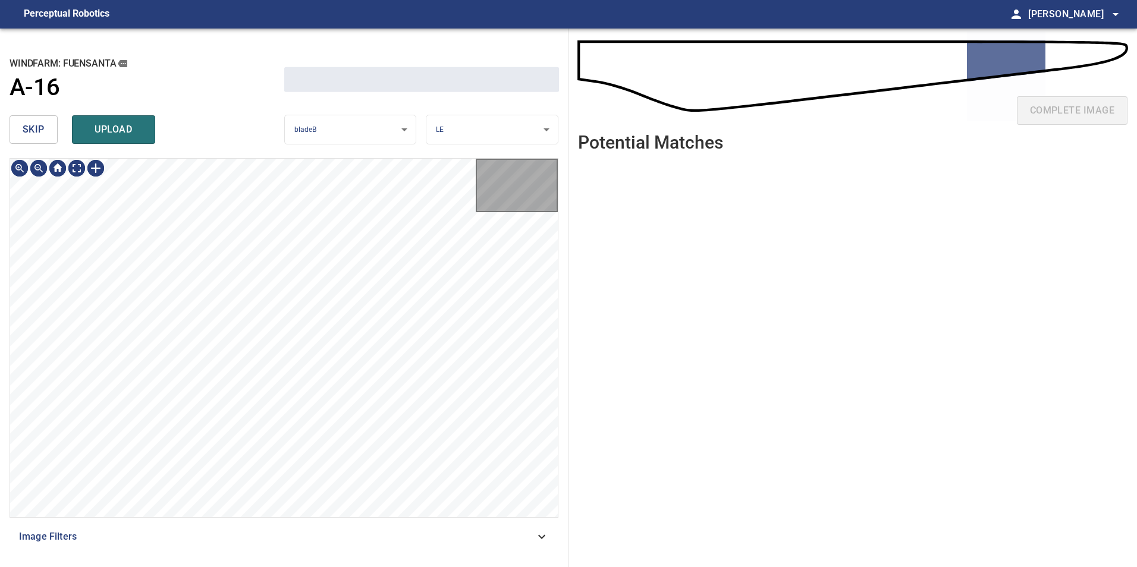
click at [37, 134] on span "skip" at bounding box center [34, 129] width 22 height 17
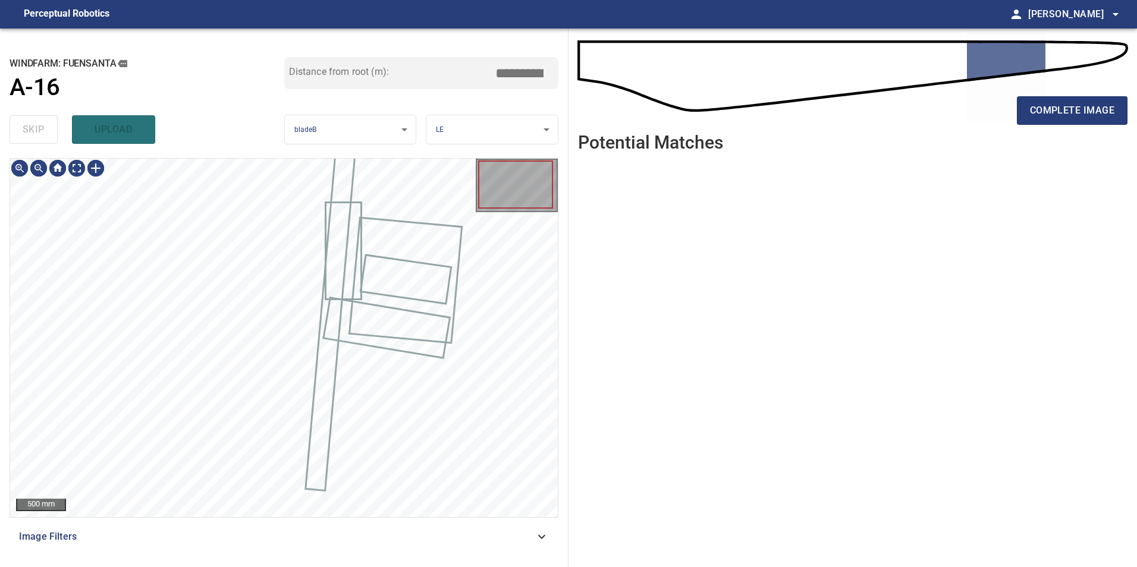
type input "*****"
click at [37, 134] on div "skip upload" at bounding box center [147, 130] width 275 height 38
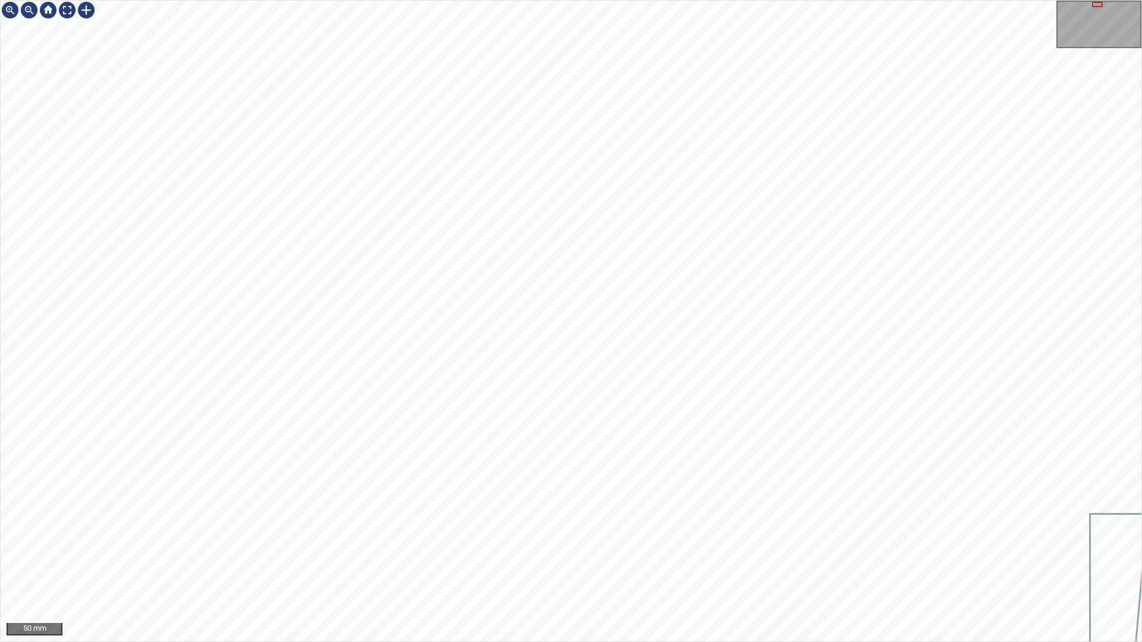
click at [586, 420] on div "50 mm" at bounding box center [571, 321] width 1142 height 642
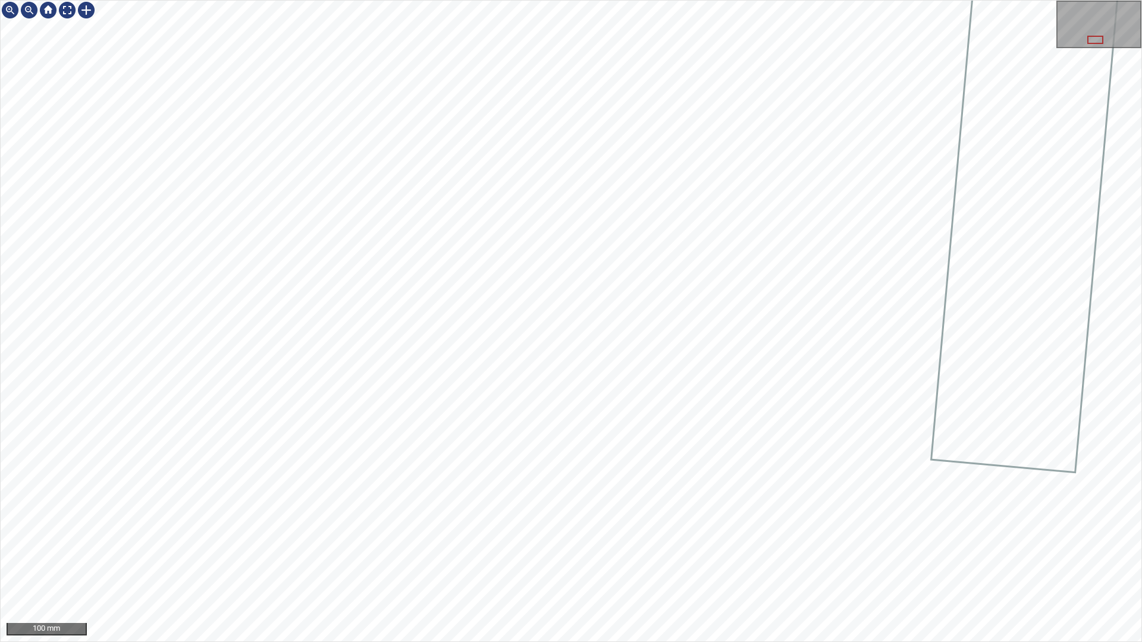
click at [555, 0] on div "100 mm" at bounding box center [571, 321] width 1142 height 642
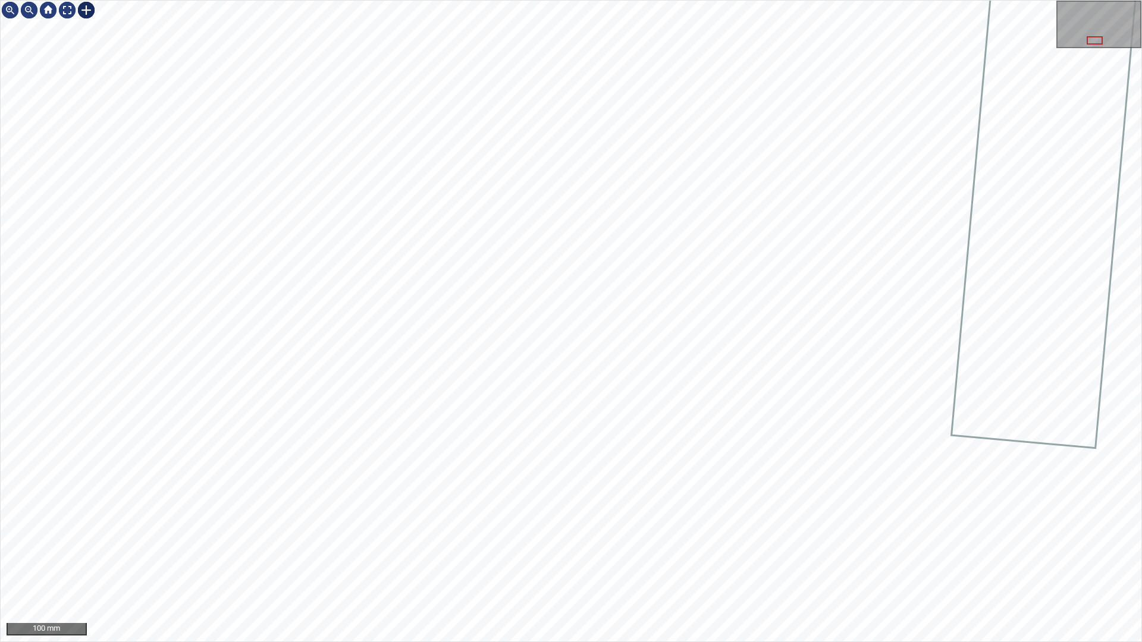
click at [84, 8] on div at bounding box center [86, 10] width 19 height 19
click at [482, 420] on div at bounding box center [571, 321] width 1141 height 641
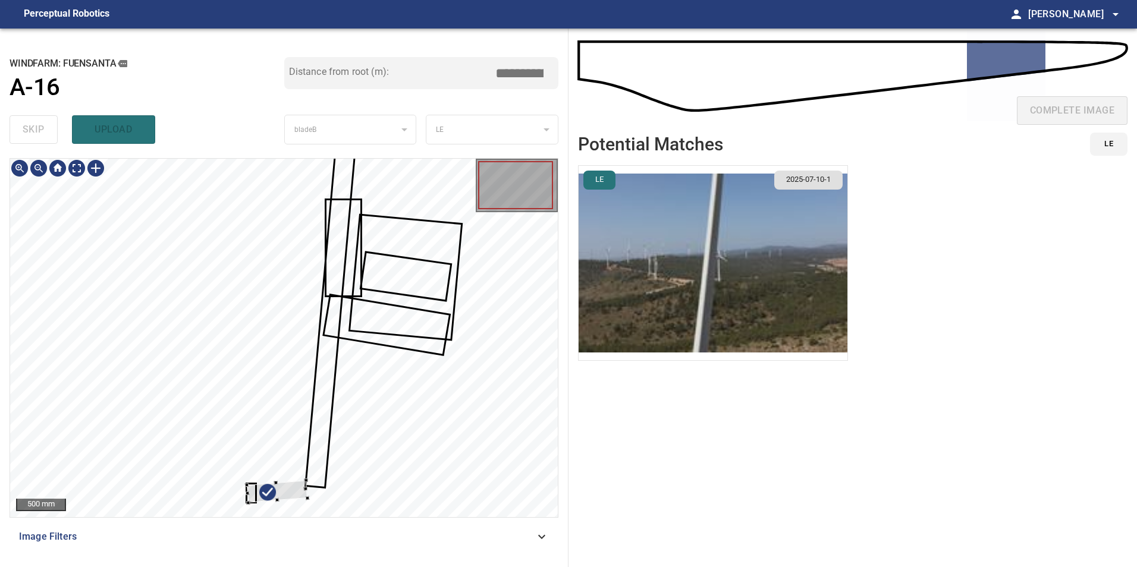
click at [401, 420] on div at bounding box center [284, 338] width 548 height 359
click at [455, 357] on div at bounding box center [284, 338] width 548 height 359
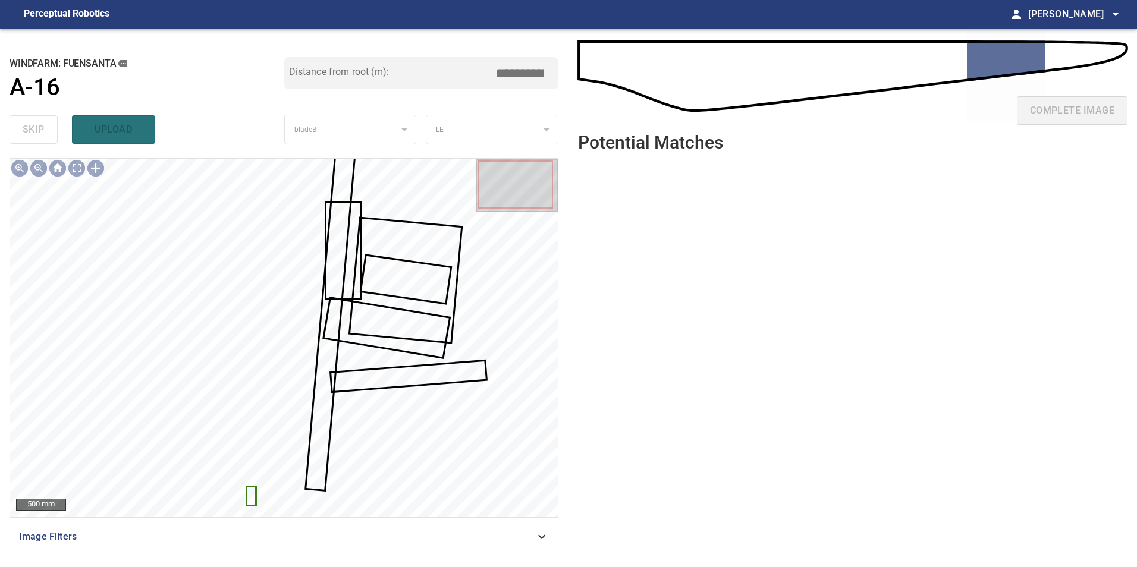
click at [260, 420] on div at bounding box center [284, 338] width 548 height 359
click at [275, 420] on div at bounding box center [284, 338] width 548 height 359
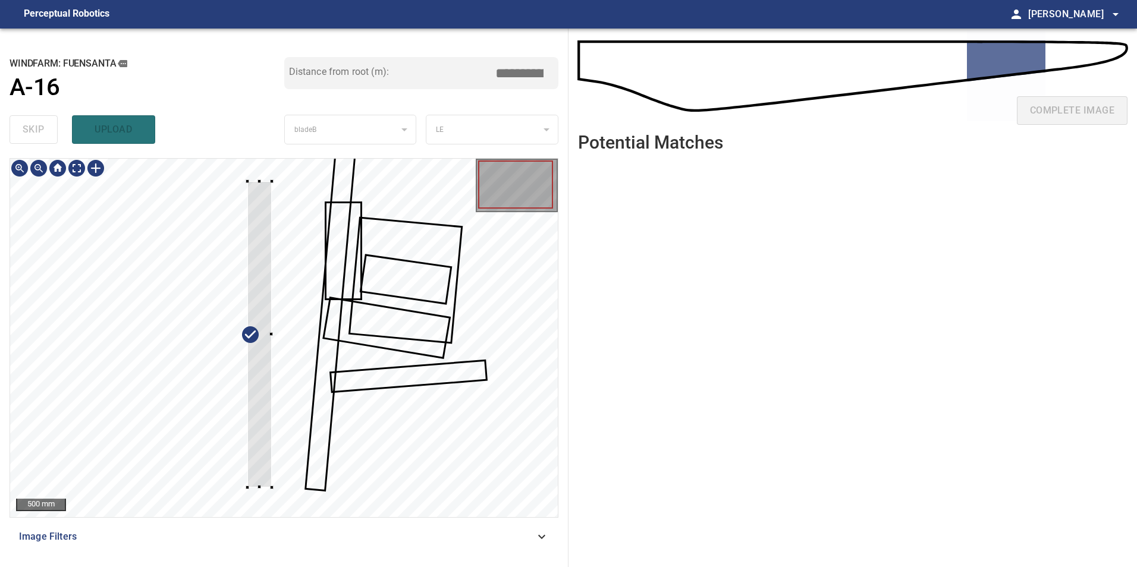
click at [251, 152] on div "**********" at bounding box center [284, 298] width 569 height 539
click at [252, 420] on div at bounding box center [265, 353] width 54 height 307
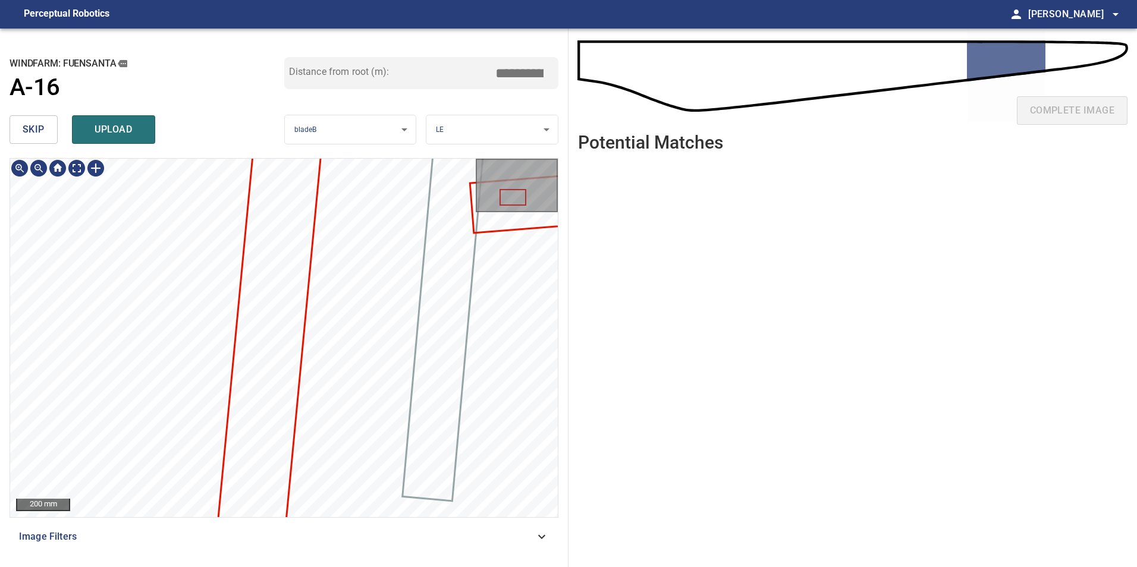
click at [304, 160] on div at bounding box center [284, 338] width 548 height 359
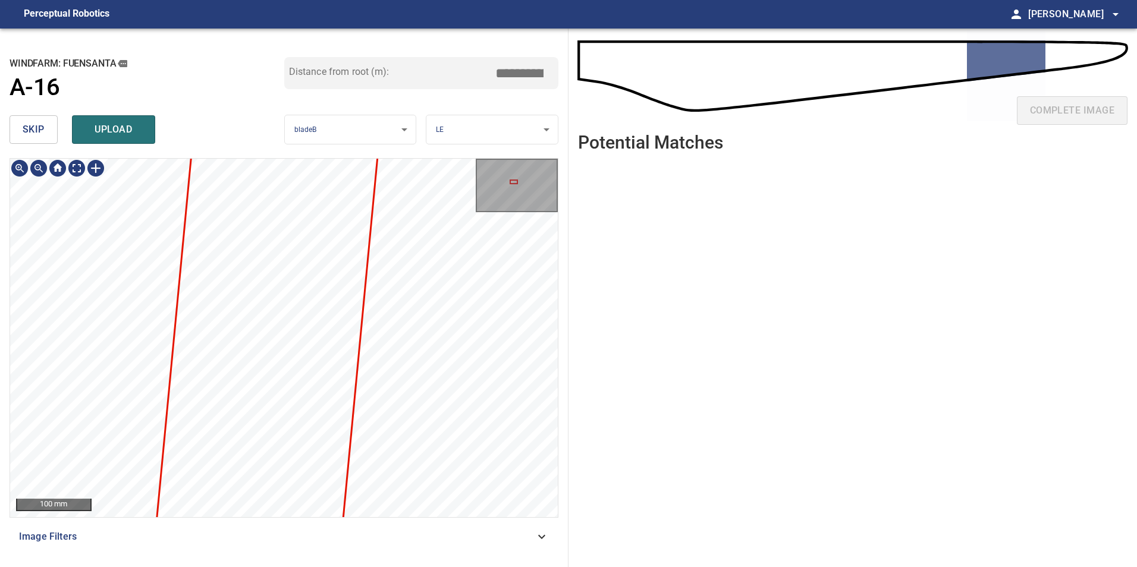
click at [377, 420] on div "100 mm Image Filters" at bounding box center [284, 358] width 549 height 400
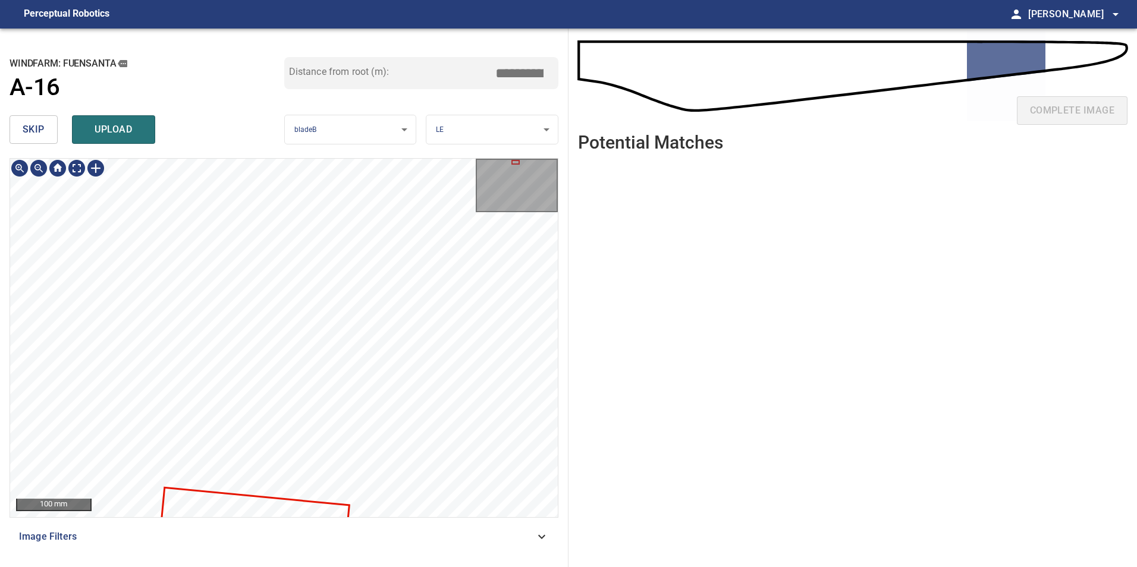
click at [389, 420] on div "100 mm Image Filters" at bounding box center [284, 358] width 549 height 400
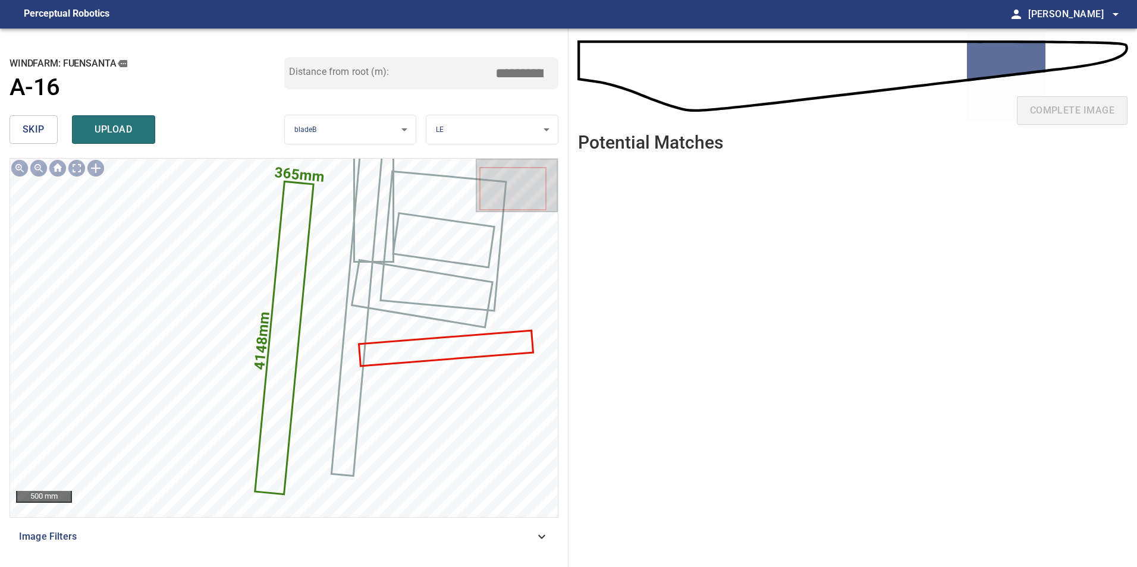
drag, startPoint x: 517, startPoint y: 72, endPoint x: 556, endPoint y: 105, distance: 51.5
click at [537, 78] on input "*****" at bounding box center [523, 73] width 59 height 23
click at [519, 73] on input "******" at bounding box center [523, 73] width 59 height 23
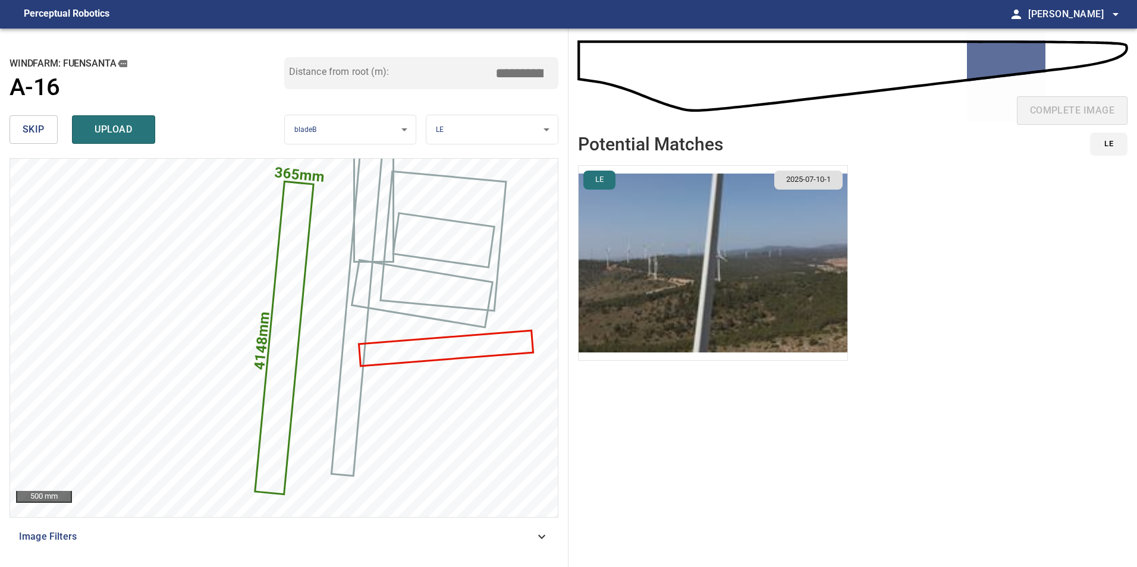
click at [593, 267] on img "button" at bounding box center [713, 263] width 269 height 194
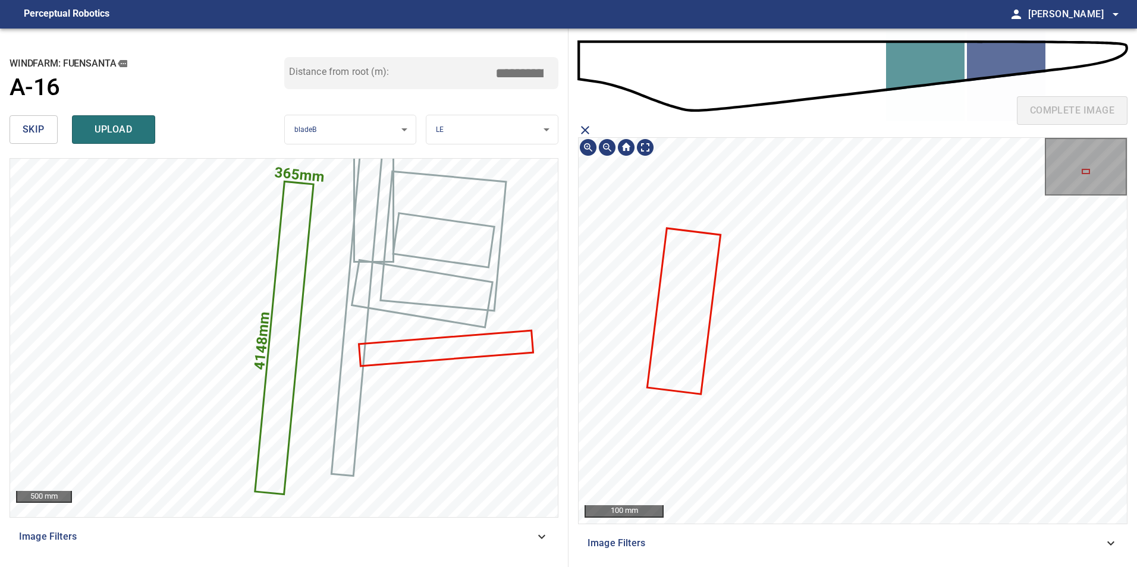
click at [611, 293] on icon at bounding box center [683, 311] width 71 height 164
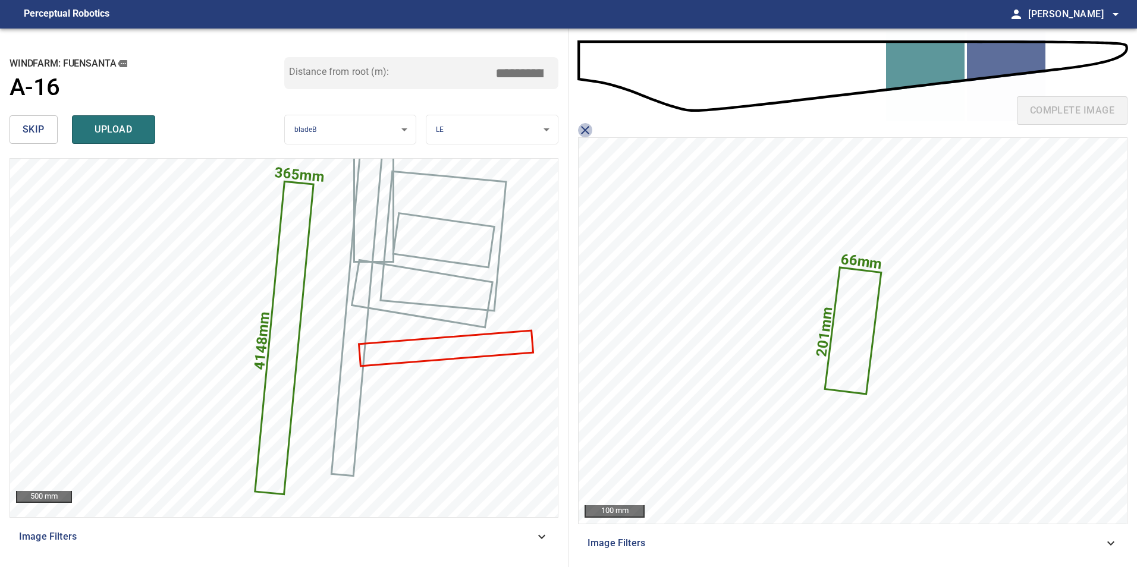
click at [587, 128] on icon "close matching imageResolution:" at bounding box center [585, 130] width 8 height 8
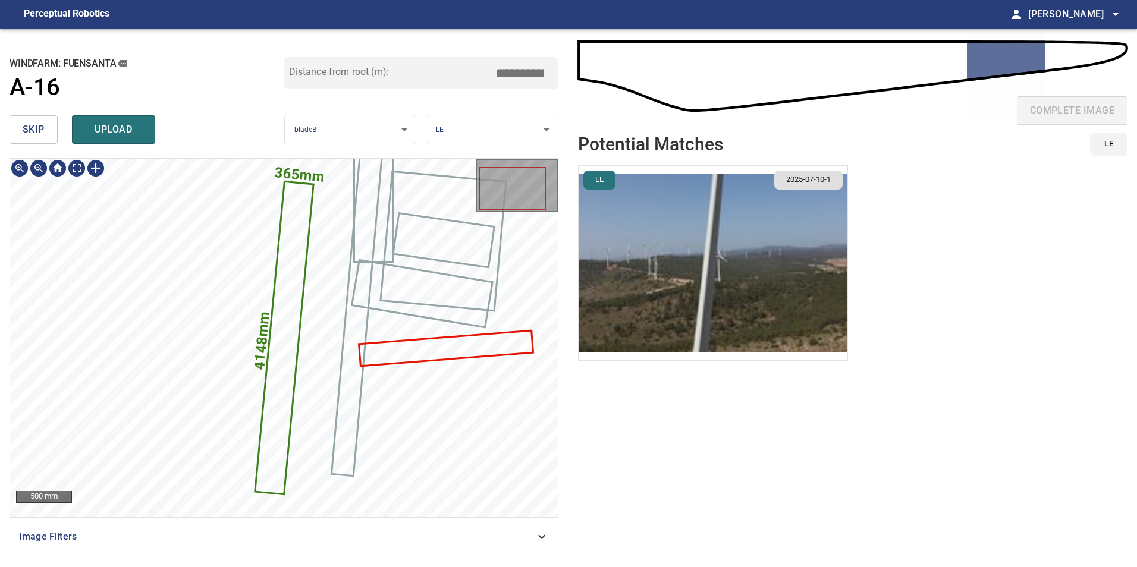
click at [277, 378] on icon at bounding box center [284, 338] width 56 height 311
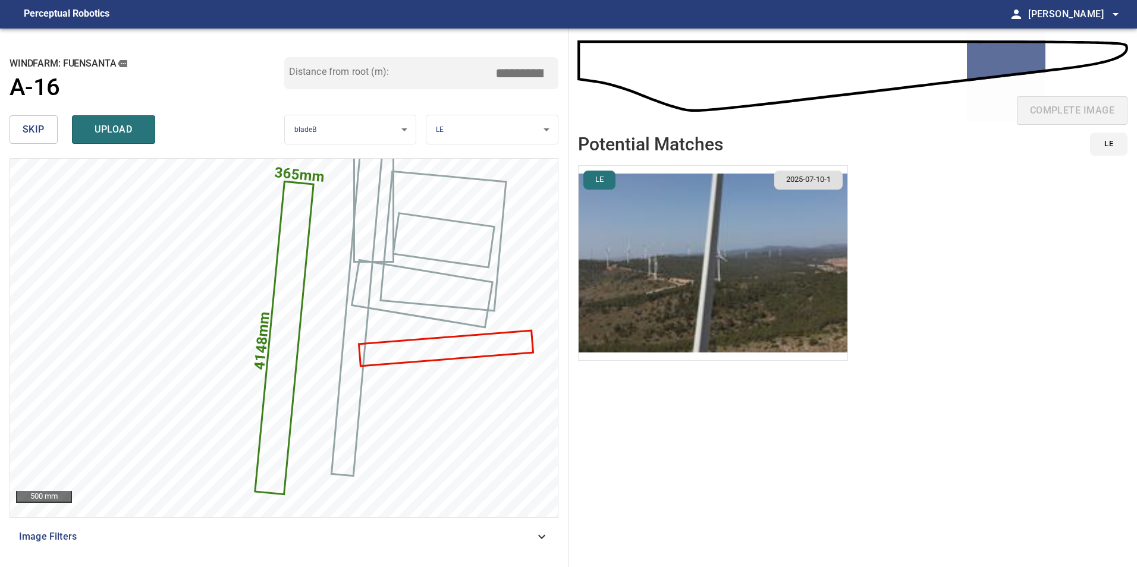
drag, startPoint x: 520, startPoint y: 71, endPoint x: 833, endPoint y: 86, distance: 313.8
click at [611, 78] on div "**********" at bounding box center [568, 298] width 1137 height 539
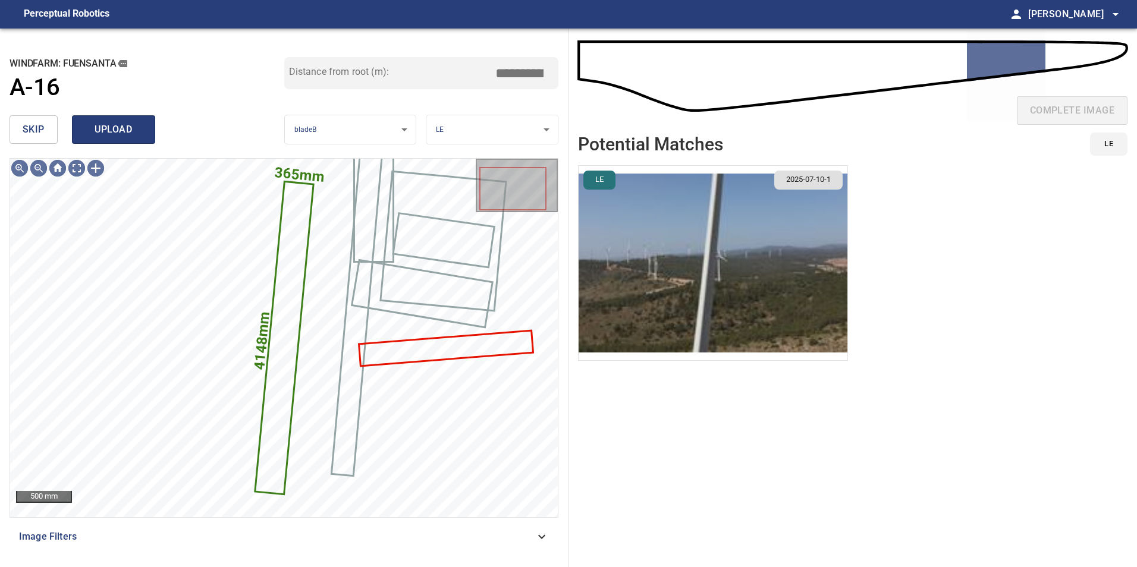
type input "*****"
click at [112, 132] on span "upload" at bounding box center [113, 129] width 57 height 17
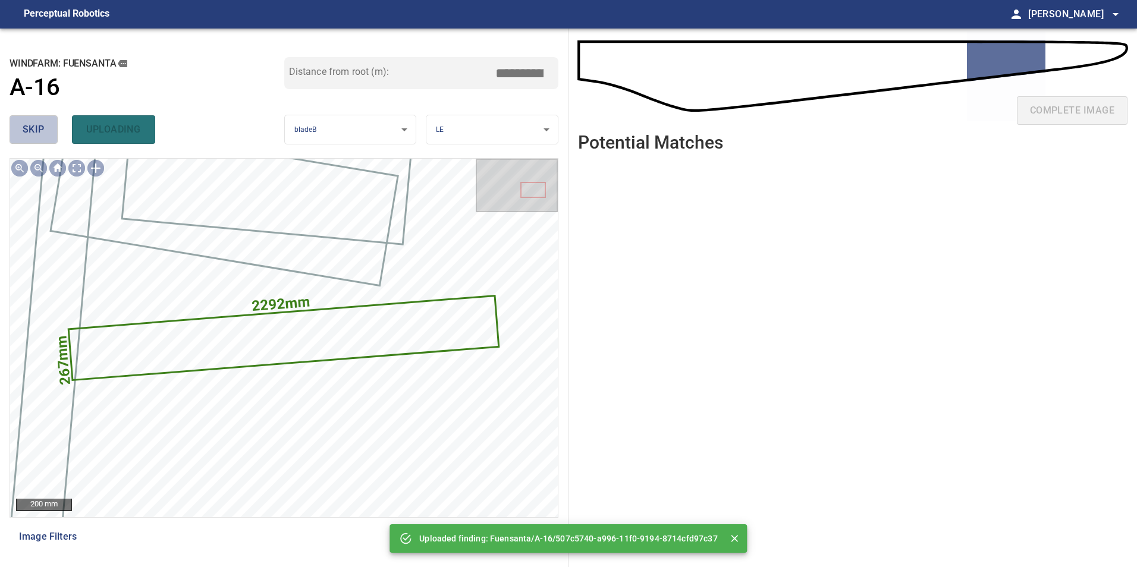
click at [43, 134] on span "skip" at bounding box center [34, 129] width 22 height 17
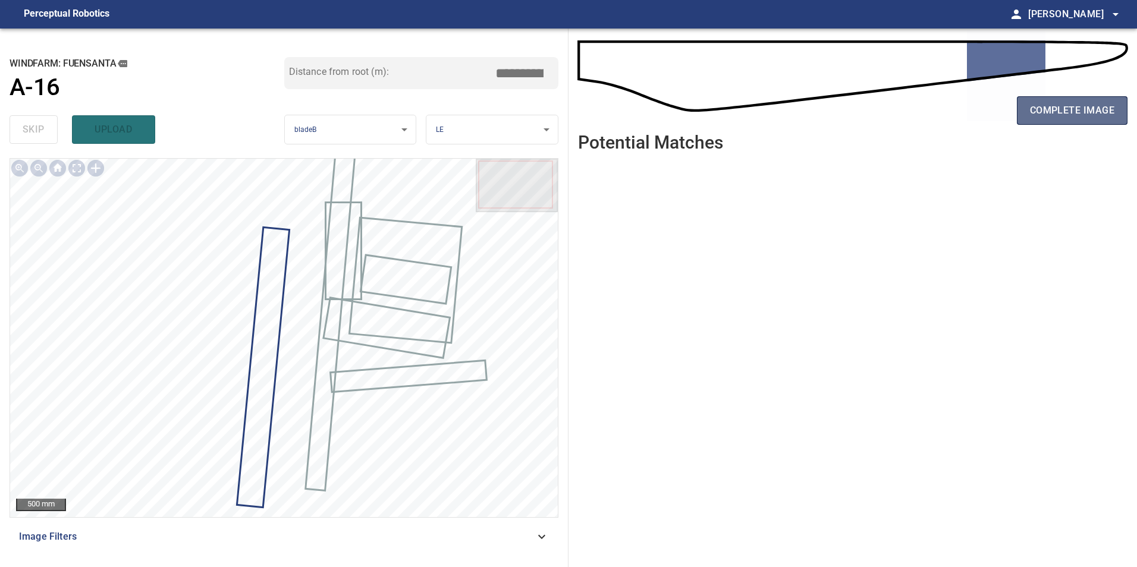
click at [611, 114] on span "complete image" at bounding box center [1072, 110] width 84 height 17
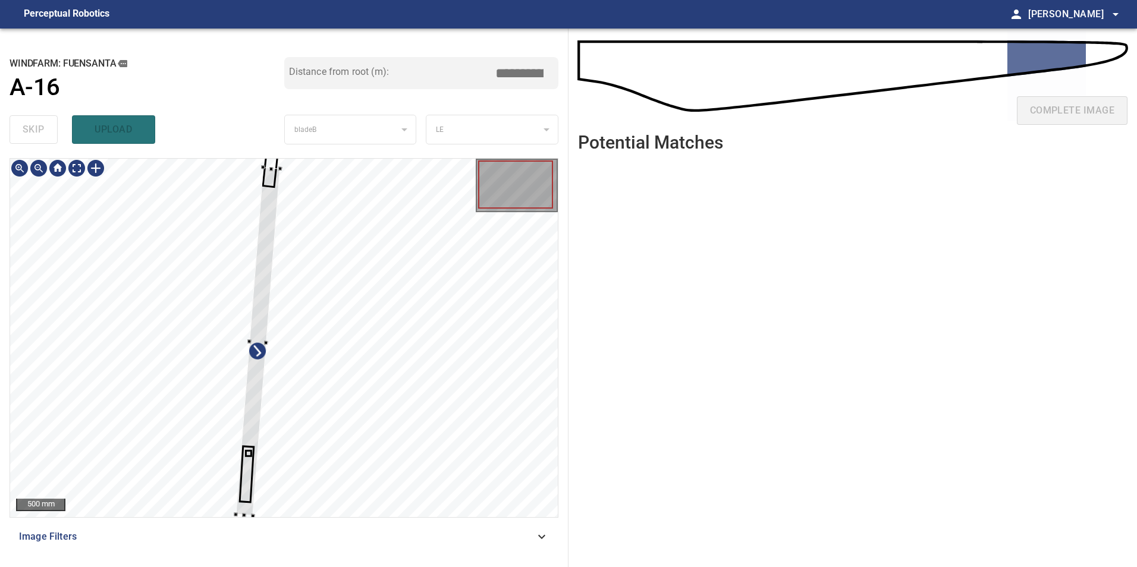
click at [485, 420] on div at bounding box center [284, 338] width 548 height 359
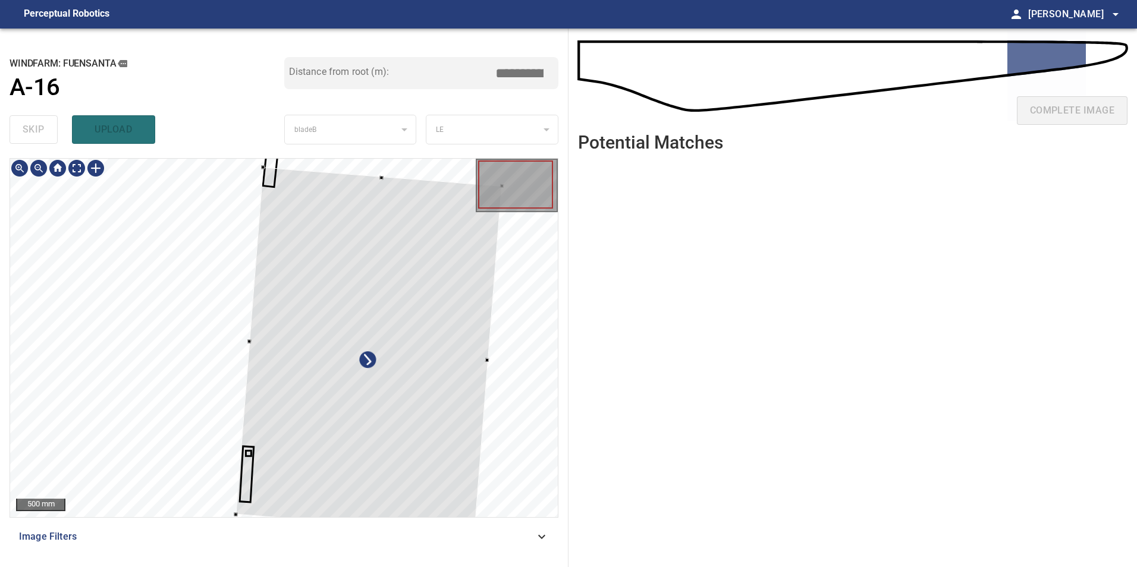
click at [569, 396] on div "**********" at bounding box center [568, 298] width 1137 height 539
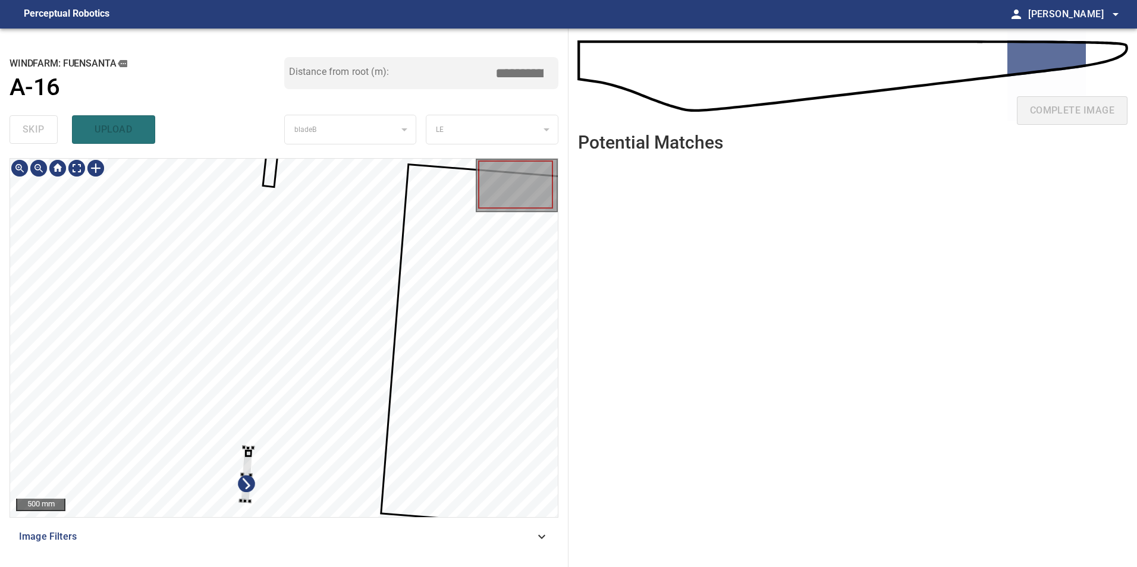
click at [419, 420] on div at bounding box center [284, 338] width 548 height 359
click at [310, 420] on div at bounding box center [284, 338] width 548 height 359
click at [307, 420] on div at bounding box center [278, 474] width 57 height 36
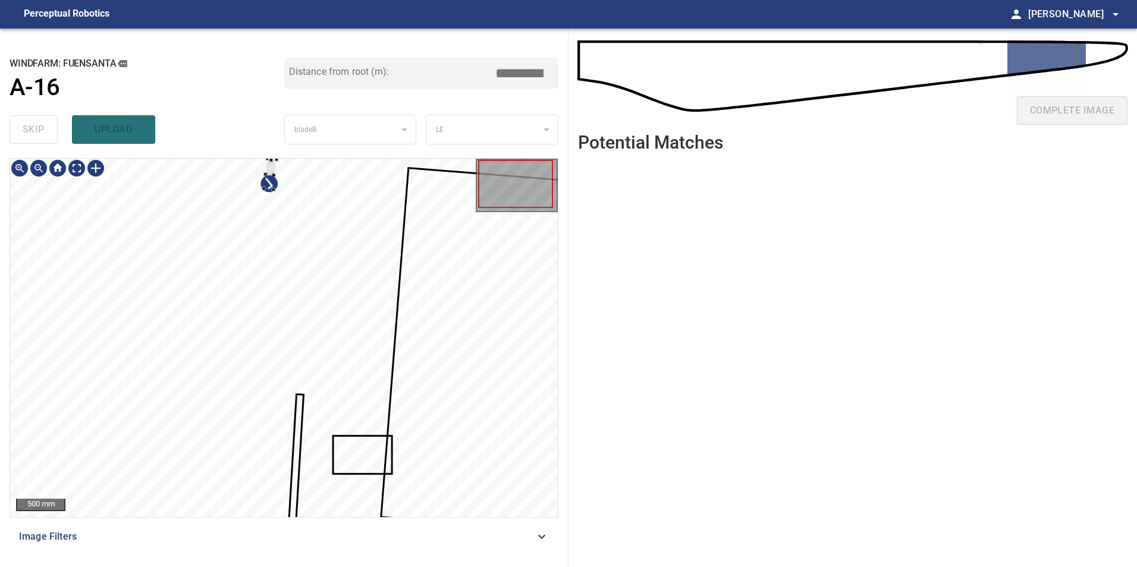
click at [394, 420] on div at bounding box center [284, 338] width 548 height 359
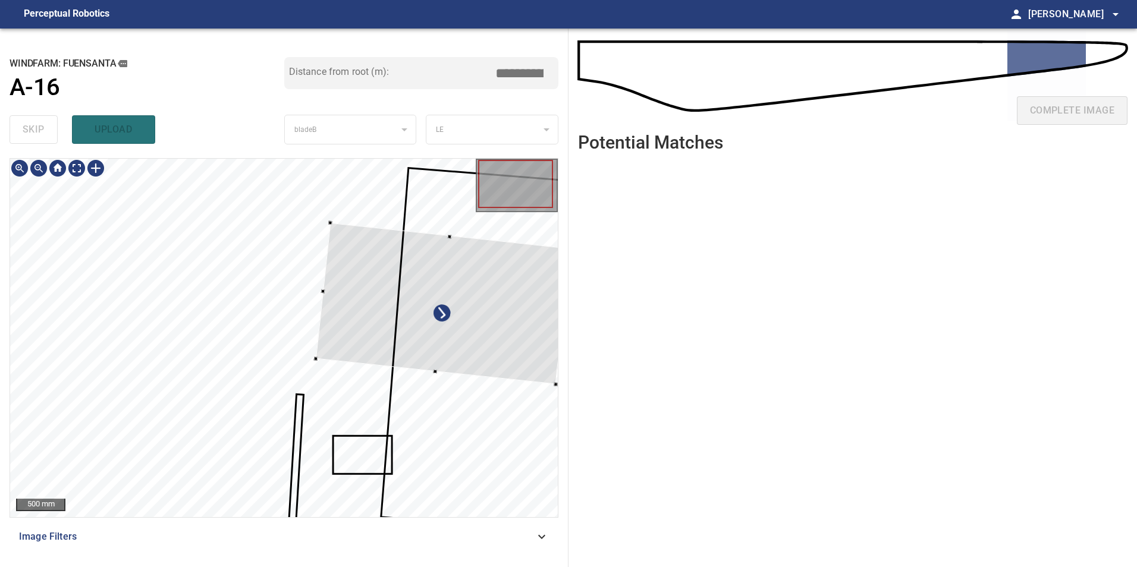
click at [344, 283] on div at bounding box center [443, 303] width 255 height 161
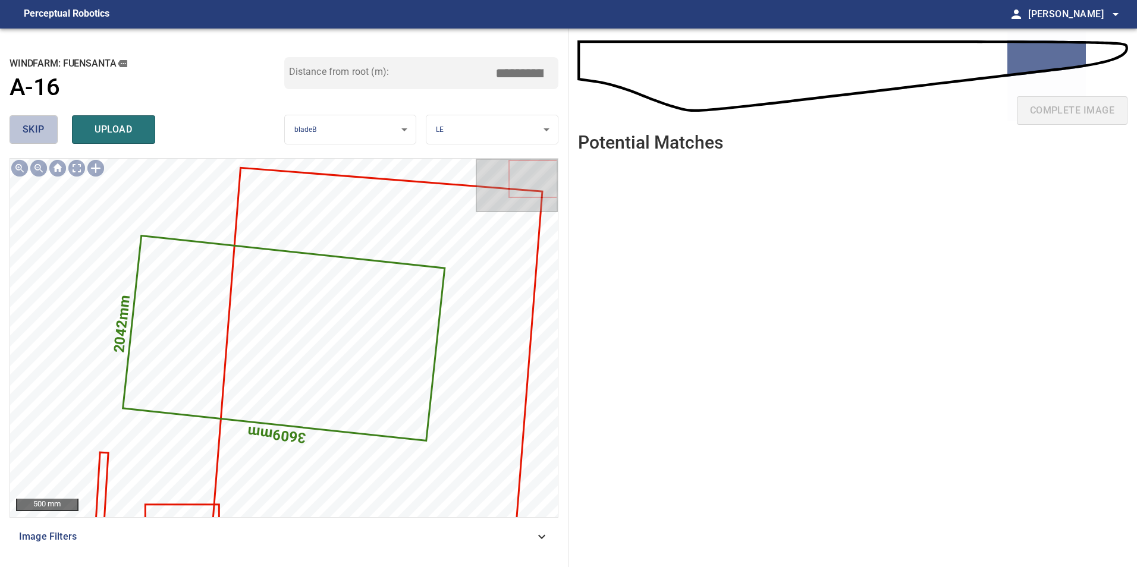
click at [40, 136] on span "skip" at bounding box center [34, 129] width 22 height 17
click at [40, 134] on span "skip" at bounding box center [34, 129] width 22 height 17
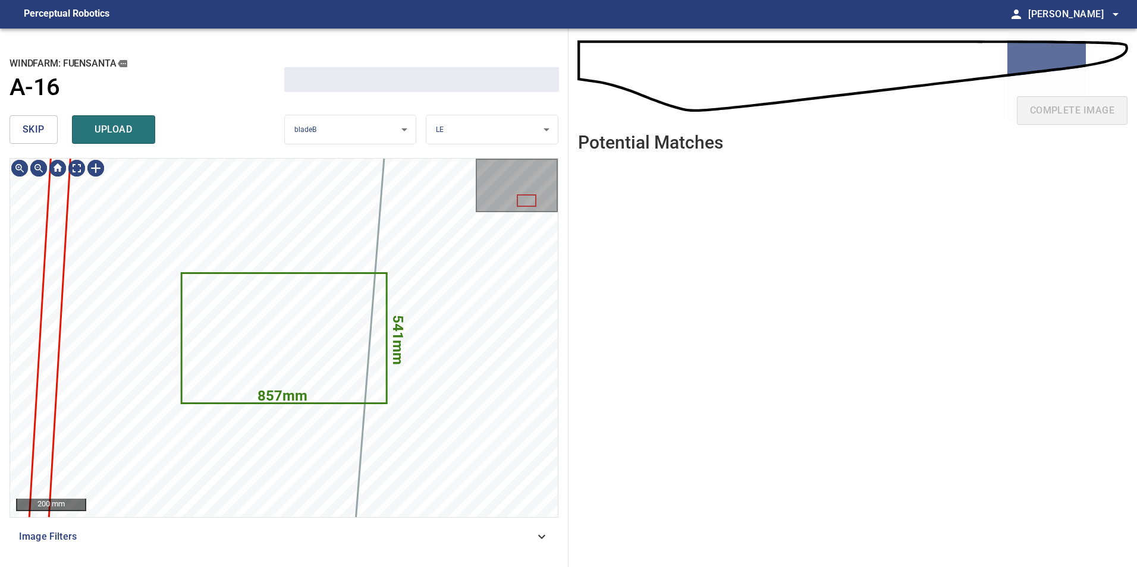
click at [40, 134] on span "skip" at bounding box center [34, 129] width 22 height 17
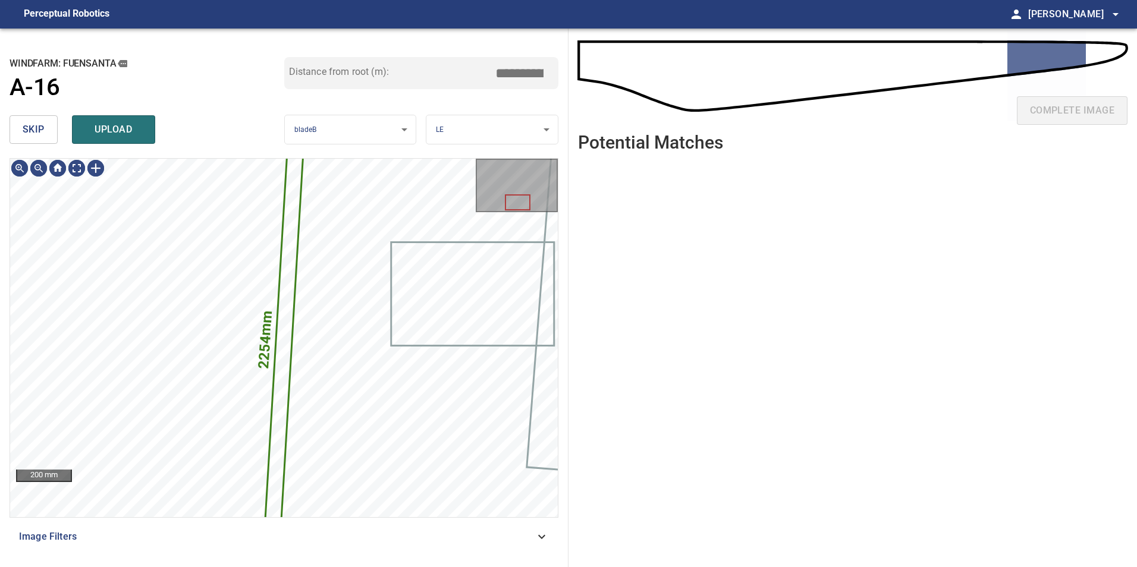
click at [40, 134] on span "skip" at bounding box center [34, 129] width 22 height 17
type input "*****"
click at [40, 133] on div "skip upload" at bounding box center [147, 130] width 275 height 38
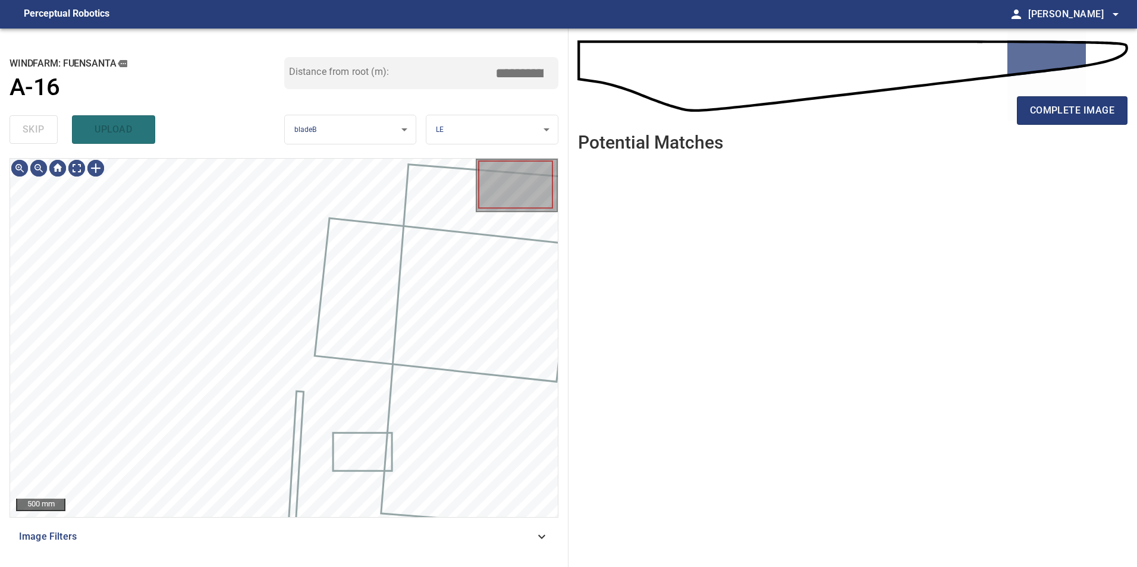
click at [40, 132] on div "skip upload" at bounding box center [147, 130] width 275 height 38
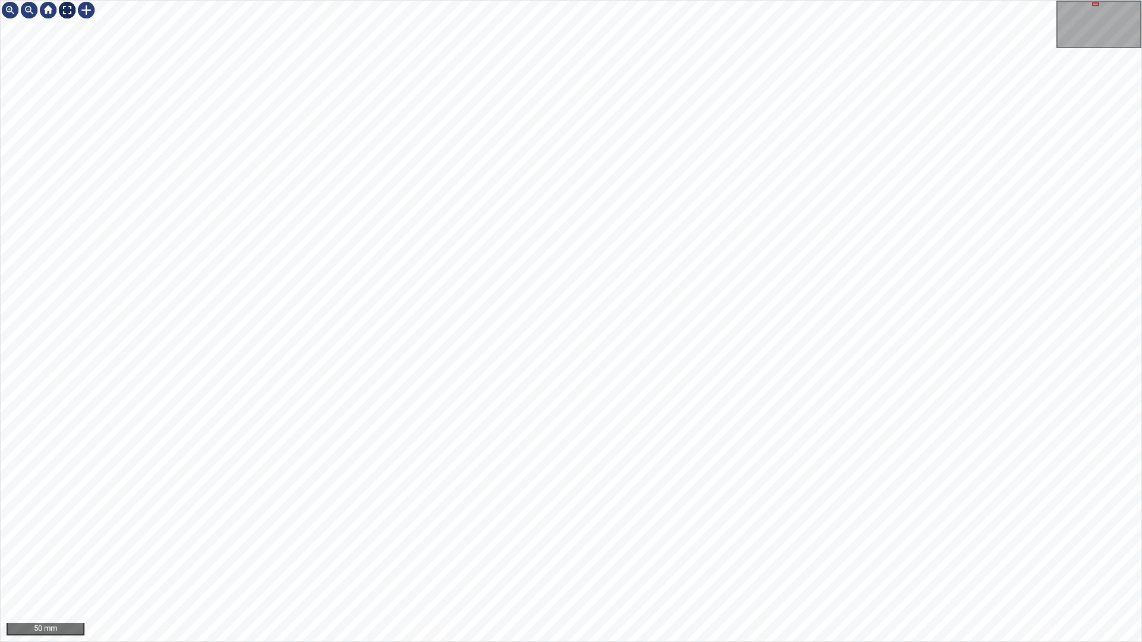
click at [71, 11] on div at bounding box center [67, 10] width 19 height 19
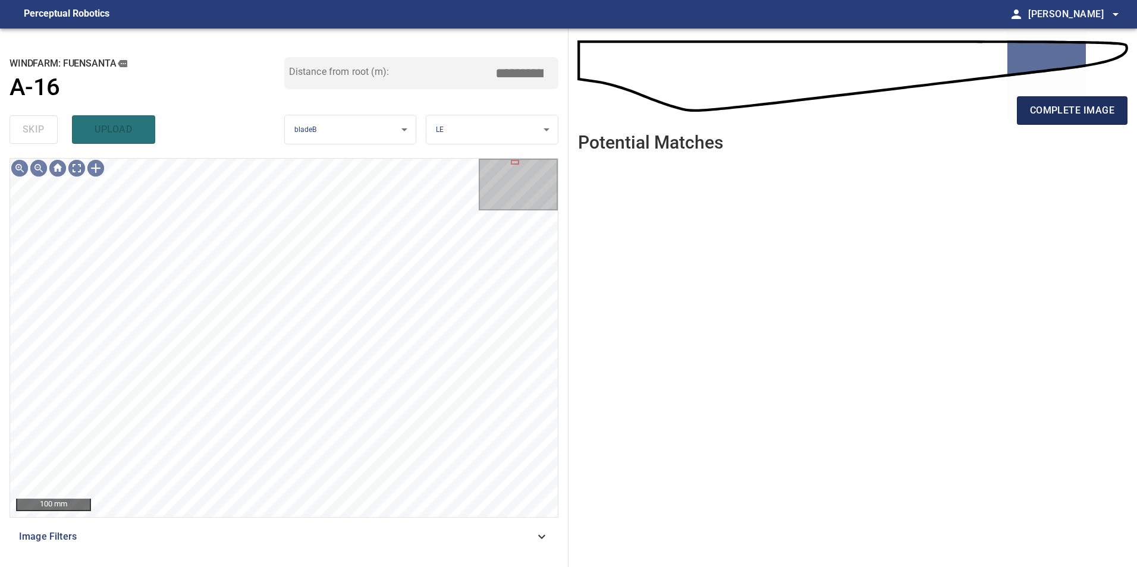
click at [611, 112] on span "complete image" at bounding box center [1072, 110] width 84 height 17
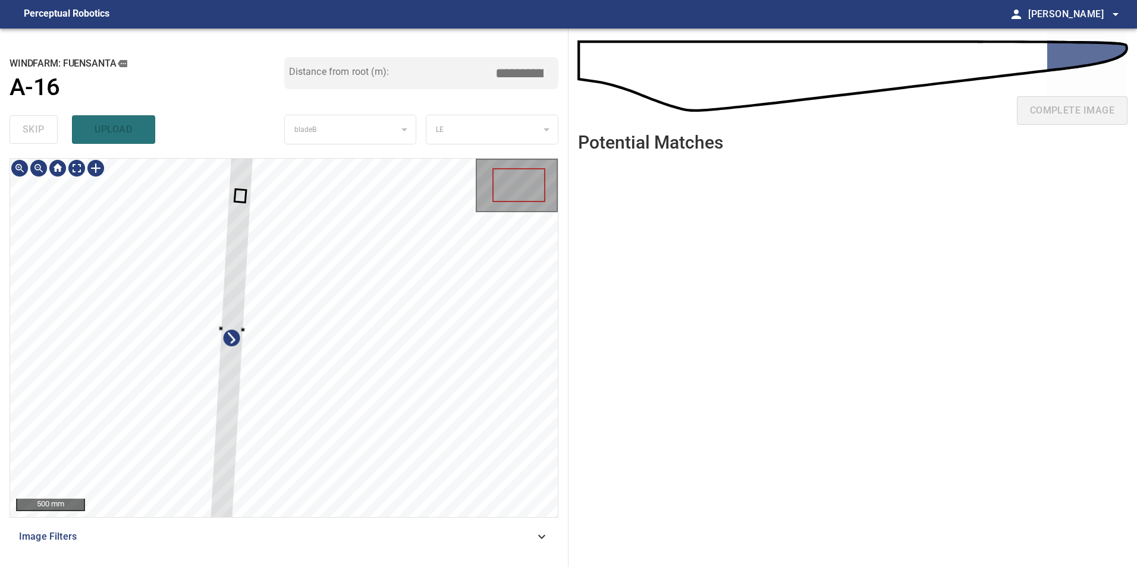
click at [419, 414] on div at bounding box center [284, 338] width 548 height 359
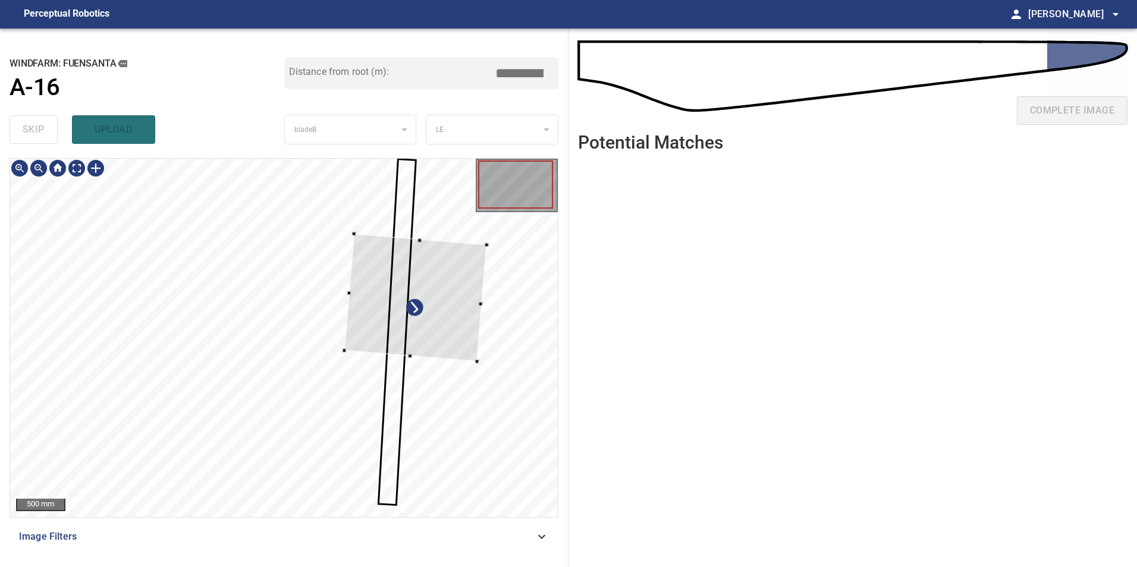
click at [423, 332] on div at bounding box center [415, 298] width 142 height 128
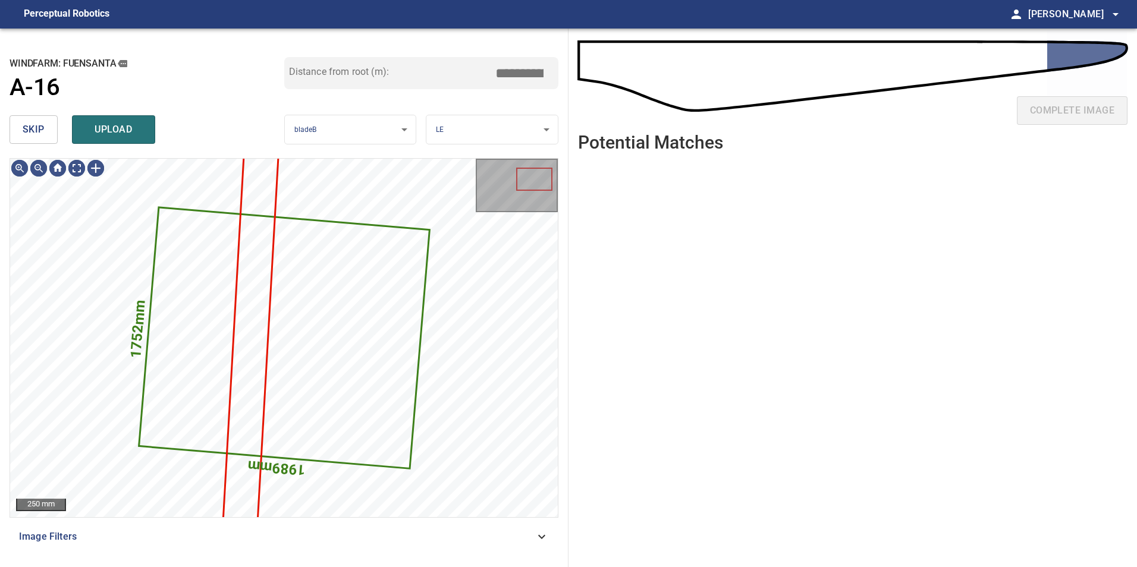
click at [33, 130] on span "skip" at bounding box center [34, 129] width 22 height 17
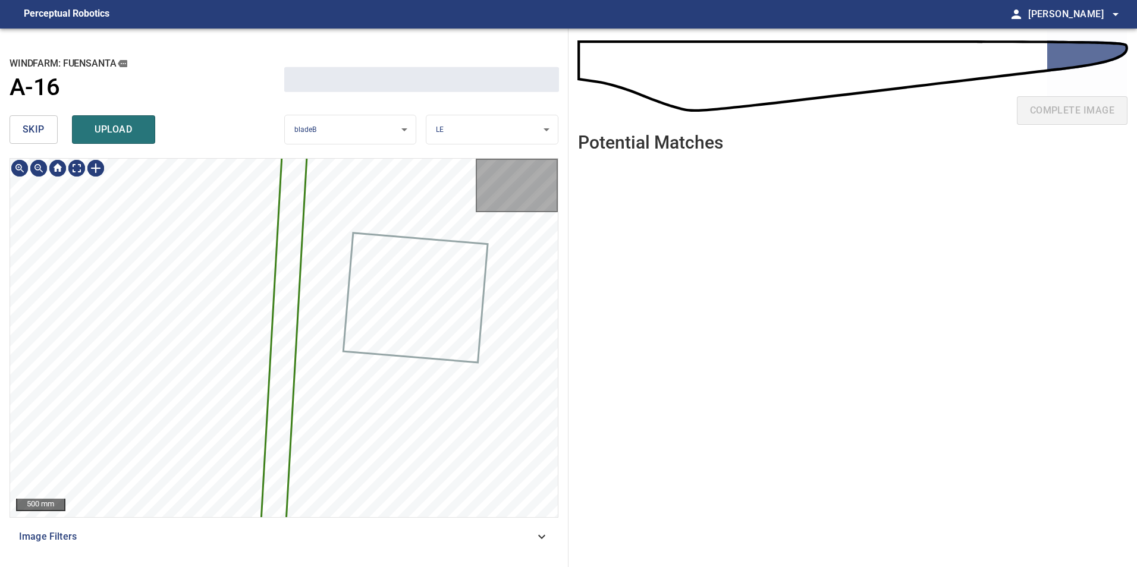
click at [33, 130] on span "skip" at bounding box center [34, 129] width 22 height 17
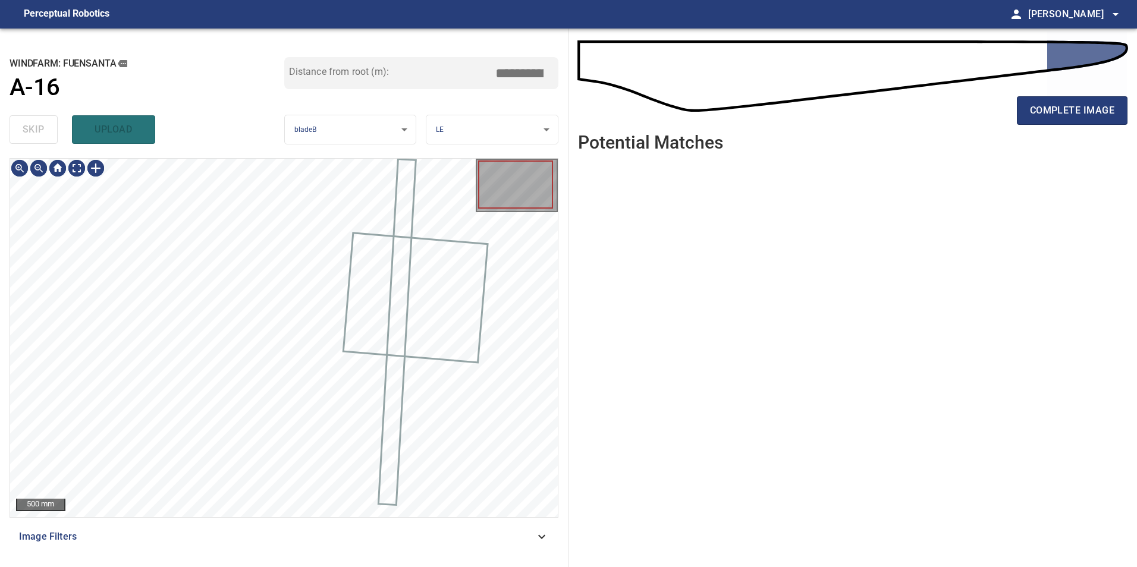
click at [33, 130] on div "skip upload" at bounding box center [147, 130] width 275 height 38
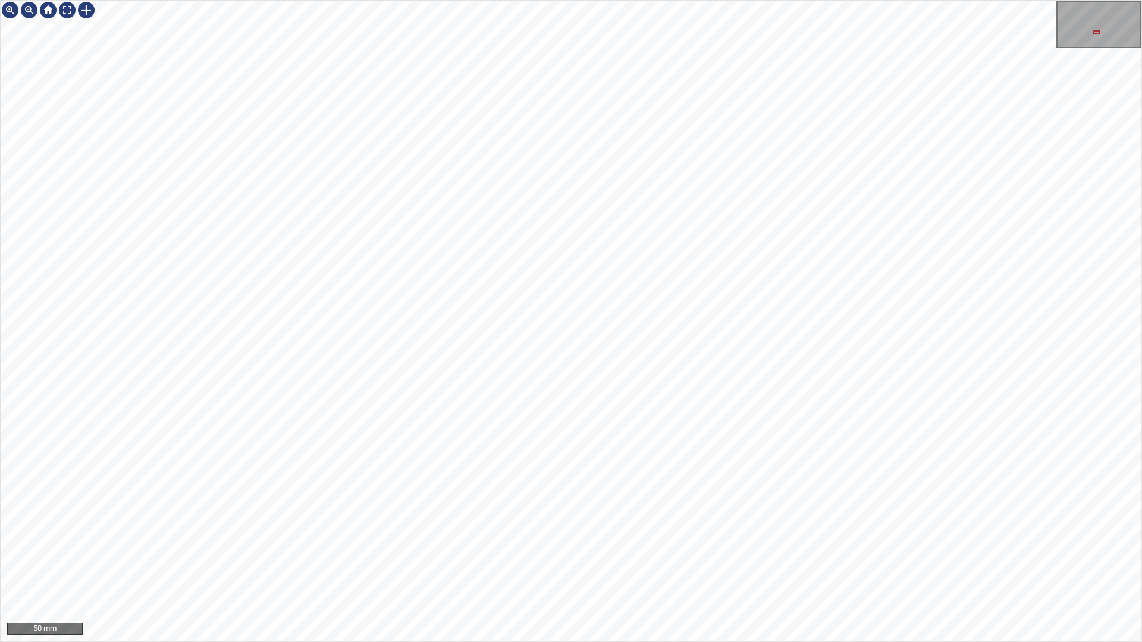
click at [555, 420] on div "50 mm" at bounding box center [571, 321] width 1142 height 642
click at [588, 420] on div "50 mm" at bounding box center [571, 321] width 1142 height 642
click at [611, 420] on div "50 mm" at bounding box center [571, 321] width 1142 height 642
click at [542, 0] on div "100 mm" at bounding box center [571, 321] width 1142 height 642
click at [84, 7] on div at bounding box center [86, 10] width 19 height 19
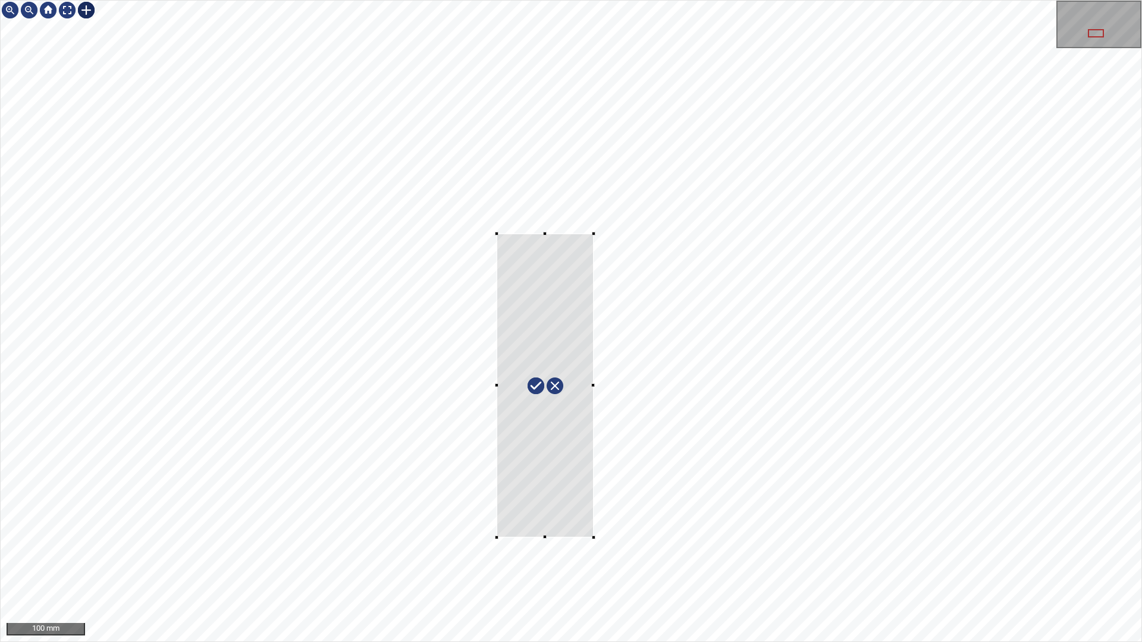
click at [503, 237] on div at bounding box center [571, 321] width 1141 height 641
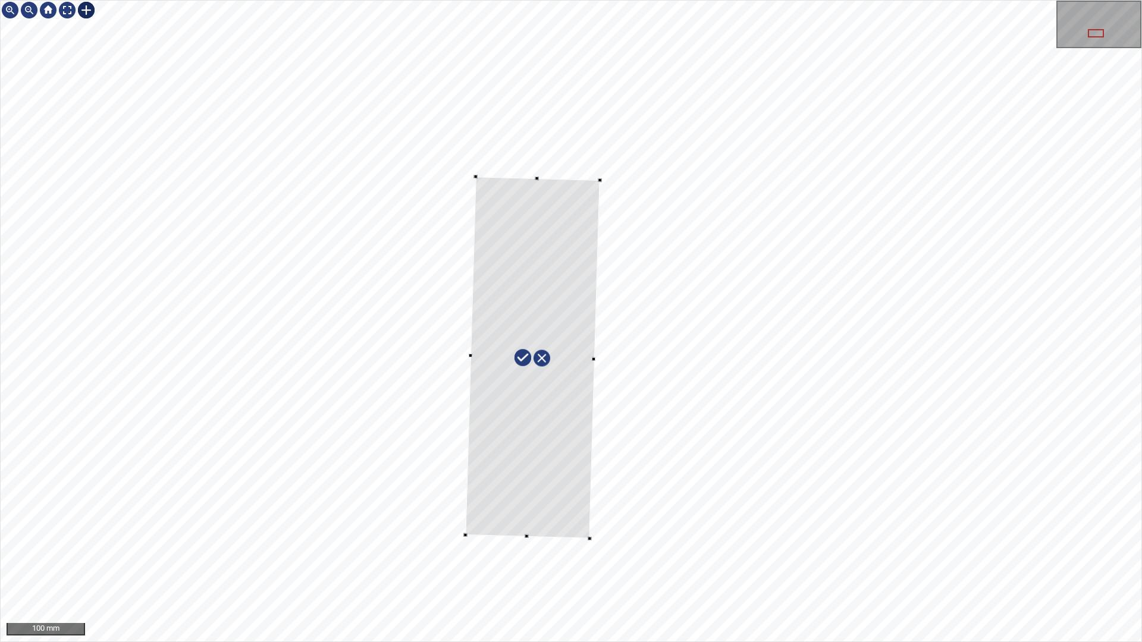
click at [557, 420] on div at bounding box center [532, 358] width 134 height 362
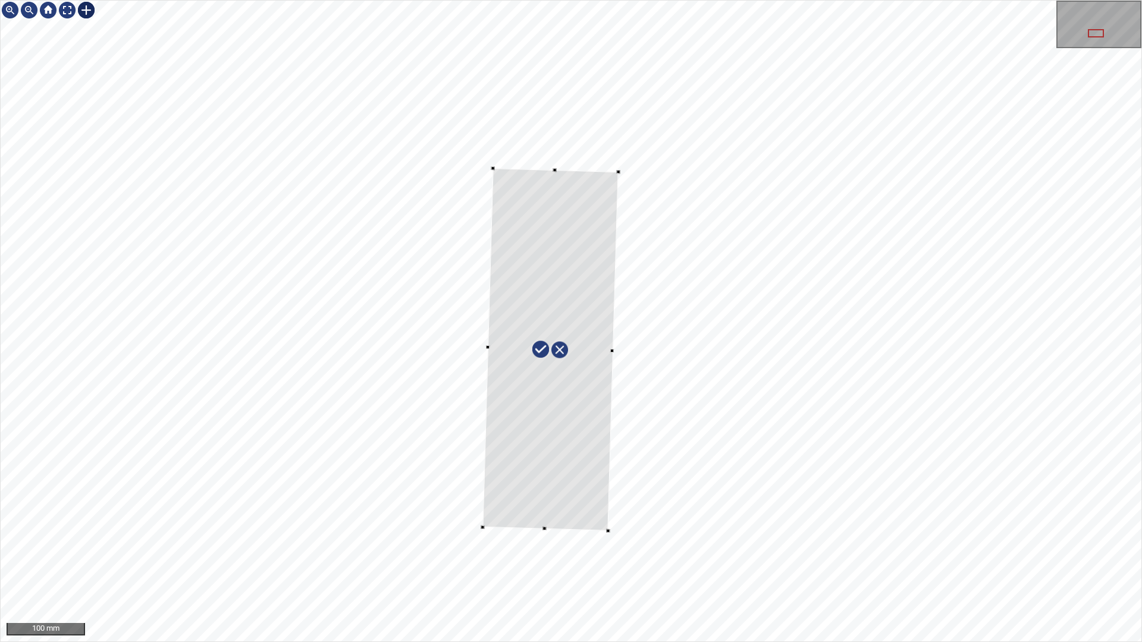
click at [589, 420] on div at bounding box center [550, 349] width 136 height 363
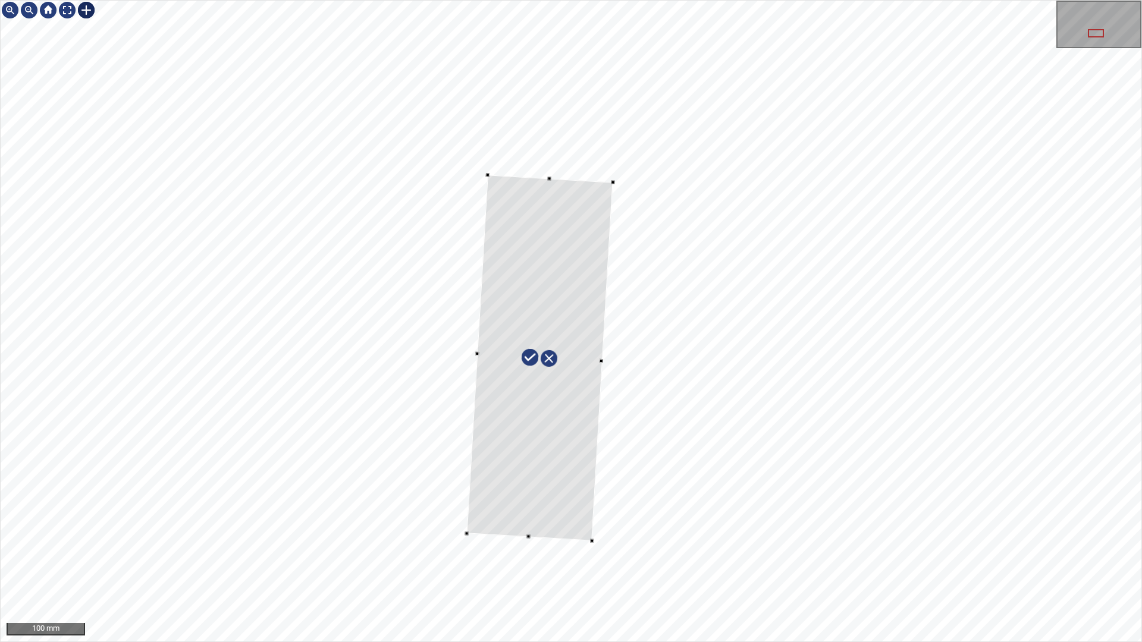
click at [567, 420] on div at bounding box center [539, 358] width 146 height 366
click at [574, 420] on div at bounding box center [545, 347] width 146 height 366
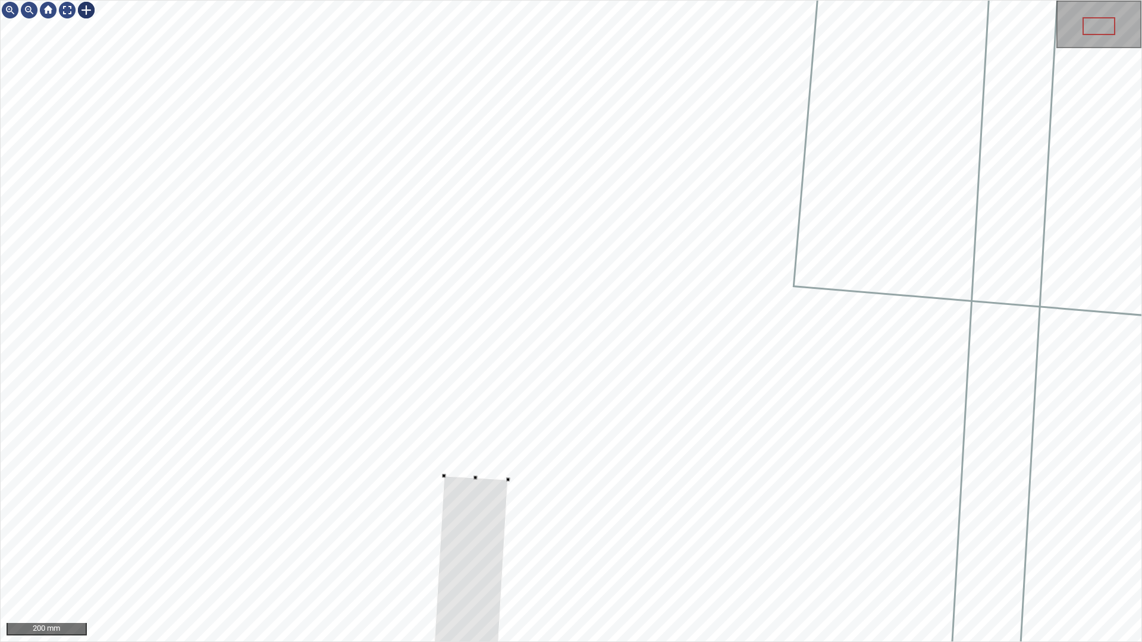
click at [464, 420] on div "200 mm" at bounding box center [571, 321] width 1142 height 642
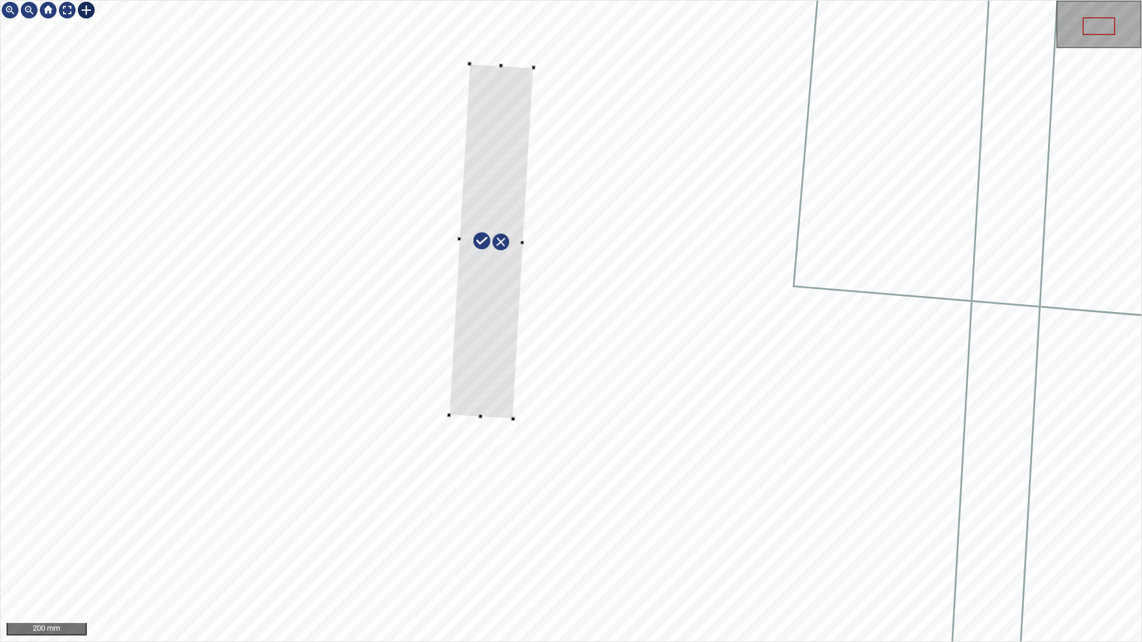
click at [497, 45] on div at bounding box center [571, 321] width 1141 height 641
click at [495, 112] on div at bounding box center [571, 321] width 1141 height 641
click at [501, 83] on div at bounding box center [571, 321] width 1141 height 641
click at [516, 44] on div at bounding box center [571, 321] width 1141 height 641
click at [486, 409] on div at bounding box center [495, 254] width 97 height 357
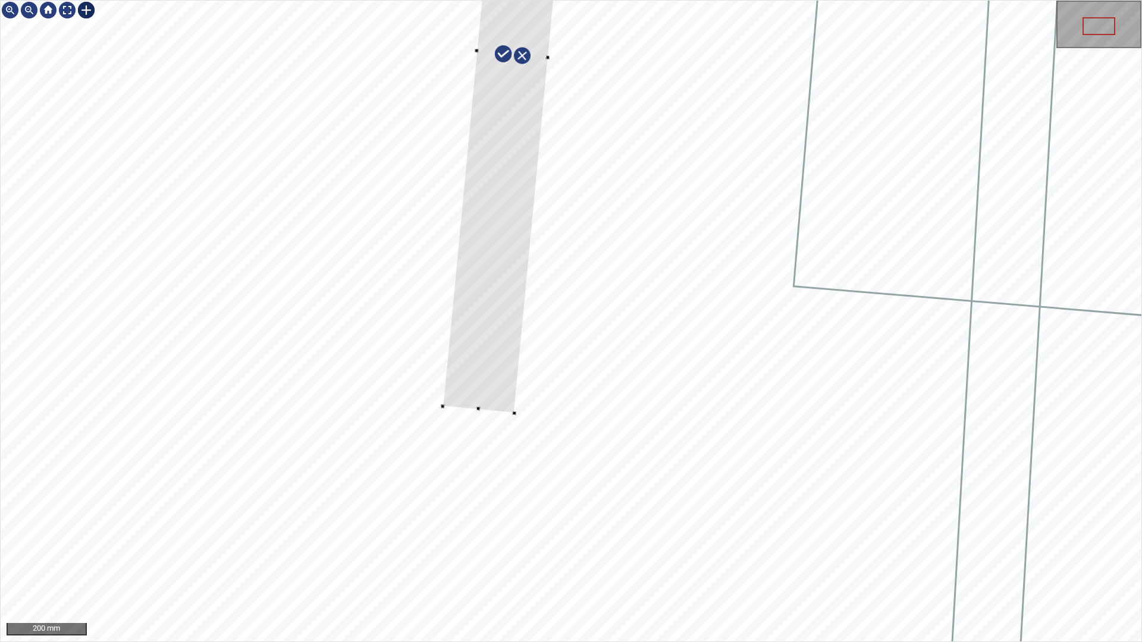
click at [544, 34] on div at bounding box center [512, 55] width 140 height 717
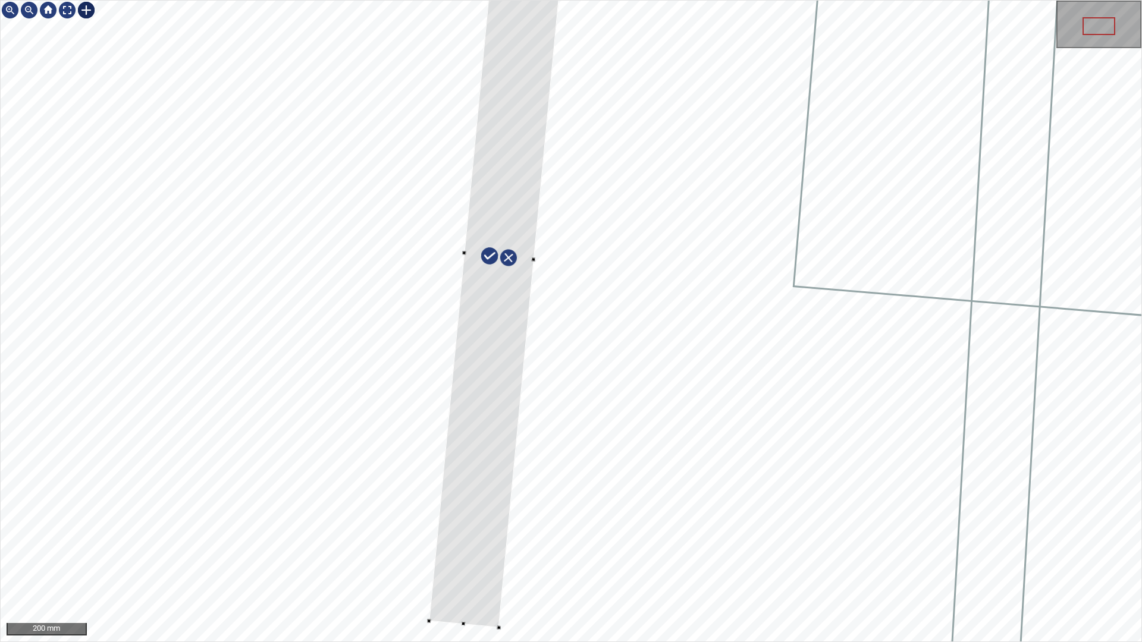
click at [505, 363] on div at bounding box center [499, 257] width 140 height 742
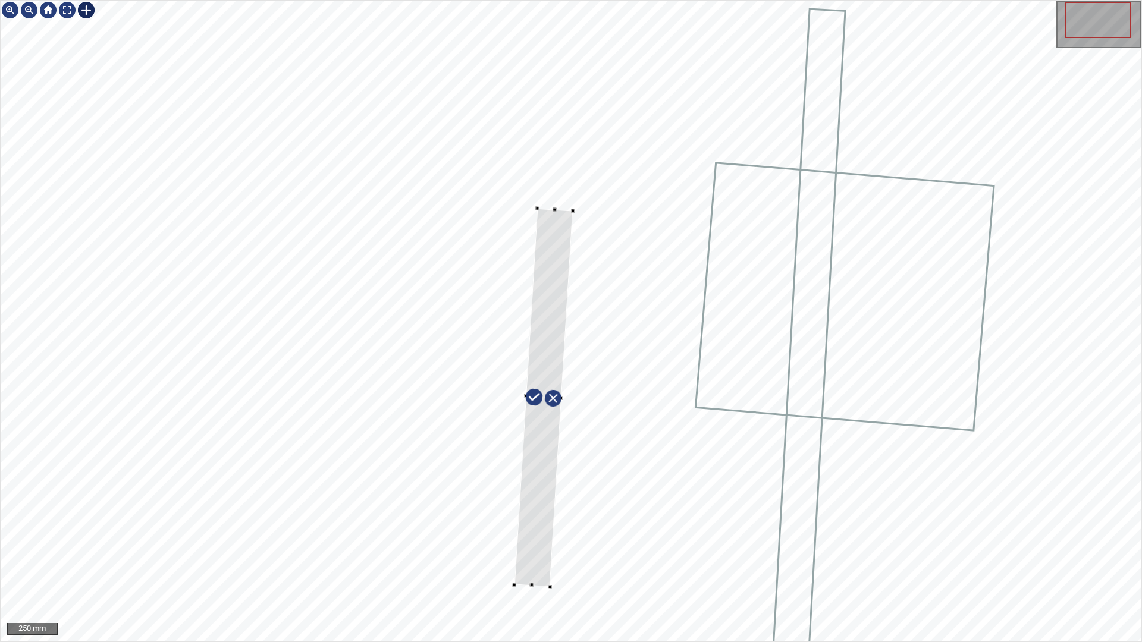
click at [539, 420] on div at bounding box center [543, 398] width 59 height 378
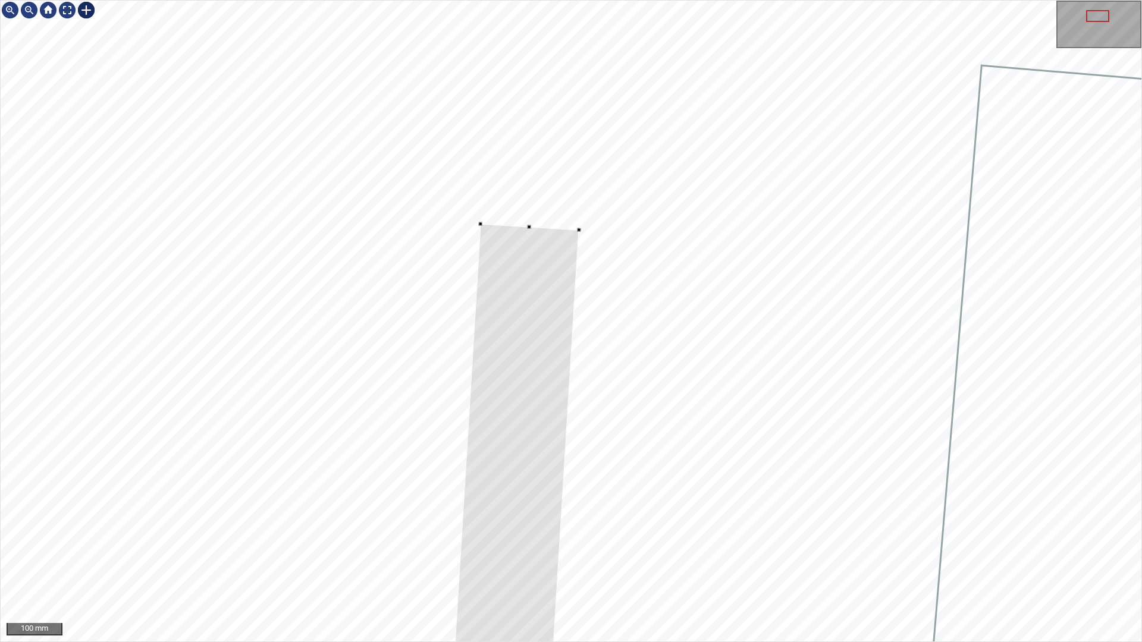
click at [59, 10] on div at bounding box center [67, 10] width 19 height 19
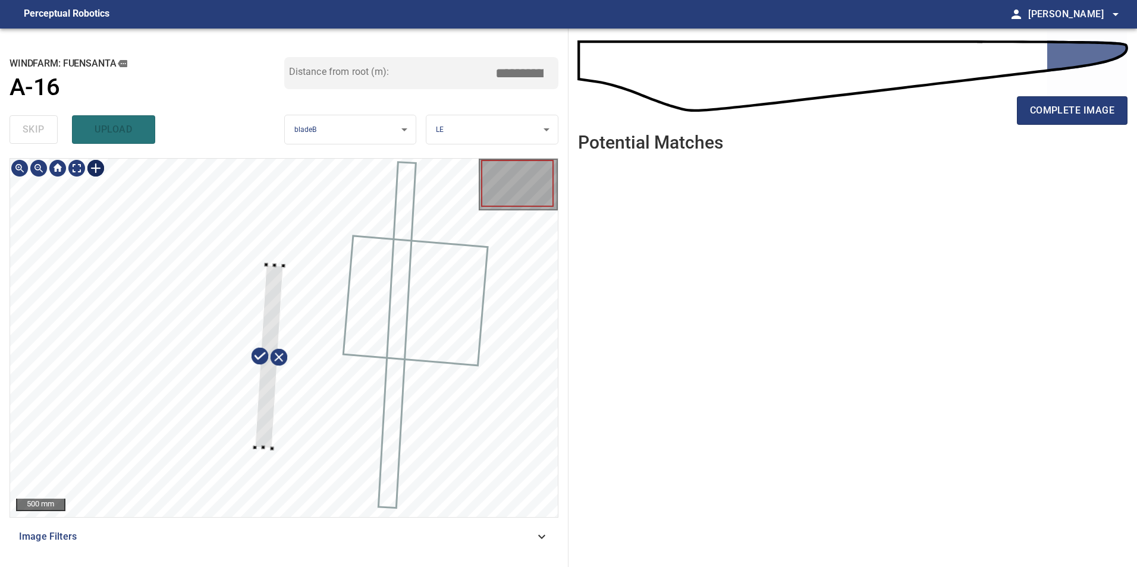
click at [276, 266] on div at bounding box center [284, 338] width 548 height 359
click at [271, 333] on div at bounding box center [266, 391] width 33 height 252
click at [275, 270] on div at bounding box center [271, 328] width 33 height 252
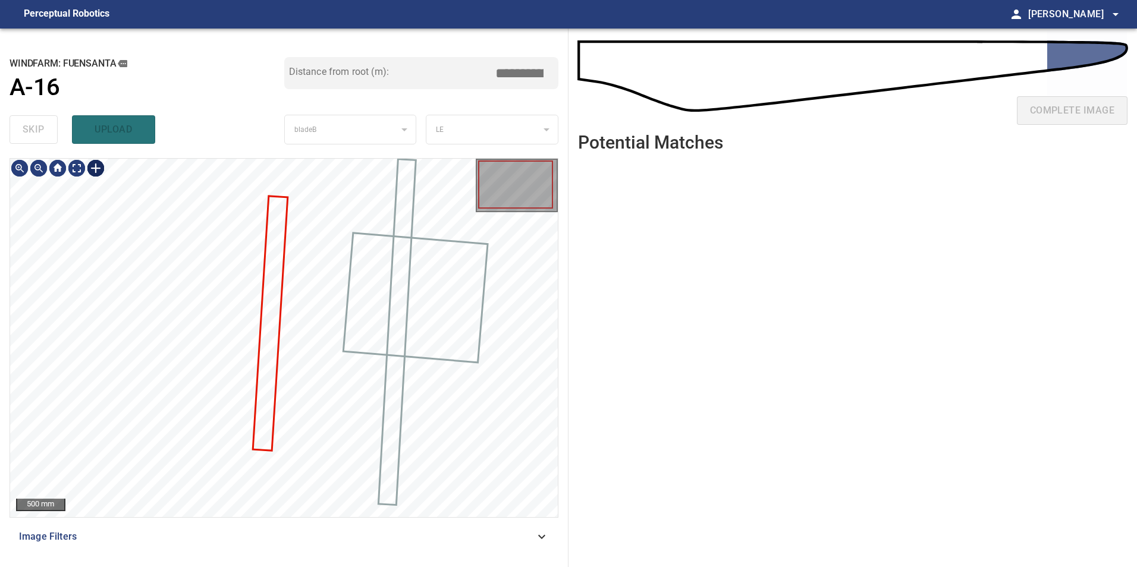
click at [95, 168] on div at bounding box center [95, 168] width 19 height 19
click at [284, 420] on div at bounding box center [284, 338] width 548 height 359
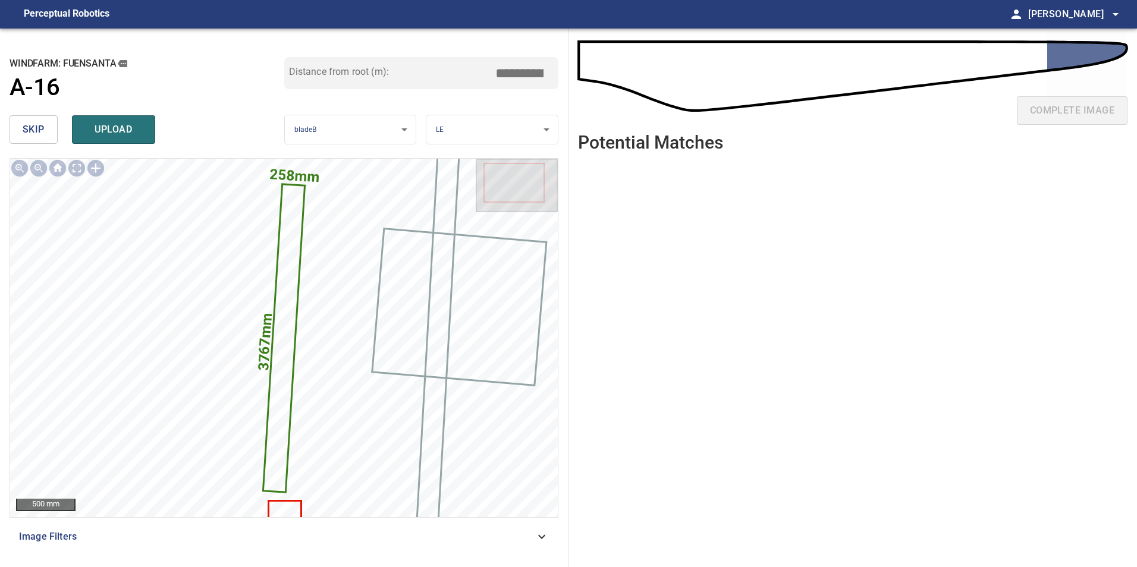
drag, startPoint x: 519, startPoint y: 76, endPoint x: 579, endPoint y: 77, distance: 60.1
click at [570, 74] on div "**********" at bounding box center [568, 298] width 1137 height 539
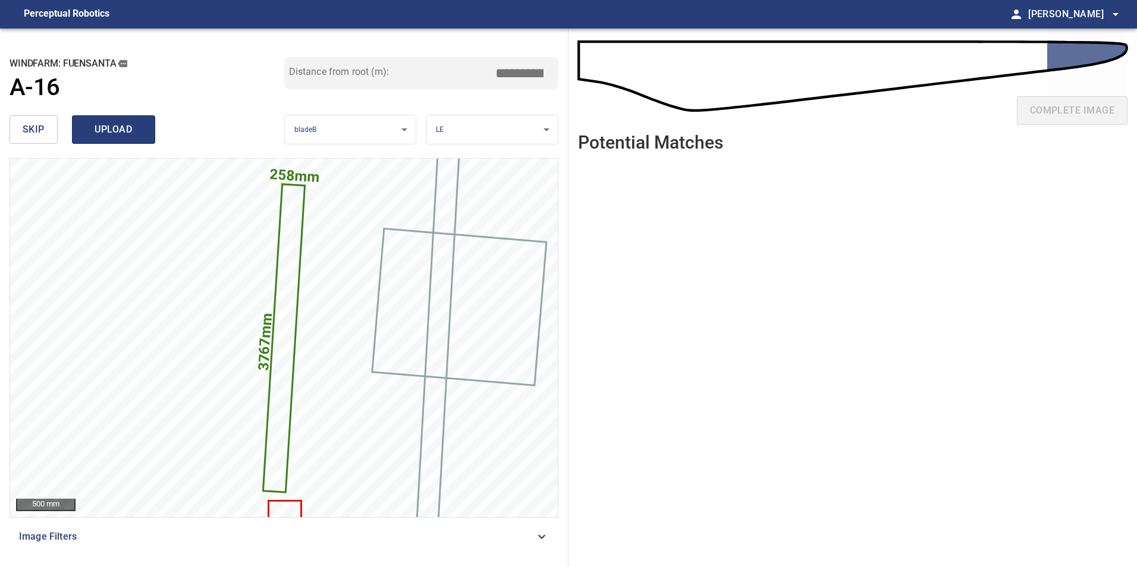
type input "*****"
click at [115, 134] on span "upload" at bounding box center [113, 129] width 57 height 17
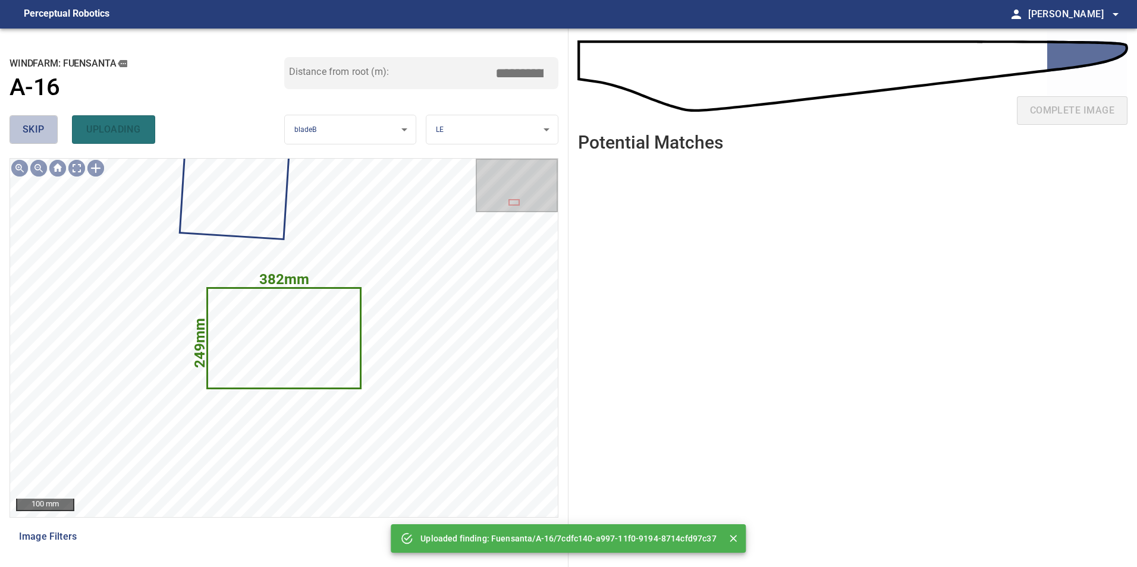
click at [34, 133] on span "skip" at bounding box center [34, 129] width 22 height 17
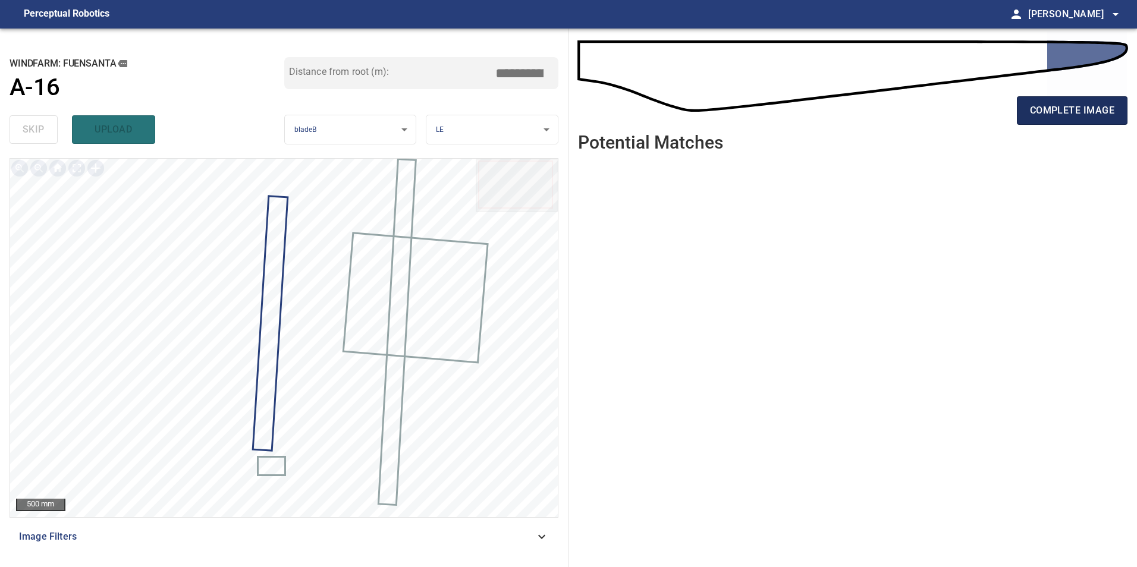
click at [611, 117] on span "complete image" at bounding box center [1072, 110] width 84 height 17
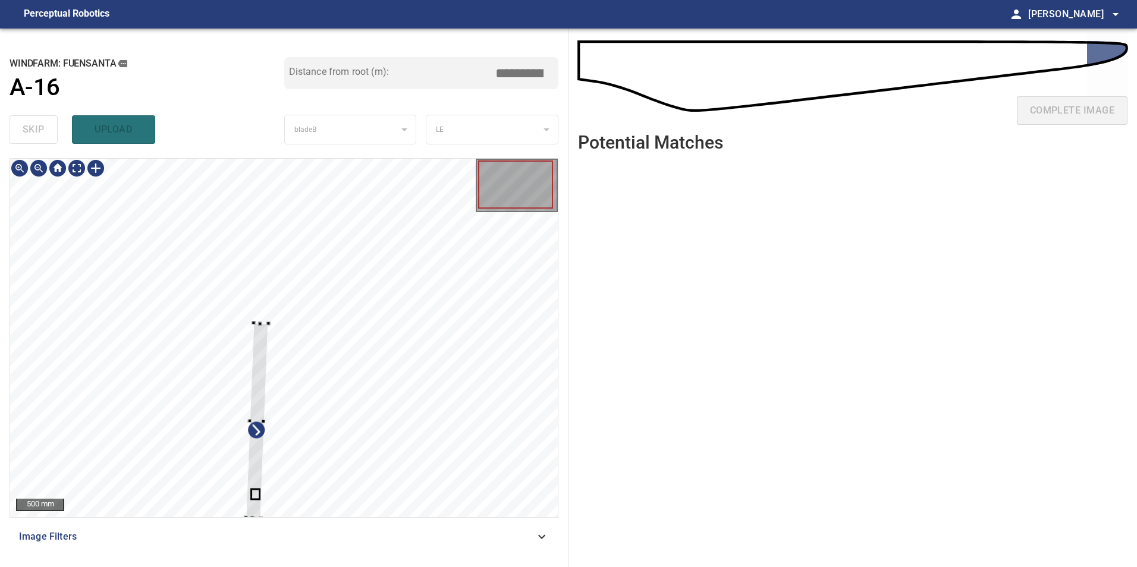
click at [372, 327] on div at bounding box center [284, 338] width 548 height 359
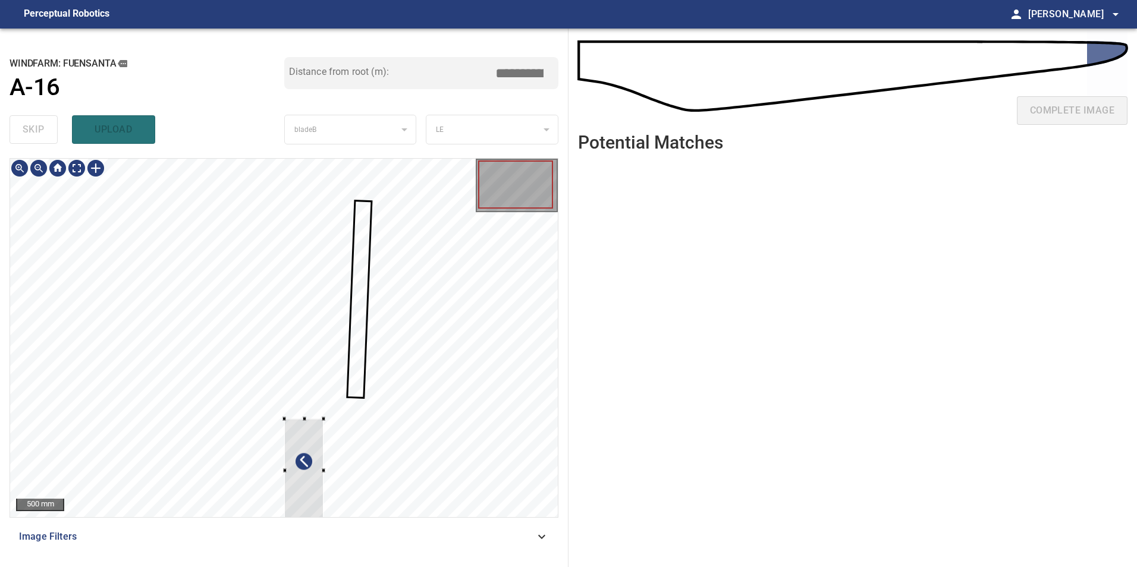
click at [323, 419] on div at bounding box center [303, 471] width 39 height 105
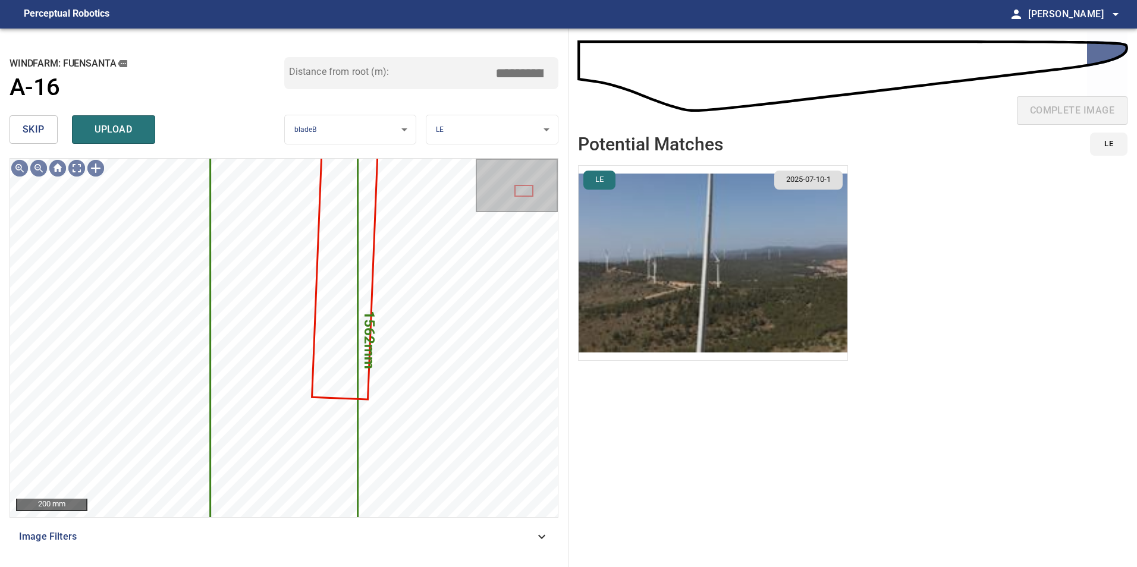
click at [43, 123] on span "skip" at bounding box center [34, 129] width 22 height 17
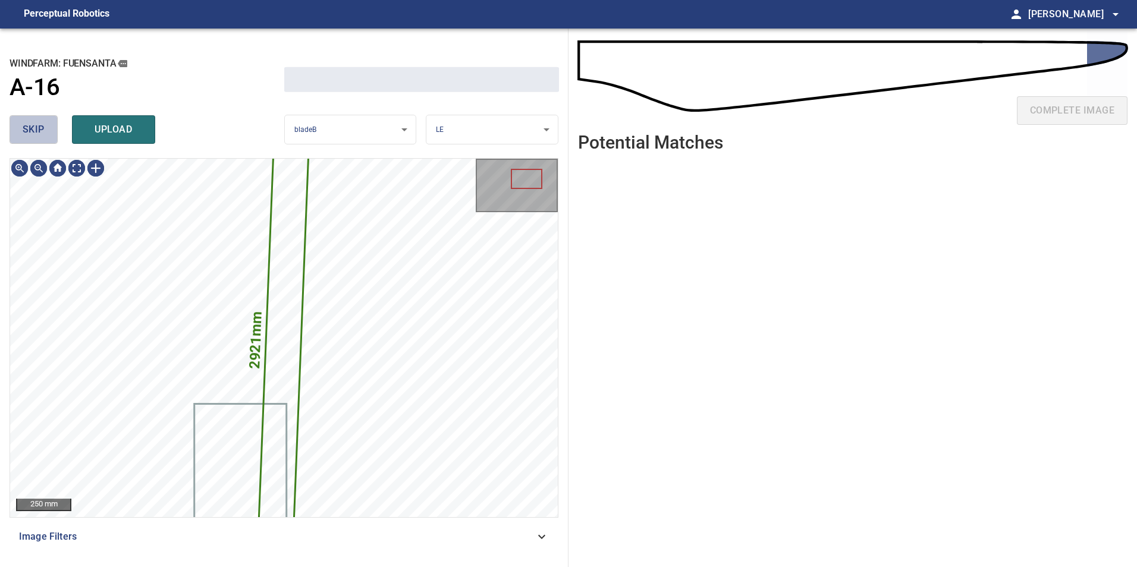
click at [43, 123] on span "skip" at bounding box center [34, 129] width 22 height 17
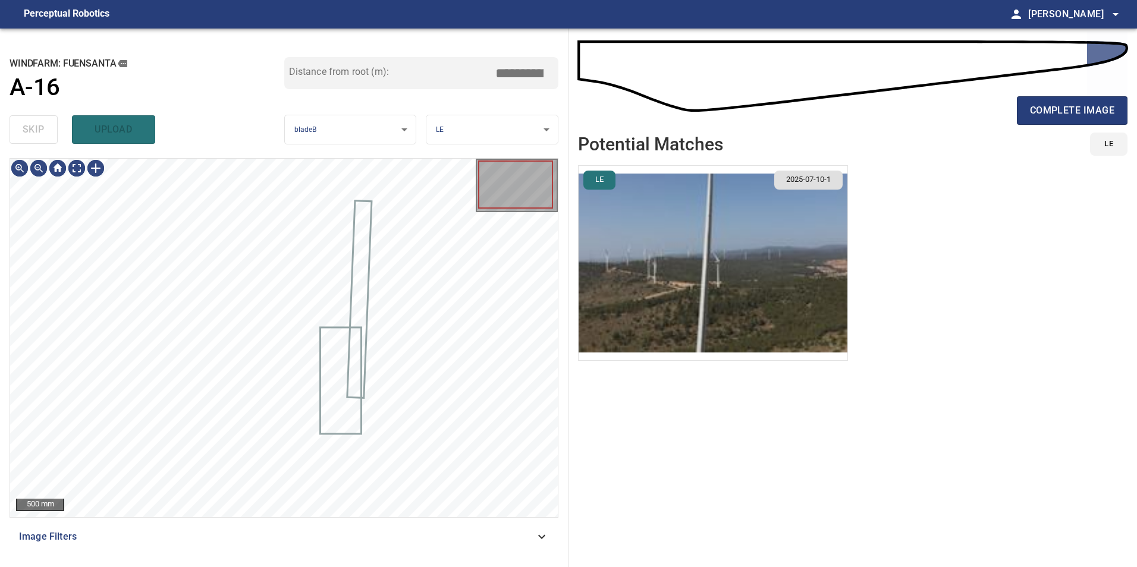
click at [43, 123] on div "skip upload" at bounding box center [147, 130] width 275 height 38
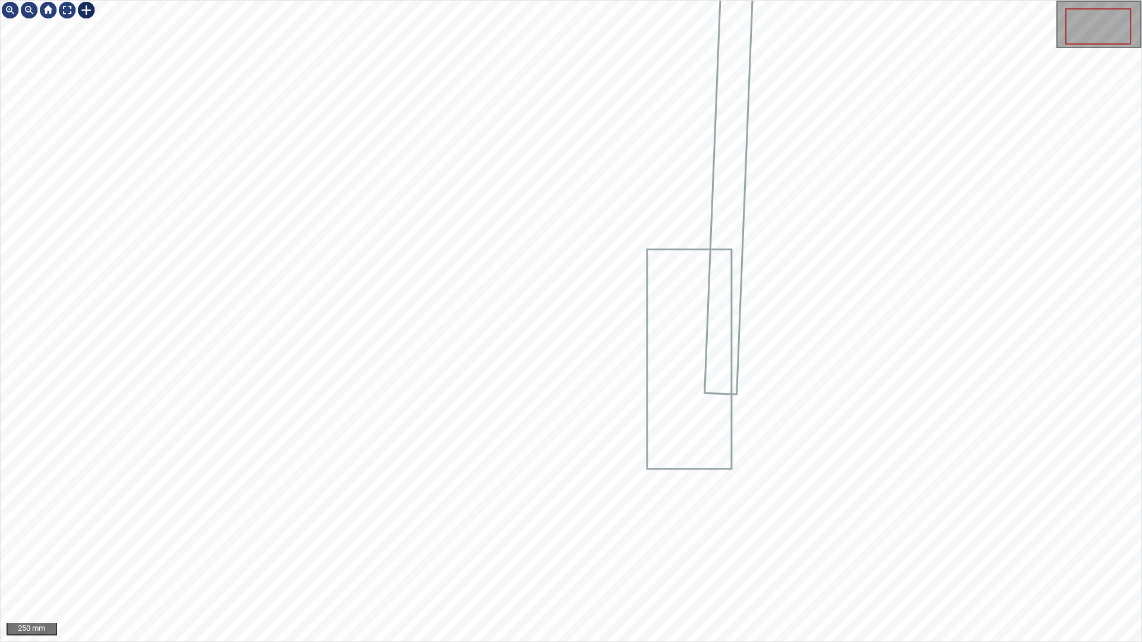
click at [90, 16] on div at bounding box center [86, 10] width 19 height 19
click at [494, 275] on div at bounding box center [571, 321] width 1141 height 641
click at [519, 302] on div at bounding box center [520, 369] width 35 height 181
click at [59, 10] on div at bounding box center [67, 10] width 19 height 19
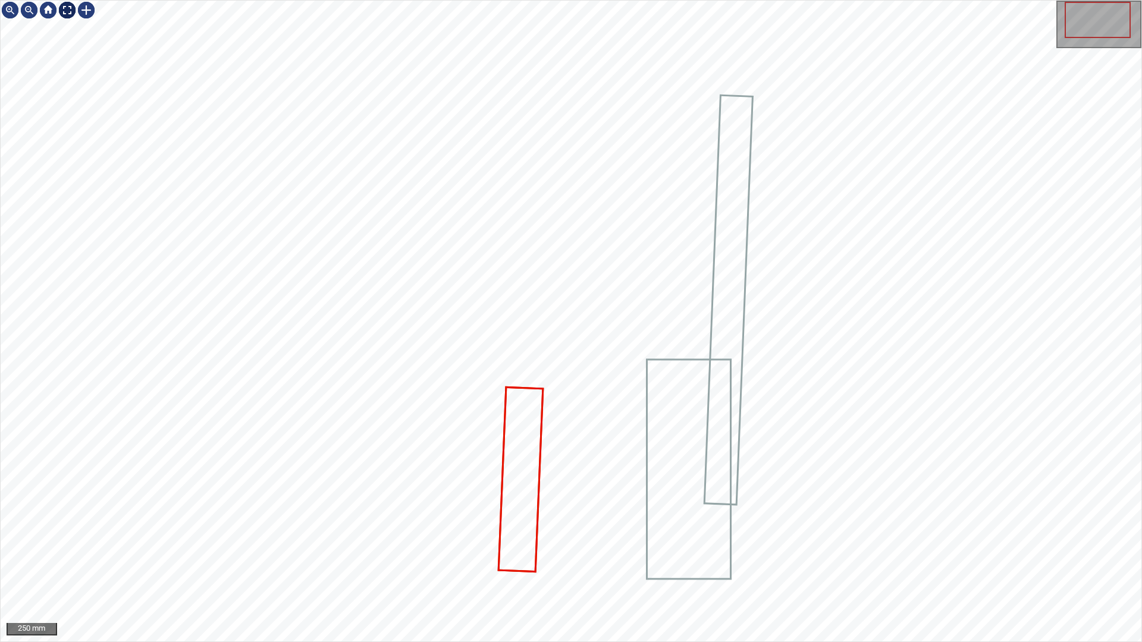
click at [68, 11] on div at bounding box center [67, 10] width 19 height 19
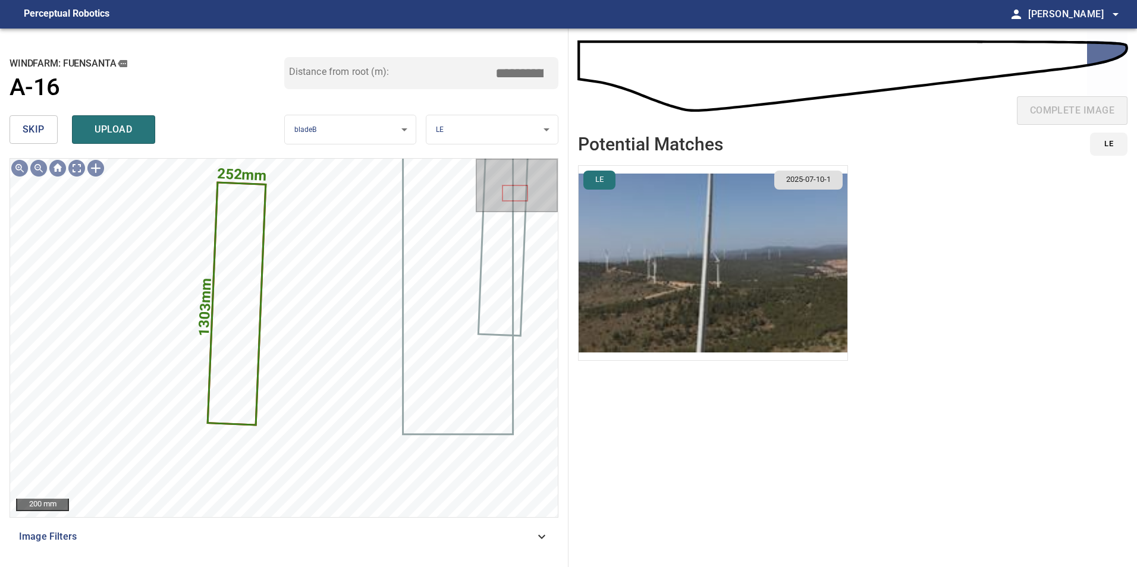
drag, startPoint x: 519, startPoint y: 74, endPoint x: 714, endPoint y: 98, distance: 195.9
click at [611, 95] on div "**********" at bounding box center [568, 298] width 1137 height 539
type input "*****"
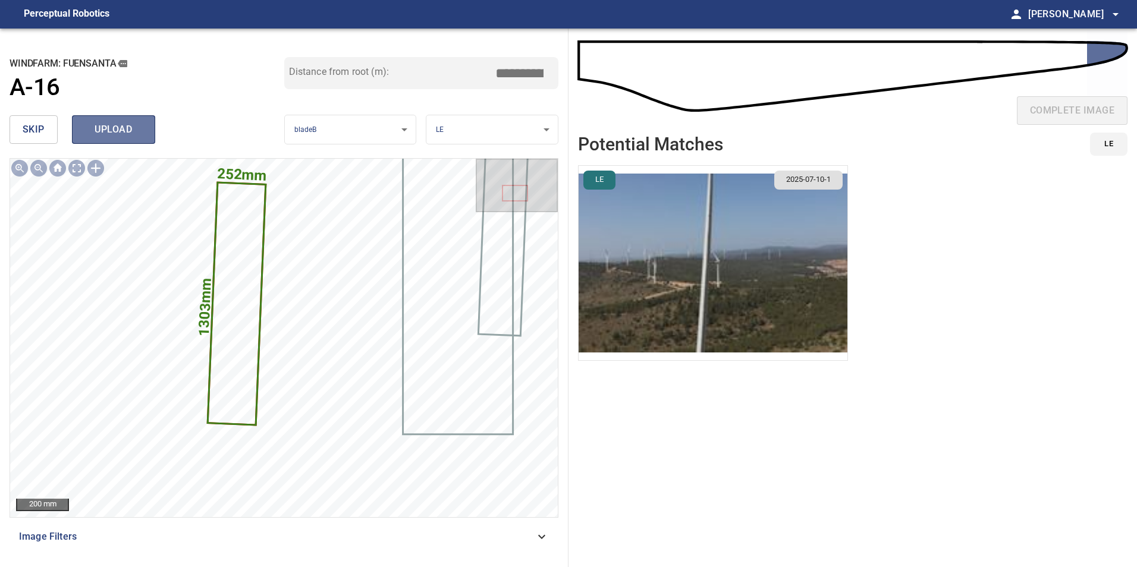
click at [113, 134] on span "upload" at bounding box center [113, 129] width 57 height 17
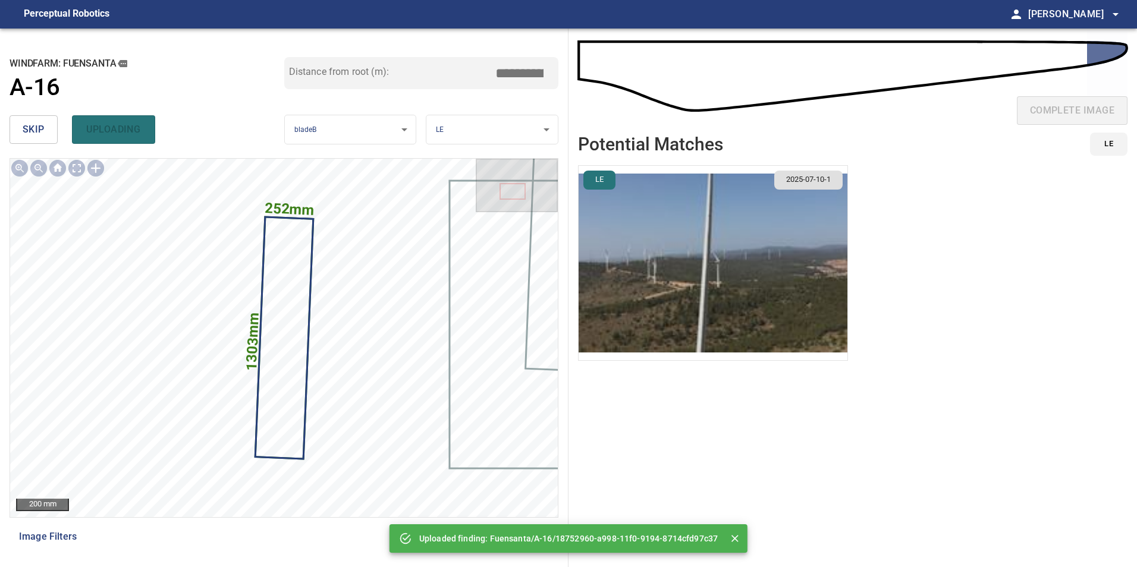
click at [34, 124] on span "skip" at bounding box center [34, 129] width 22 height 17
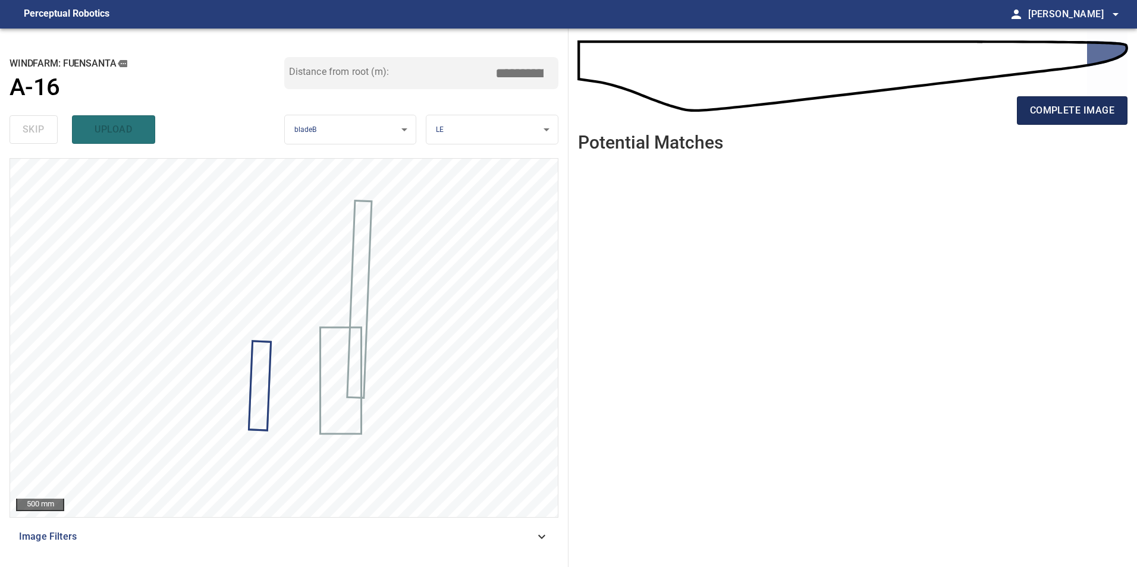
click at [611, 110] on span "complete image" at bounding box center [1072, 110] width 84 height 17
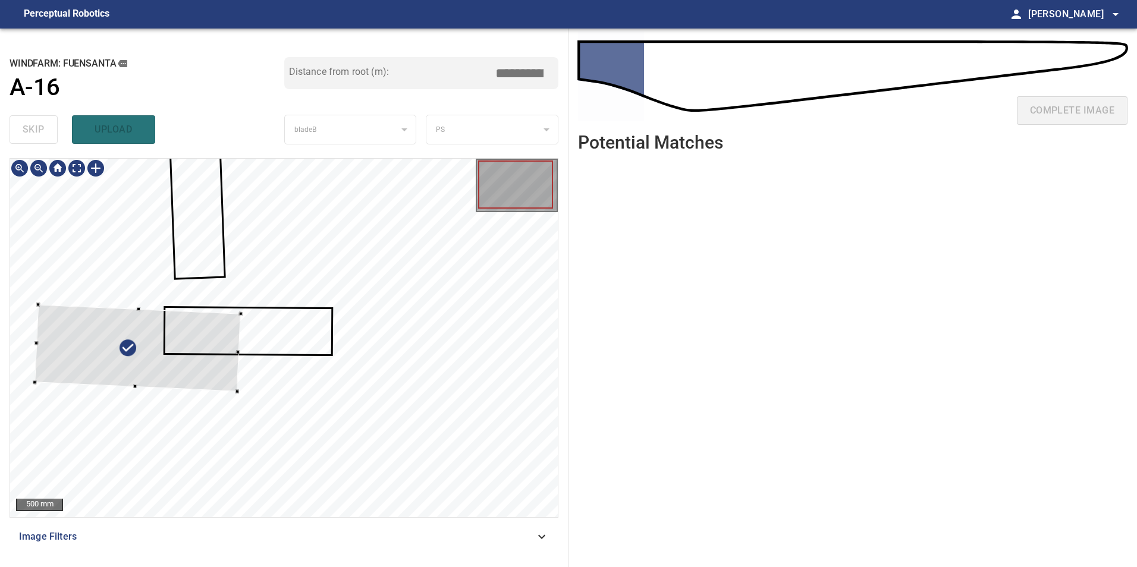
click at [153, 367] on div at bounding box center [137, 348] width 206 height 87
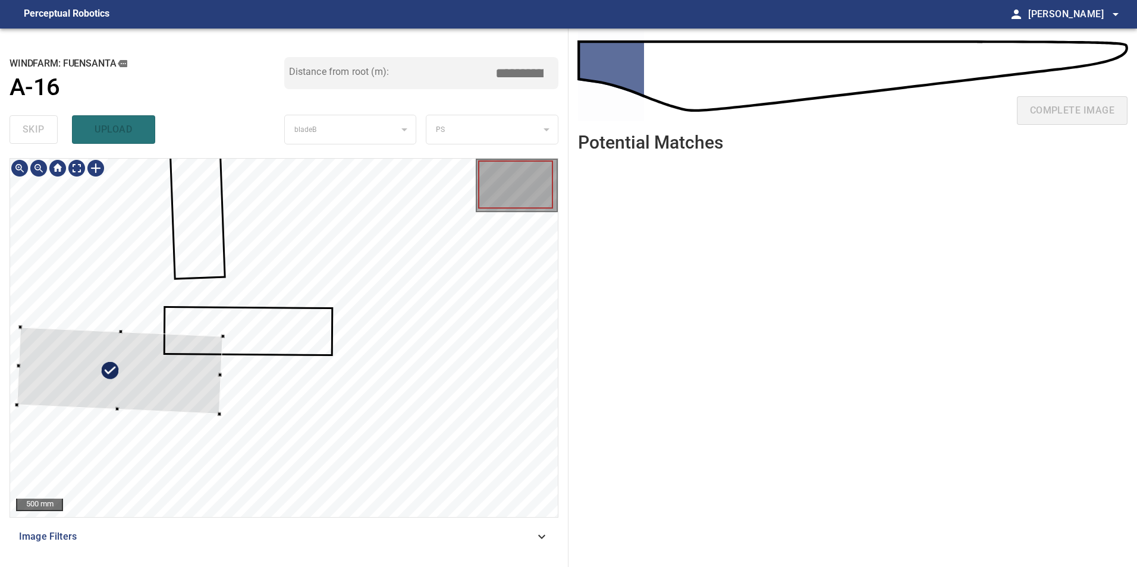
click at [121, 375] on div at bounding box center [120, 371] width 206 height 87
click at [100, 368] on div at bounding box center [120, 371] width 206 height 87
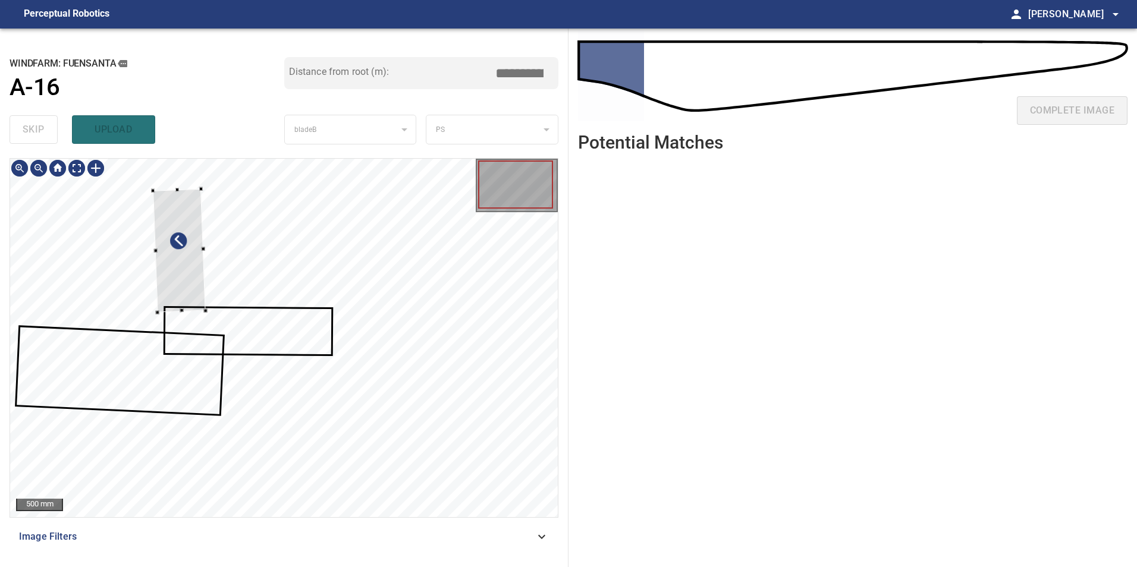
click at [43, 415] on div at bounding box center [284, 338] width 548 height 359
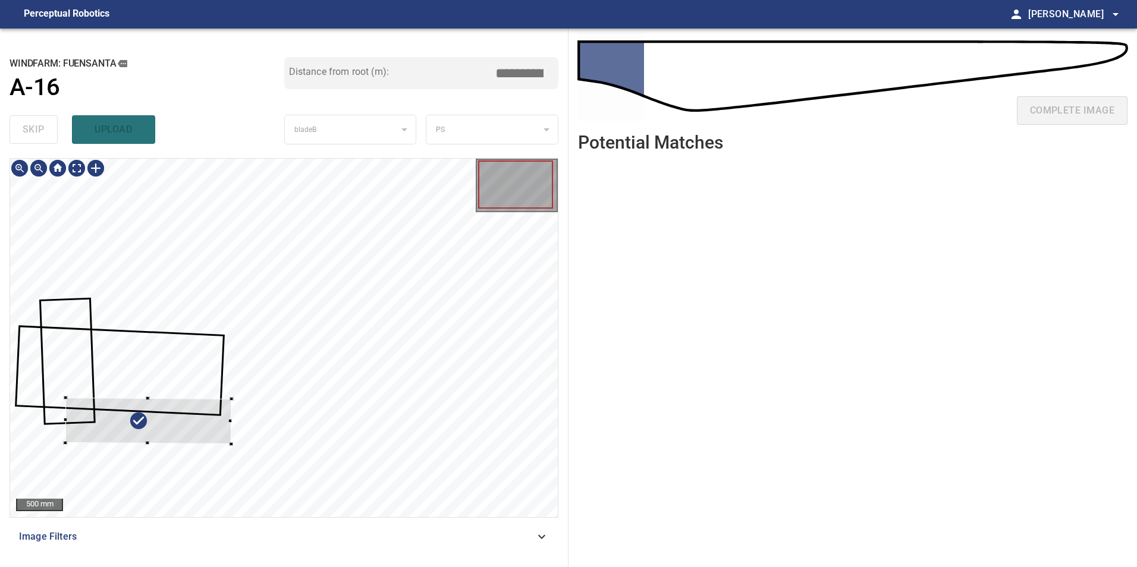
click at [194, 398] on div at bounding box center [148, 421] width 166 height 46
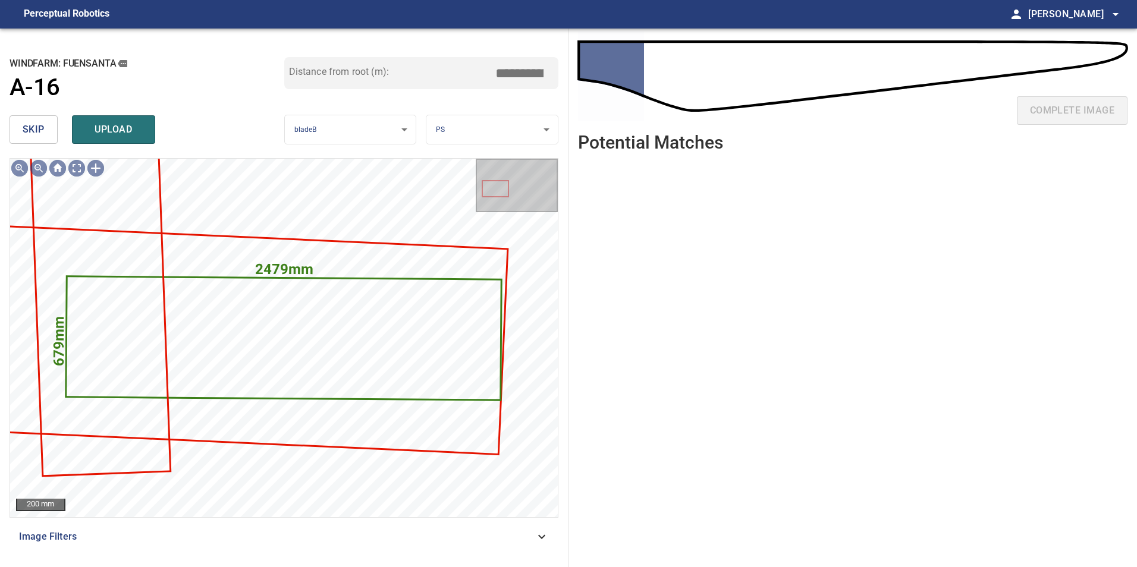
click at [28, 126] on span "skip" at bounding box center [34, 129] width 22 height 17
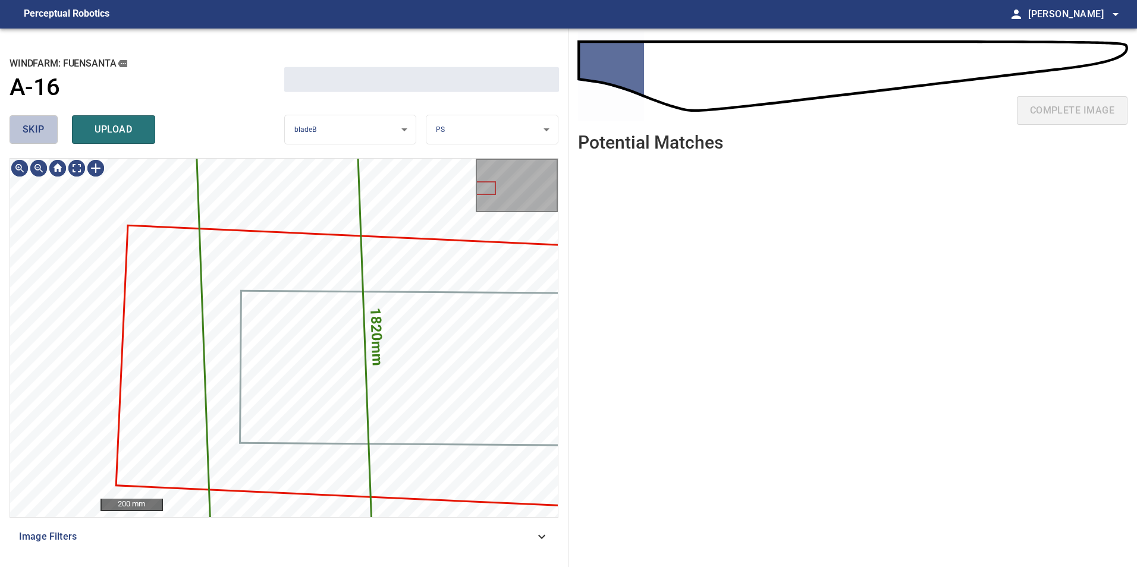
click at [28, 126] on span "skip" at bounding box center [34, 129] width 22 height 17
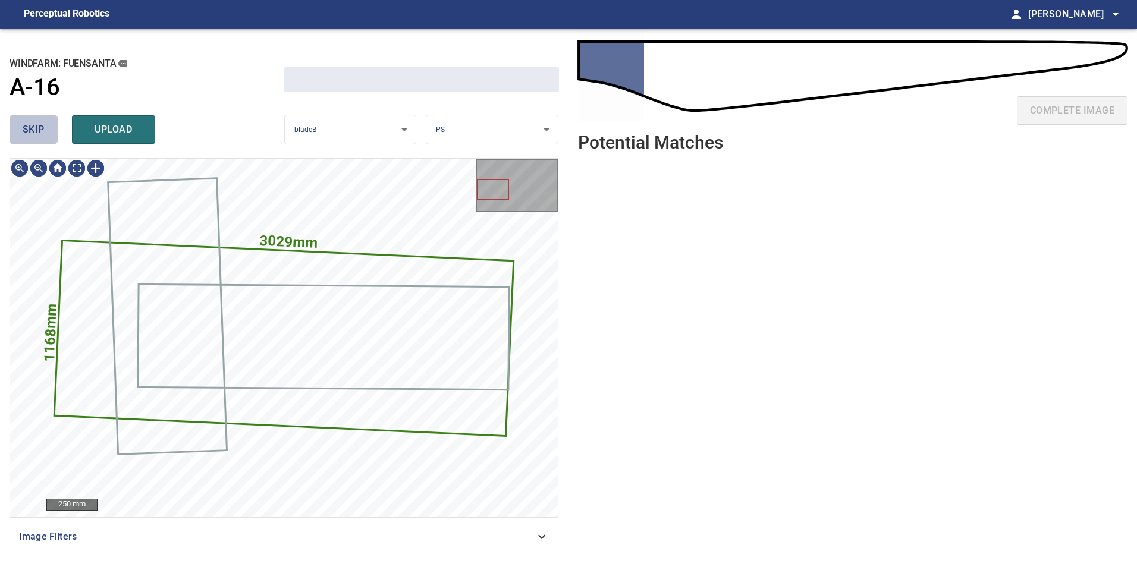
click at [28, 126] on span "skip" at bounding box center [34, 129] width 22 height 17
click at [28, 126] on div "skip upload" at bounding box center [147, 130] width 275 height 38
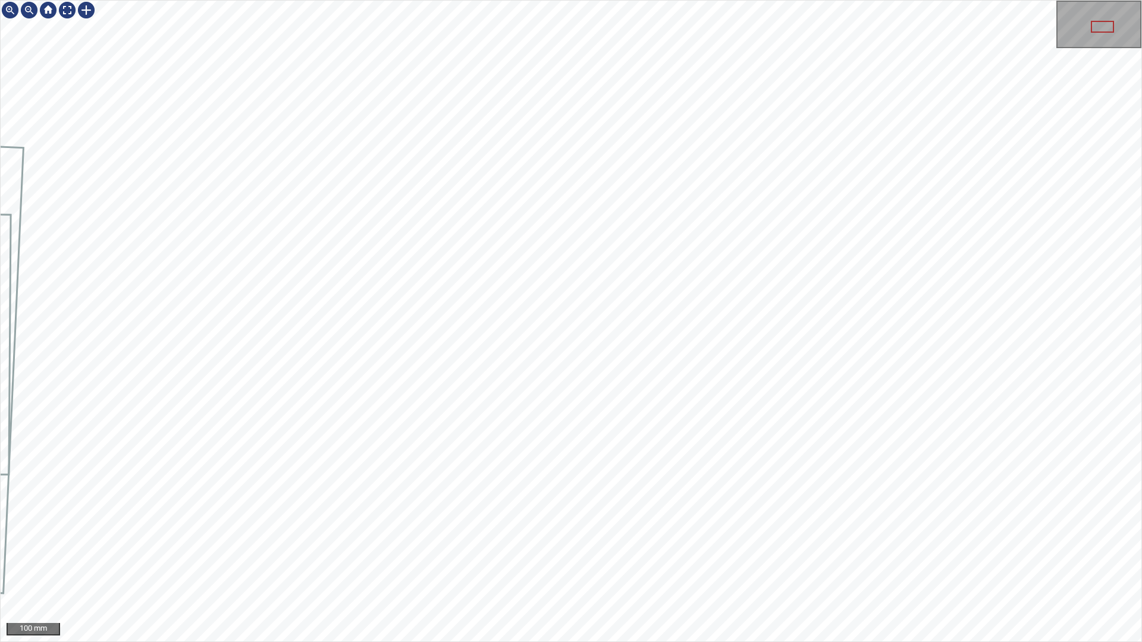
click at [611, 420] on div "100 mm" at bounding box center [571, 321] width 1142 height 642
click at [498, 420] on div "50 mm" at bounding box center [571, 321] width 1142 height 642
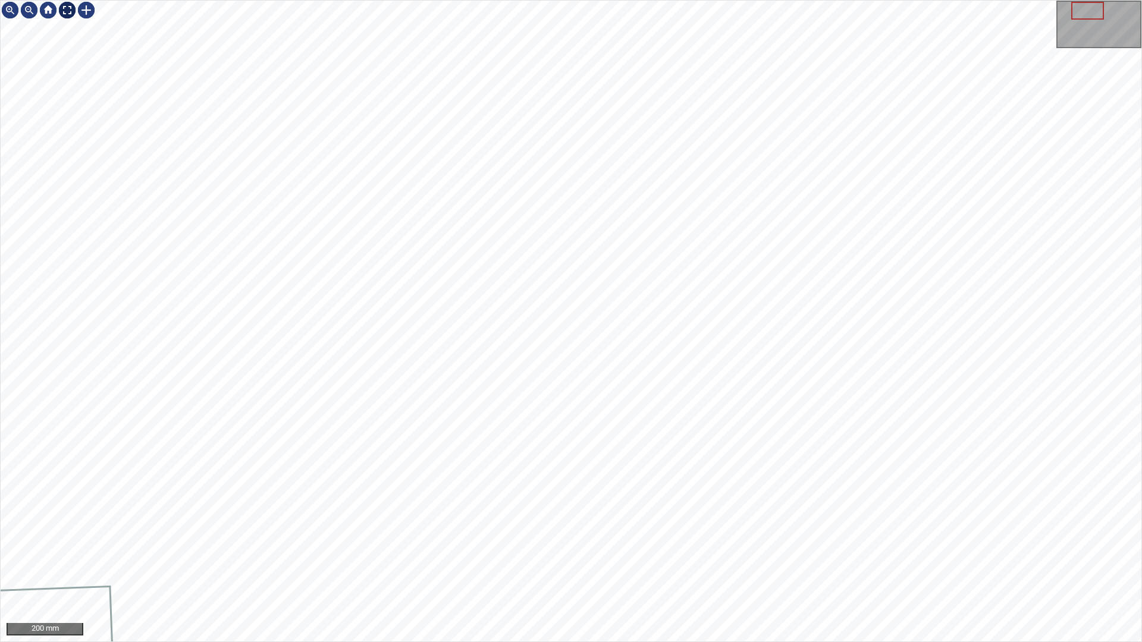
click at [68, 5] on div at bounding box center [67, 10] width 19 height 19
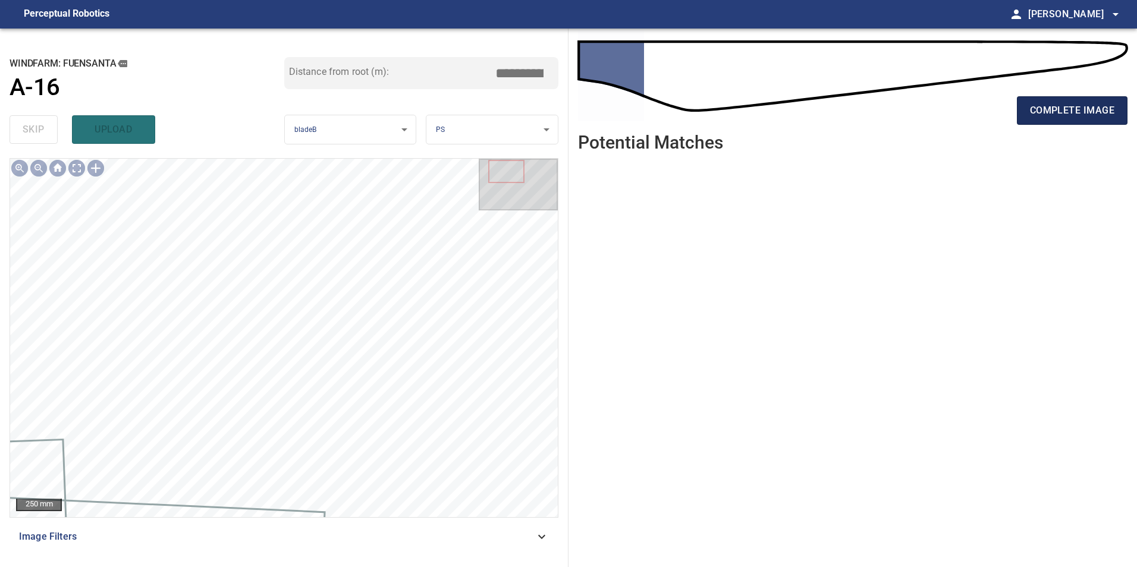
click at [611, 115] on span "complete image" at bounding box center [1072, 110] width 84 height 17
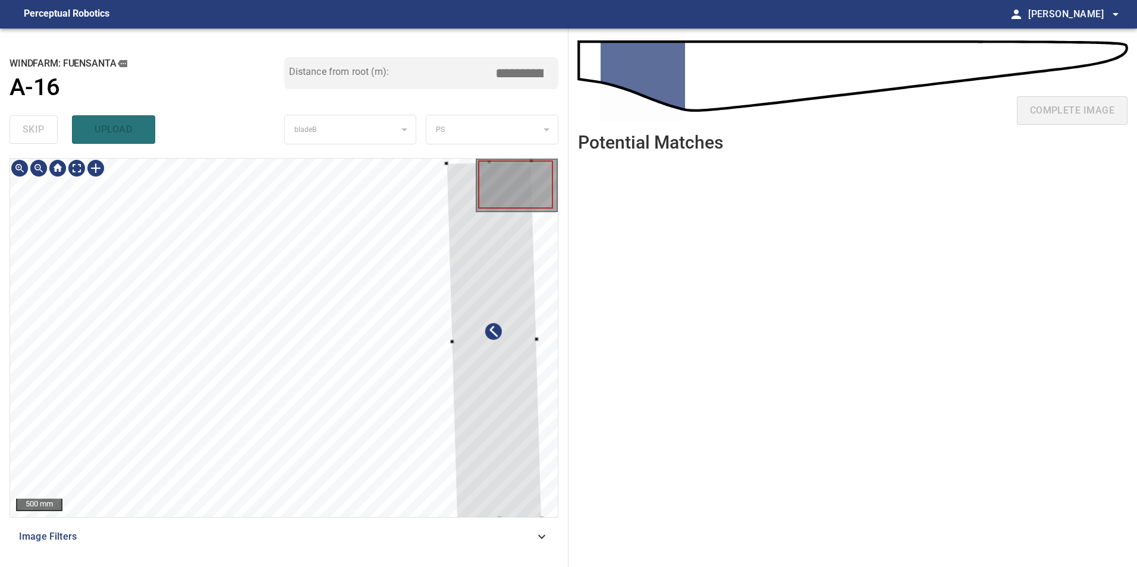
click at [502, 369] on div at bounding box center [494, 341] width 95 height 360
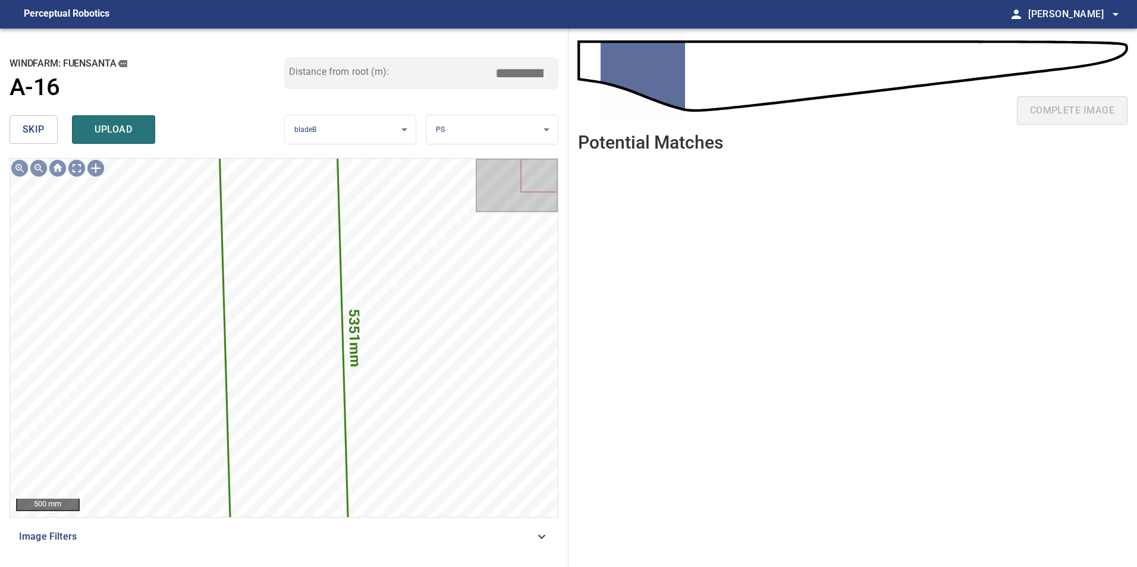
click at [28, 127] on span "skip" at bounding box center [34, 129] width 22 height 17
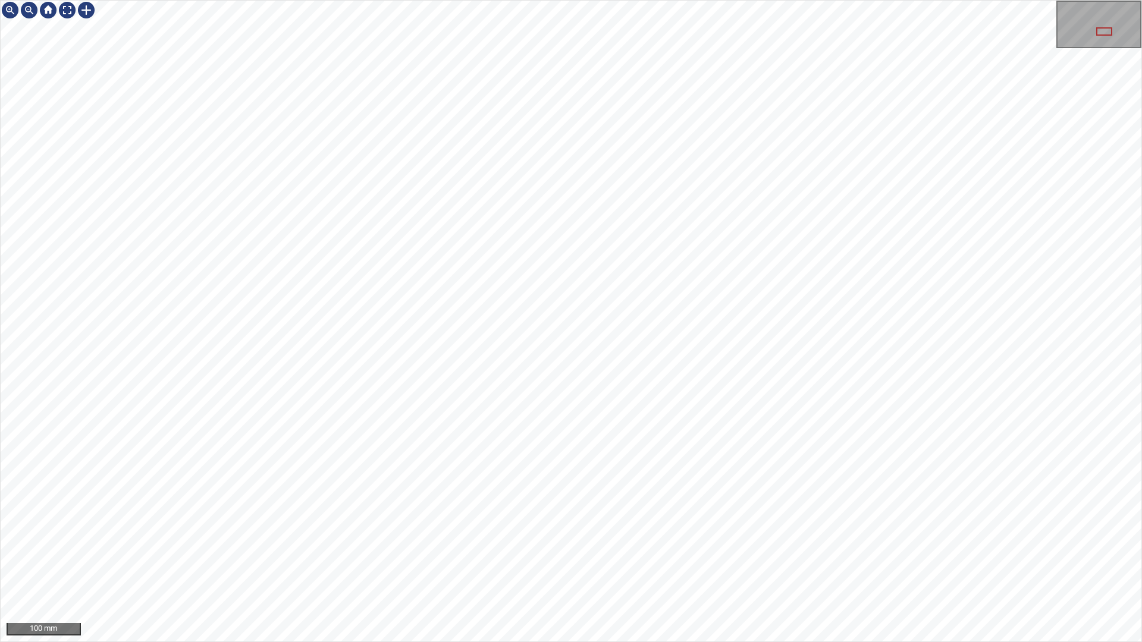
click at [595, 420] on div "100 mm" at bounding box center [571, 321] width 1142 height 642
click at [365, 0] on div "100 mm" at bounding box center [571, 321] width 1142 height 642
click at [607, 420] on div "100 mm" at bounding box center [571, 321] width 1142 height 642
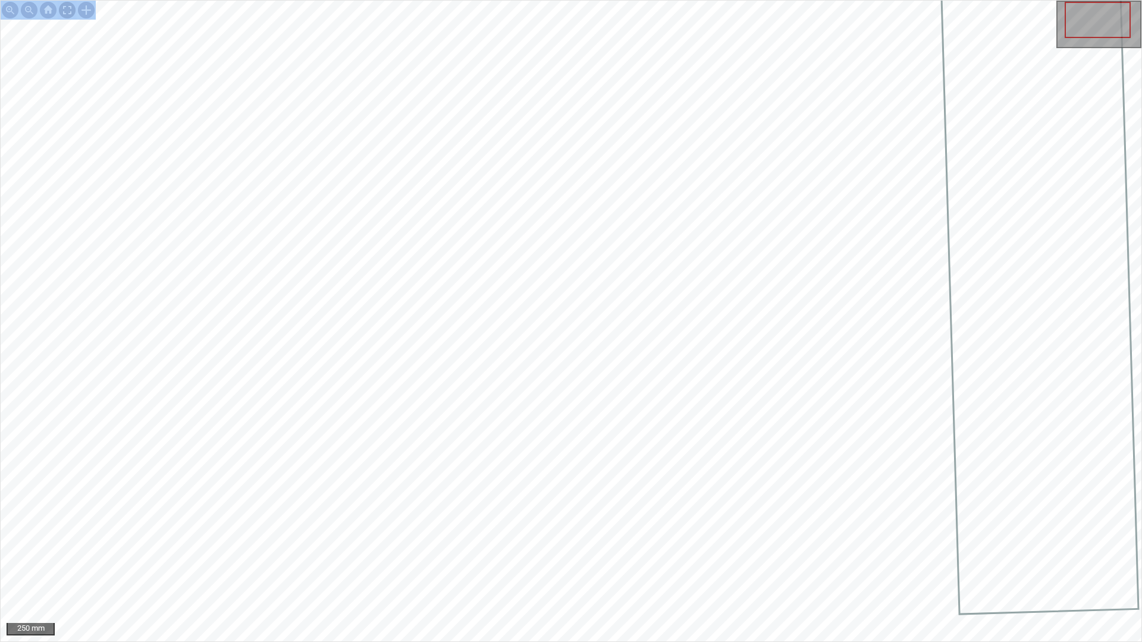
click at [68, 13] on div at bounding box center [67, 10] width 19 height 19
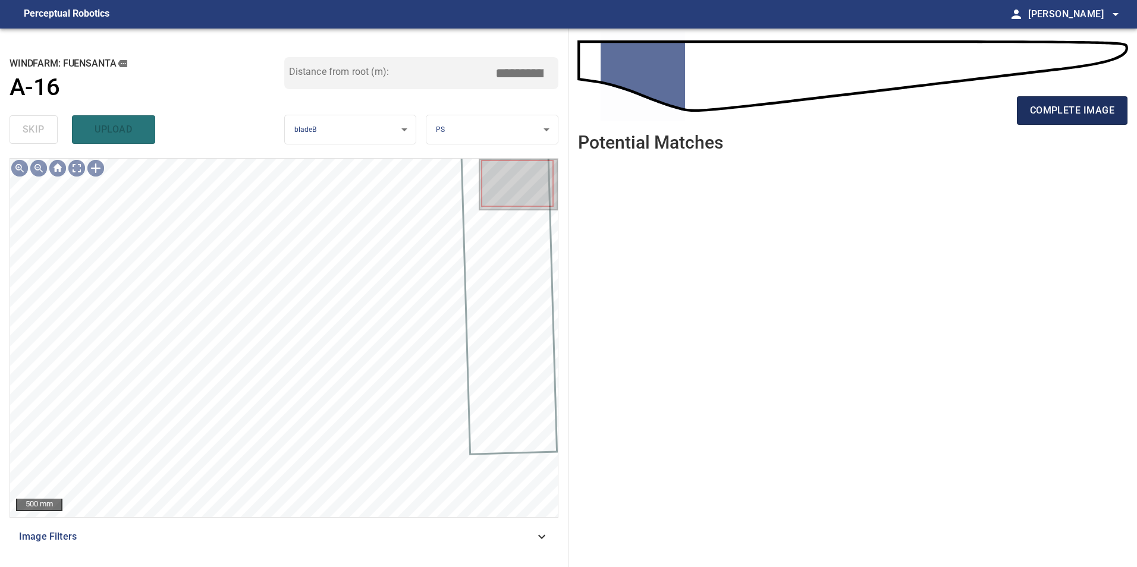
click at [611, 116] on span "complete image" at bounding box center [1072, 110] width 84 height 17
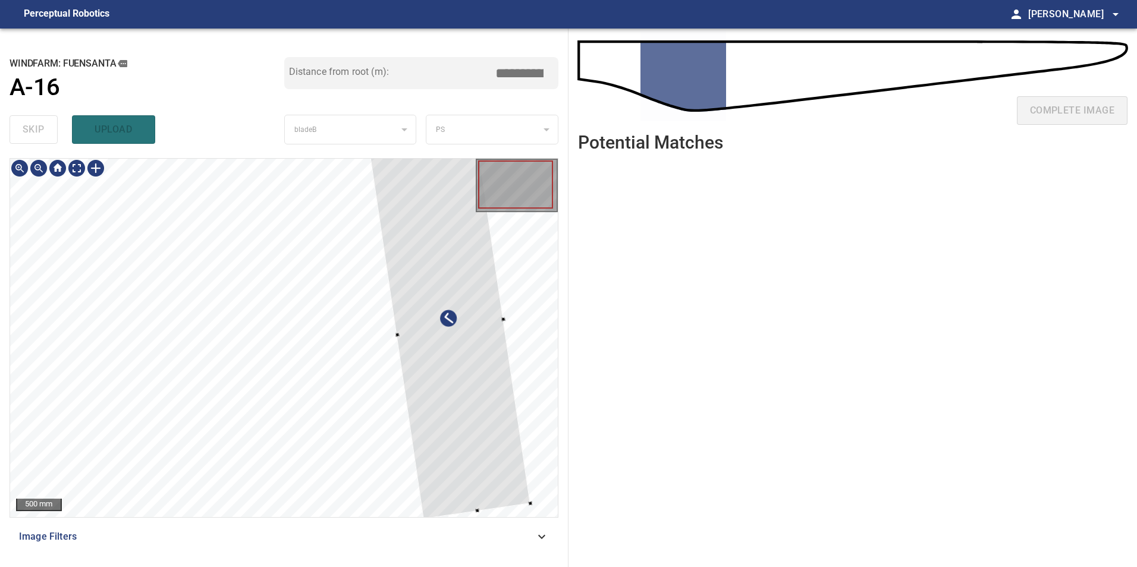
click at [465, 420] on div at bounding box center [449, 328] width 161 height 384
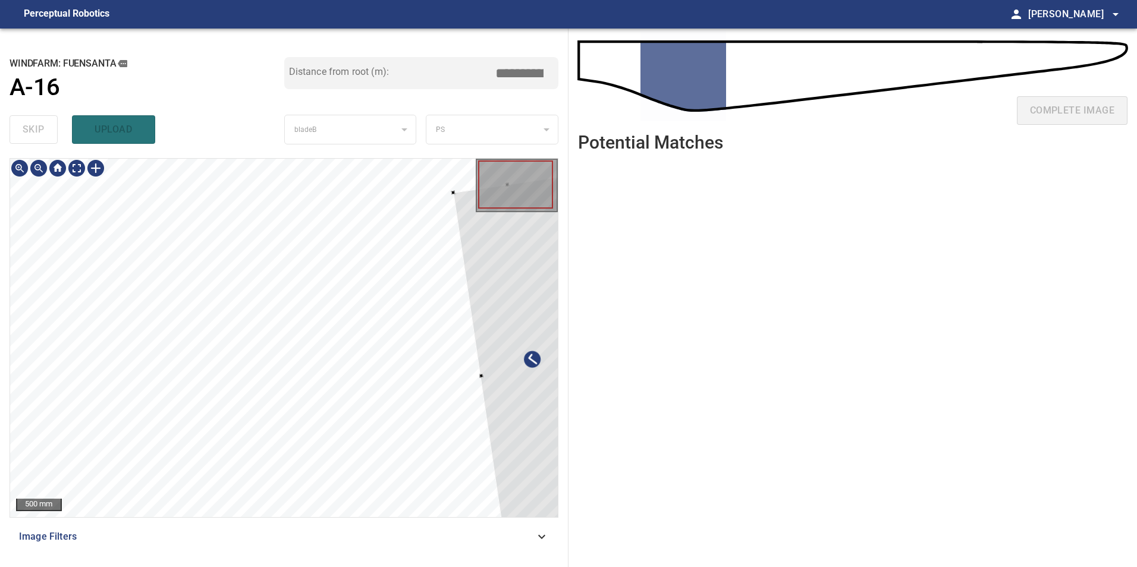
click at [540, 417] on div at bounding box center [533, 369] width 161 height 384
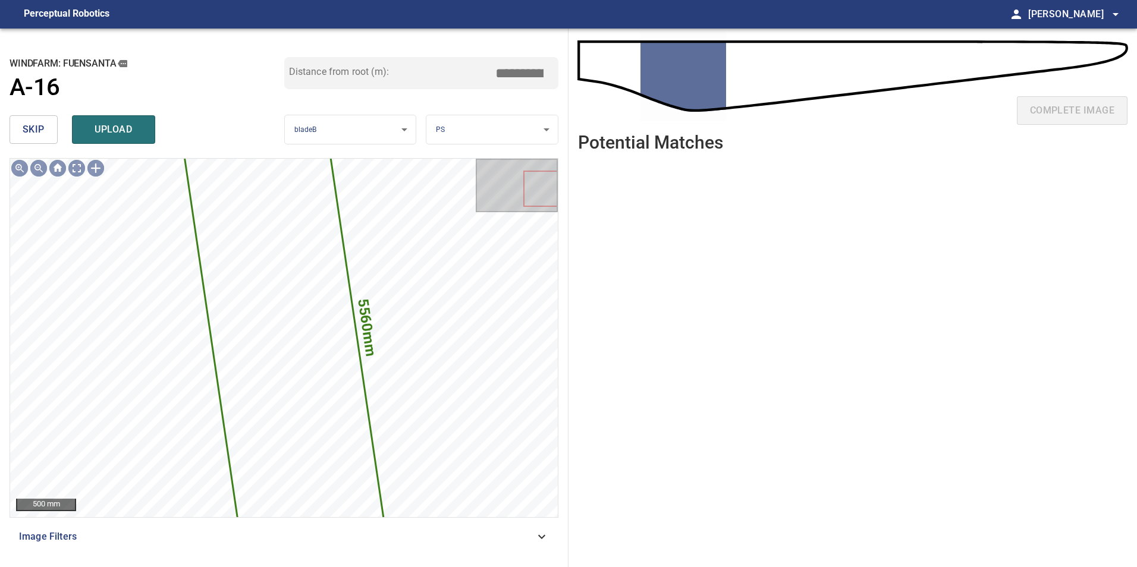
click at [42, 134] on span "skip" at bounding box center [34, 129] width 22 height 17
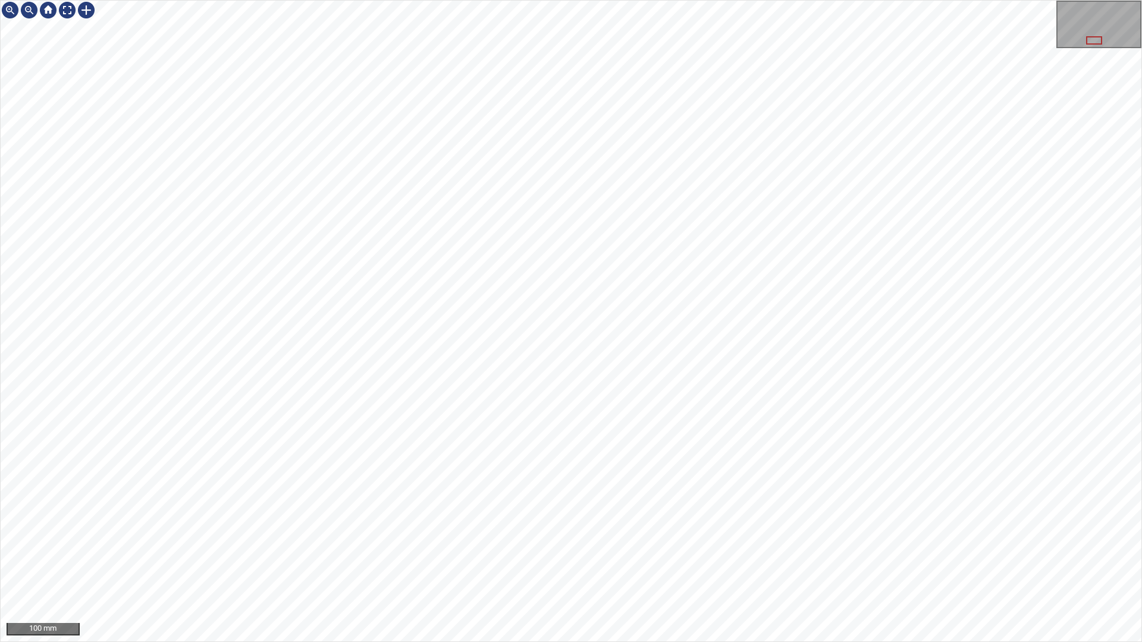
click at [611, 420] on div "100 mm" at bounding box center [571, 321] width 1142 height 642
